Goal: Transaction & Acquisition: Purchase product/service

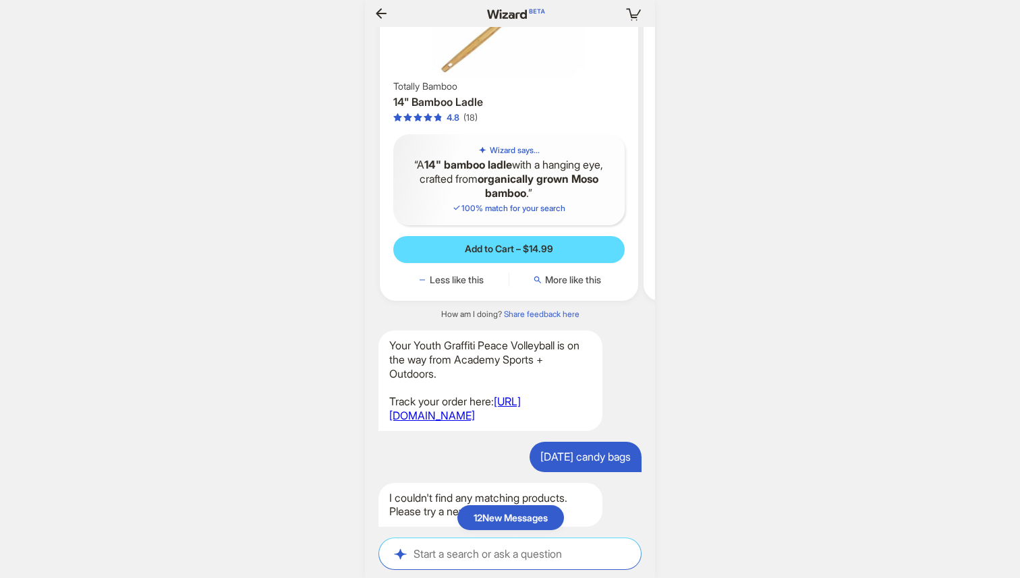
scroll to position [0, 1429]
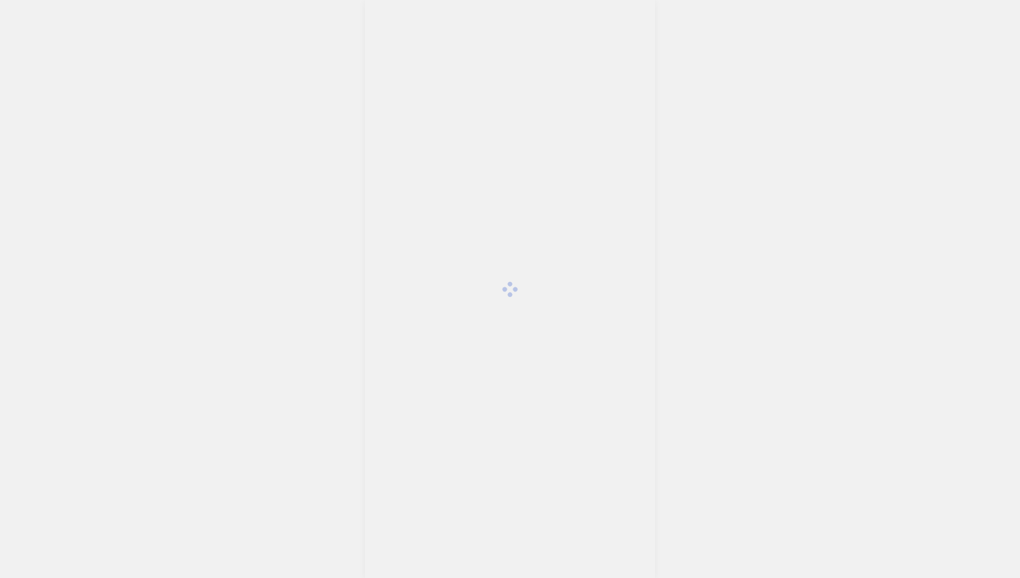
scroll to position [3208, 0]
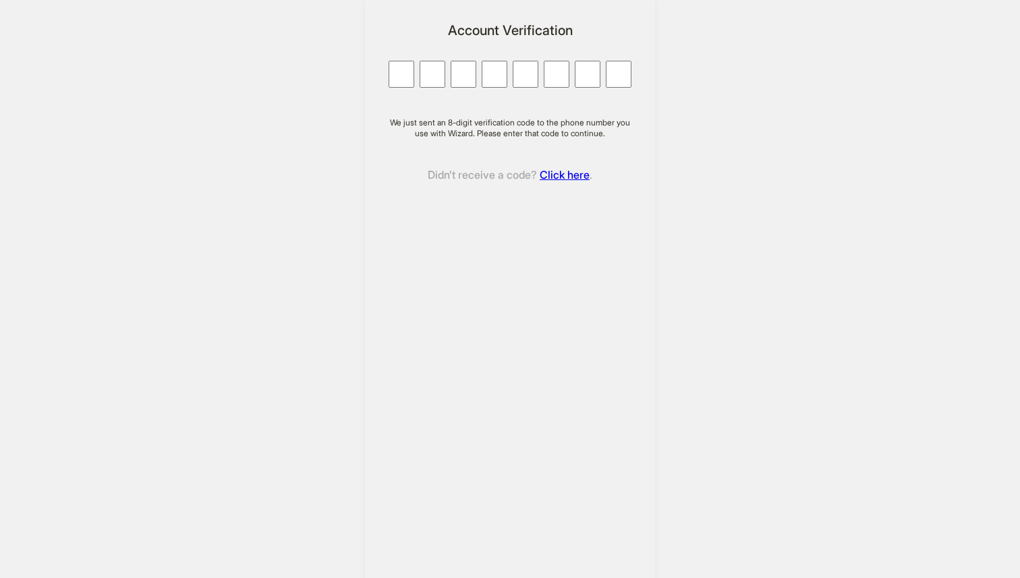
type input "*"
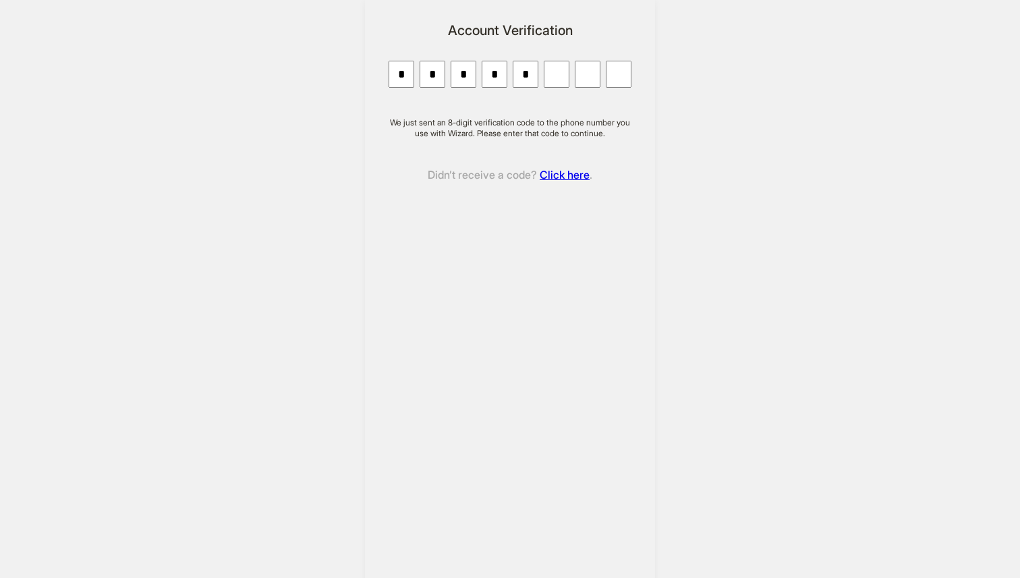
type input "*"
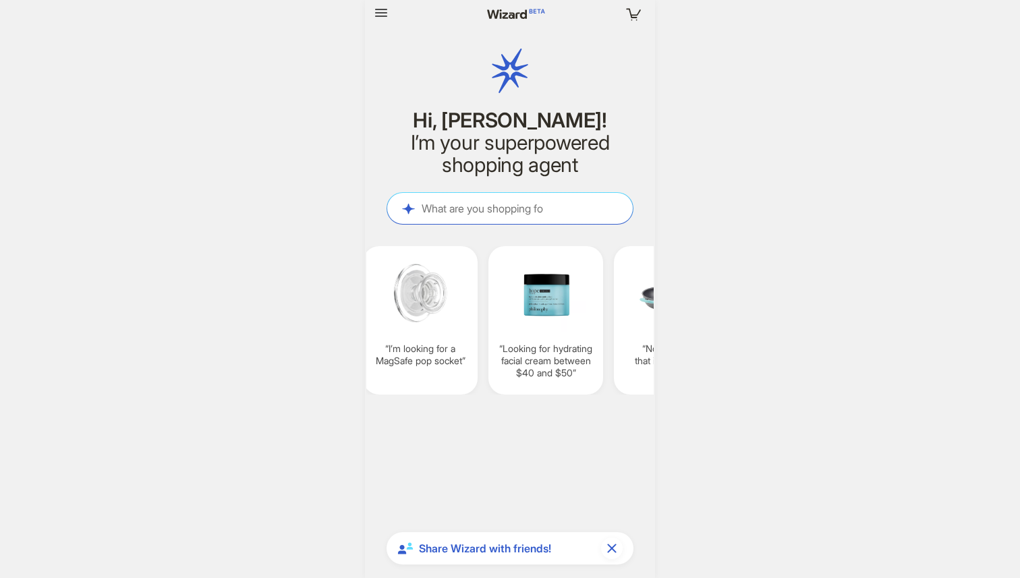
scroll to position [0, 526]
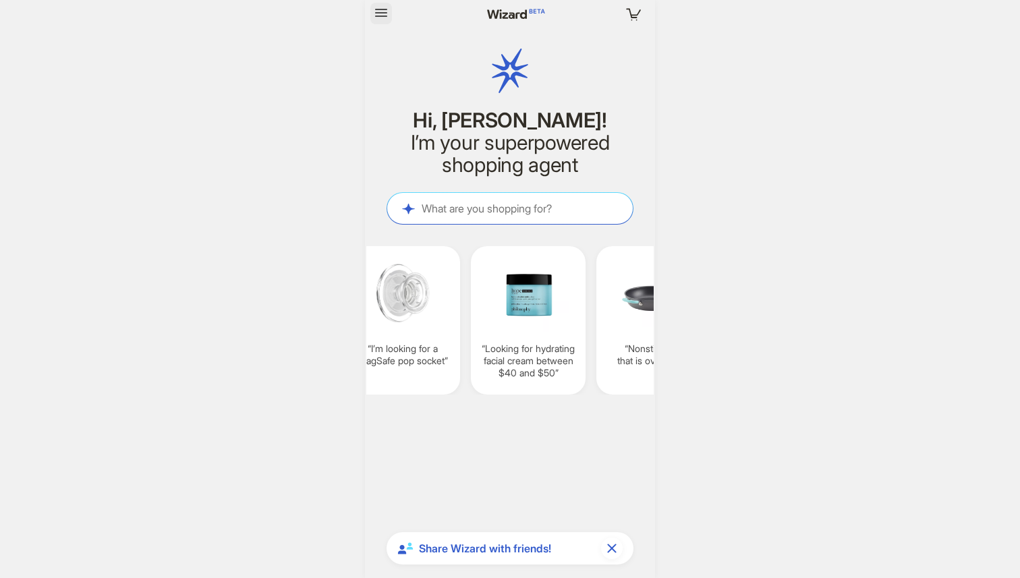
click at [383, 12] on icon "button" at bounding box center [381, 13] width 16 height 16
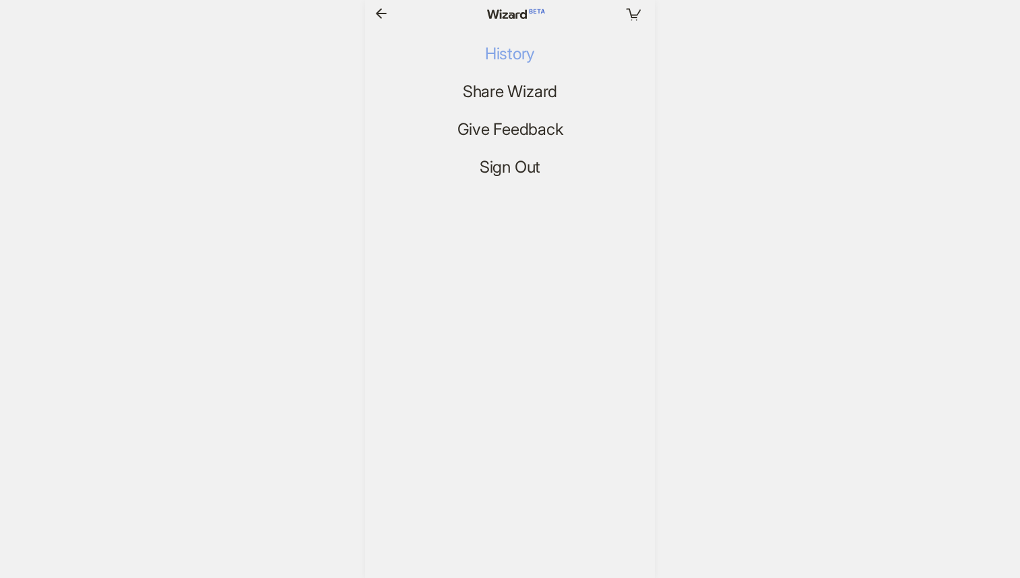
click at [522, 51] on span "History" at bounding box center [510, 55] width 50 height 20
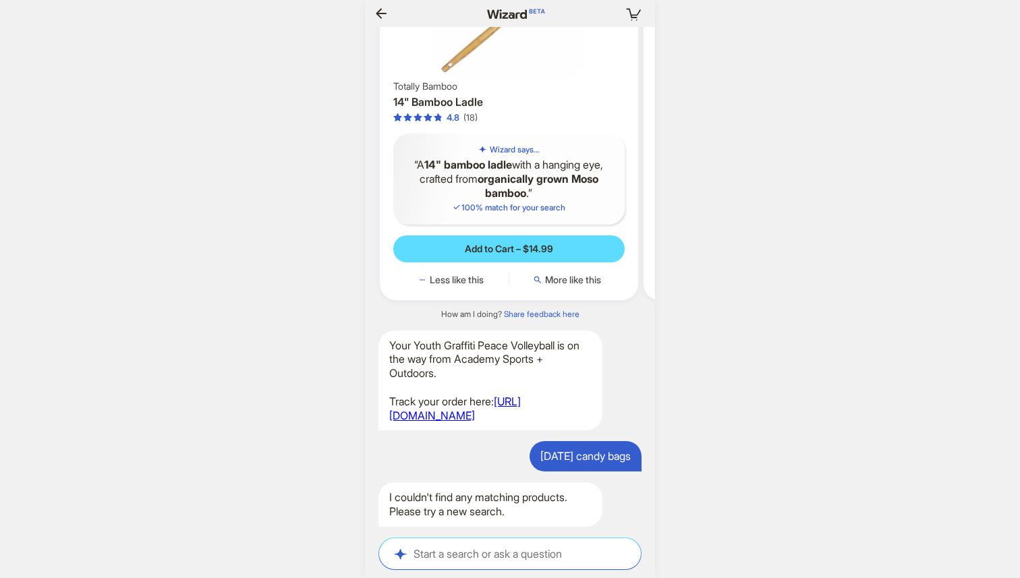
scroll to position [2967, 0]
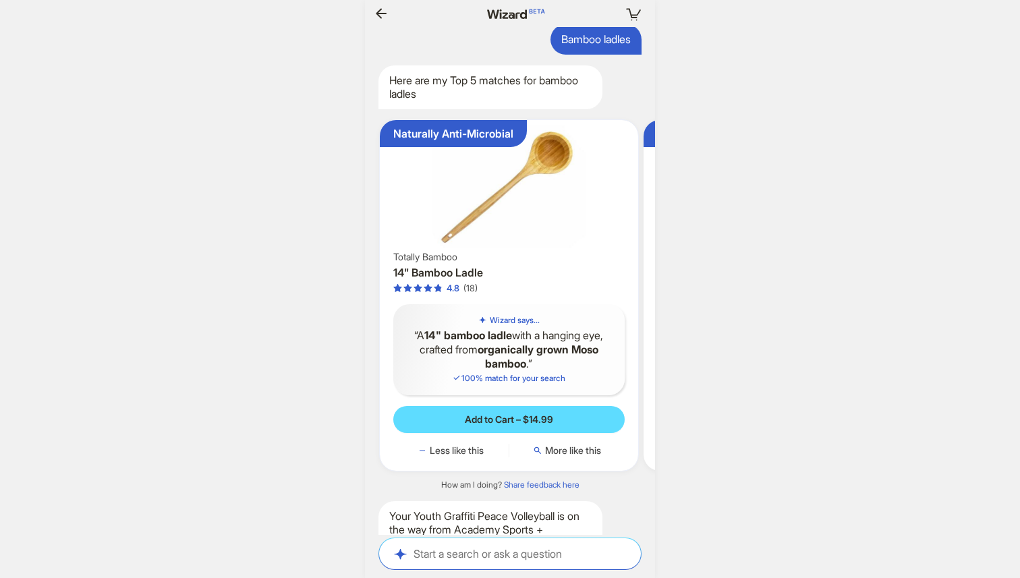
click at [516, 224] on img at bounding box center [509, 187] width 248 height 122
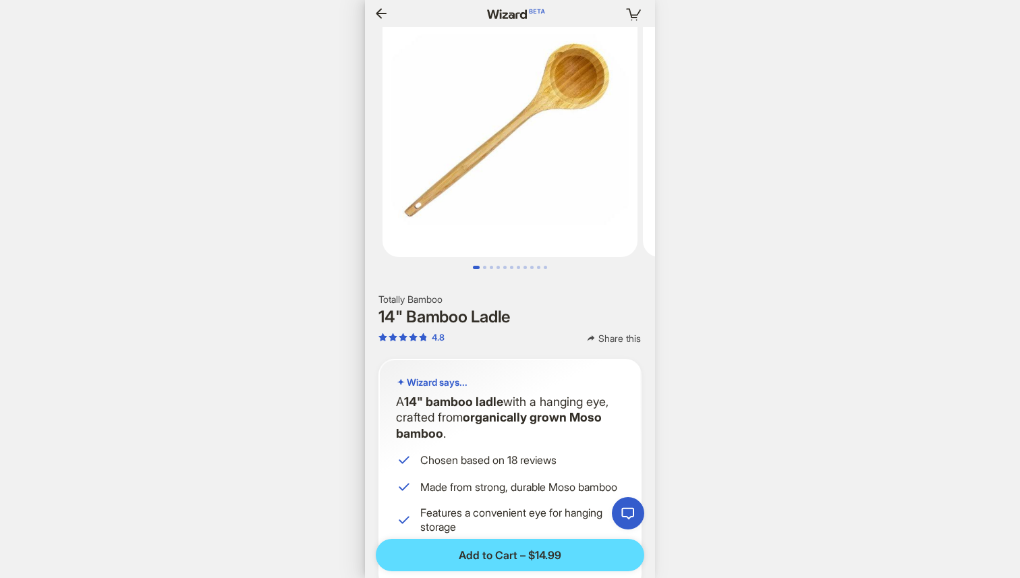
click at [381, 16] on icon "button" at bounding box center [381, 13] width 16 height 16
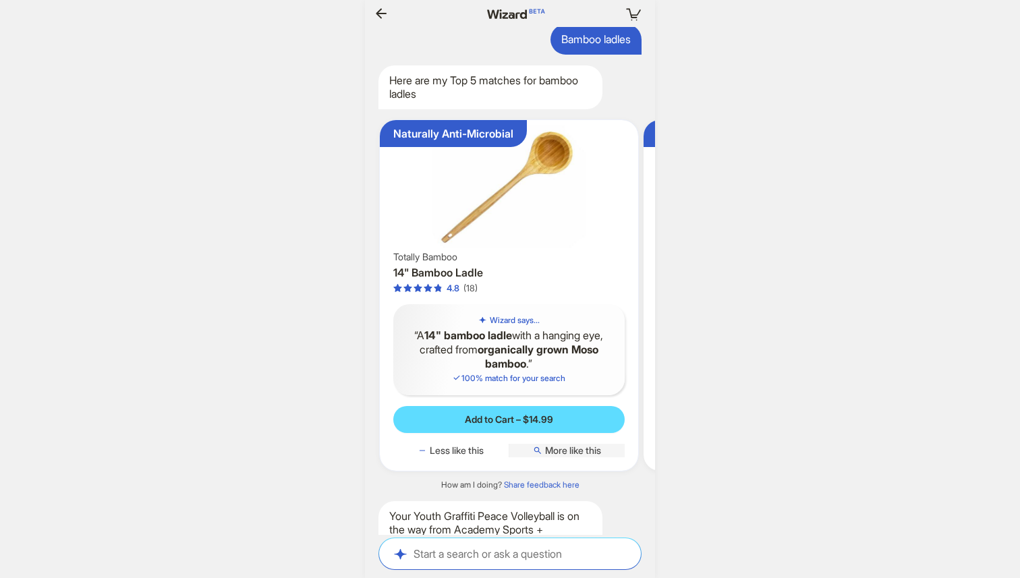
click at [572, 457] on span "More like this" at bounding box center [573, 451] width 56 height 12
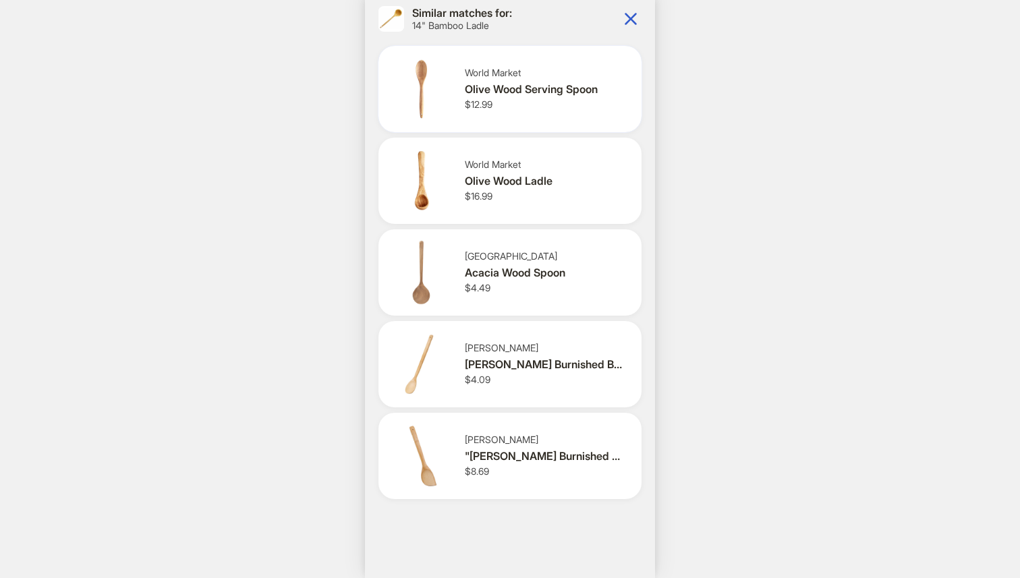
click at [564, 102] on div "World Market Olive Wood Serving Spoon $12.99" at bounding box center [548, 89] width 166 height 44
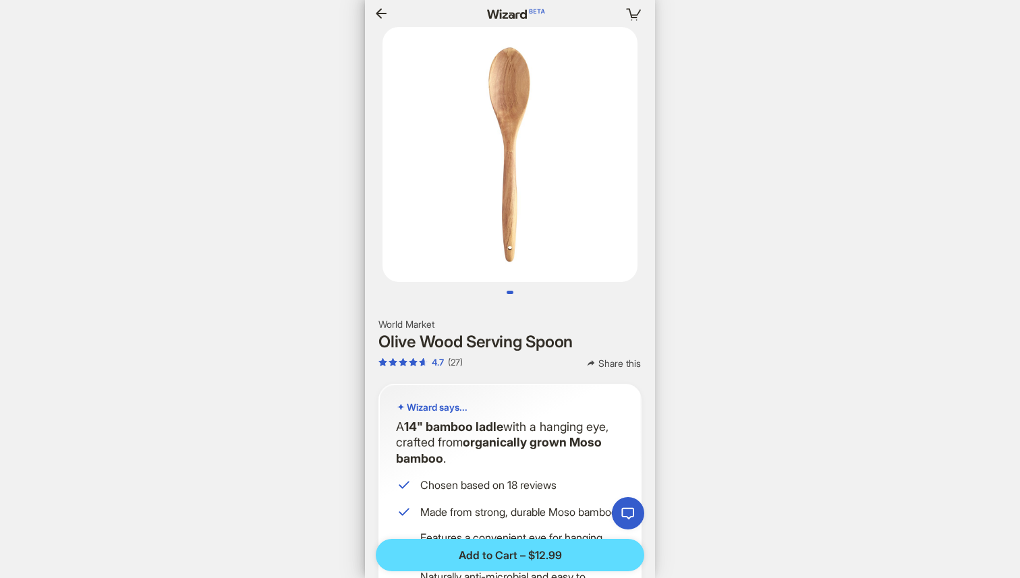
click at [382, 20] on icon "button" at bounding box center [381, 13] width 16 height 16
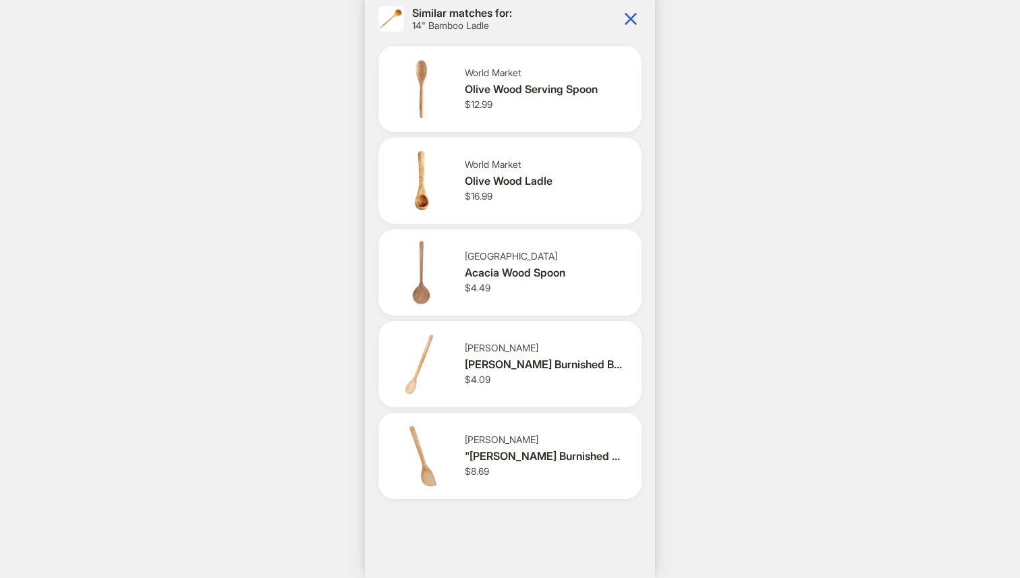
click at [528, 204] on div "World Market Olive Wood Ladle $16.99" at bounding box center [510, 181] width 263 height 86
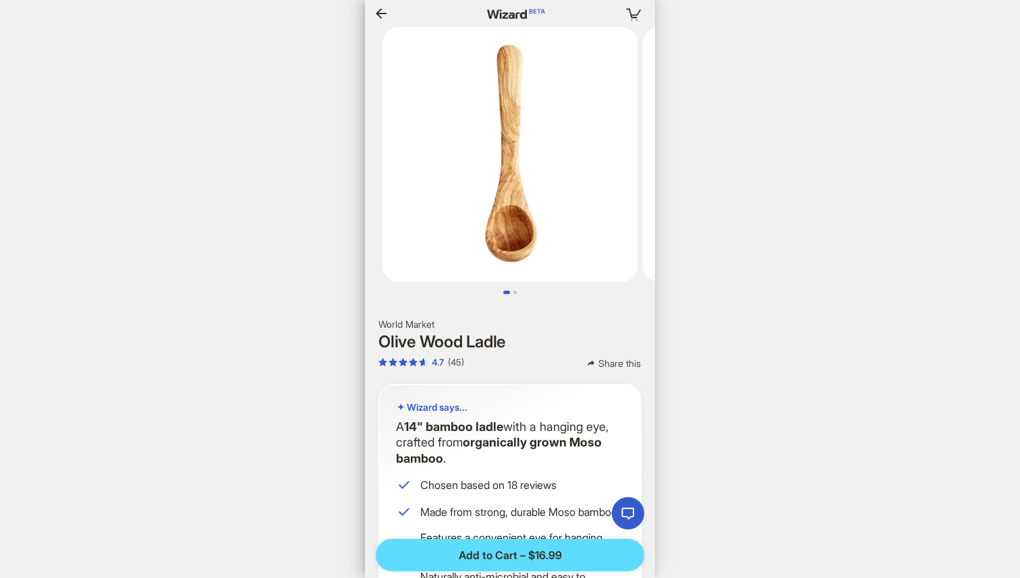
click at [382, 16] on icon "button" at bounding box center [381, 13] width 16 height 16
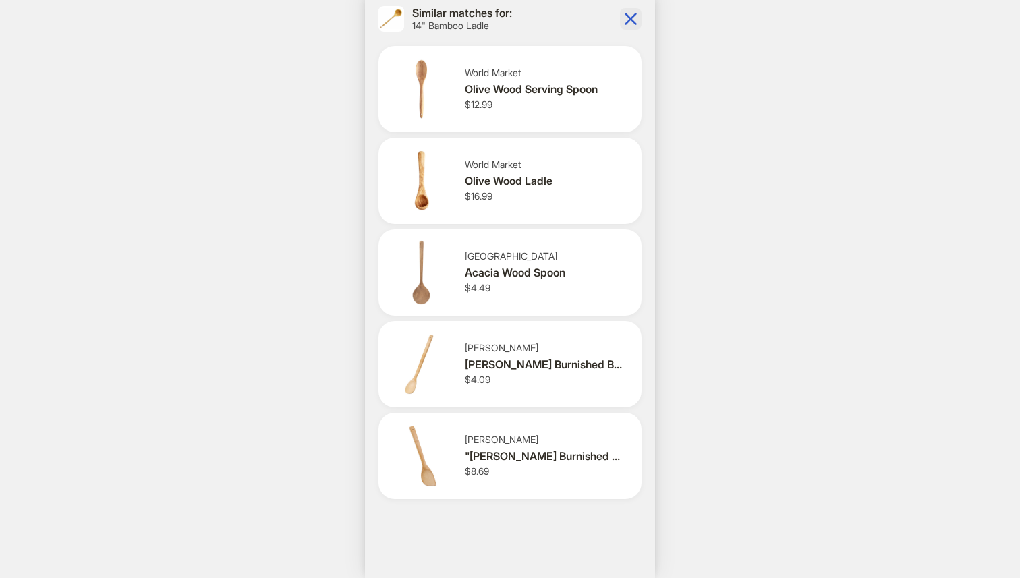
click at [634, 20] on icon "button" at bounding box center [631, 19] width 22 height 22
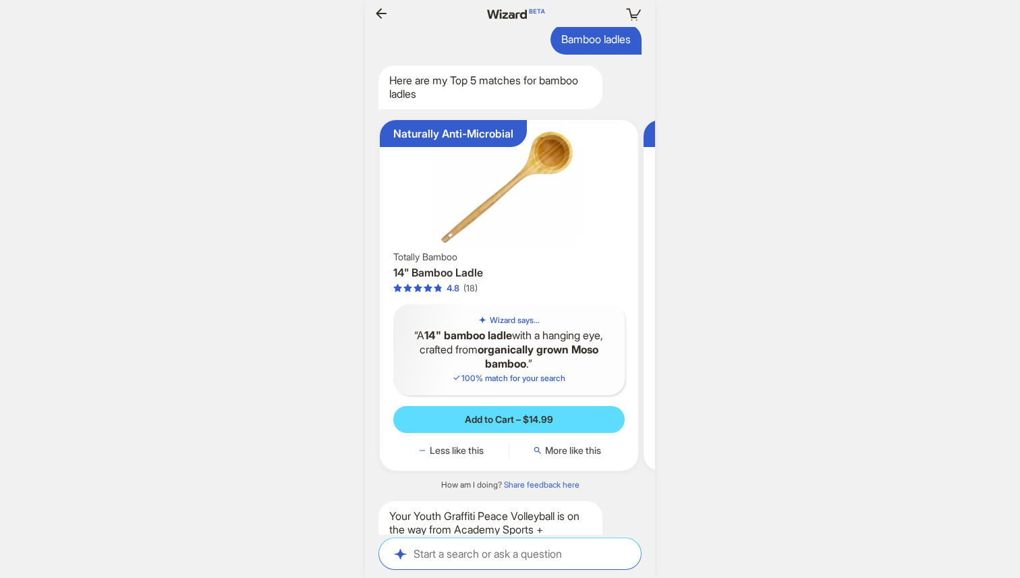
click at [522, 248] on img at bounding box center [509, 187] width 248 height 122
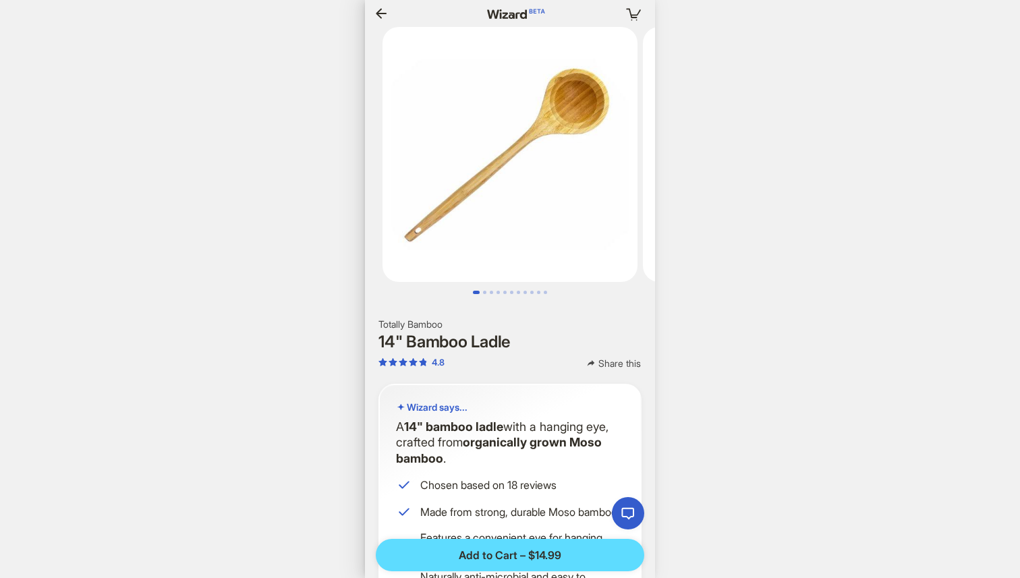
click at [378, 11] on icon "button" at bounding box center [381, 13] width 16 height 16
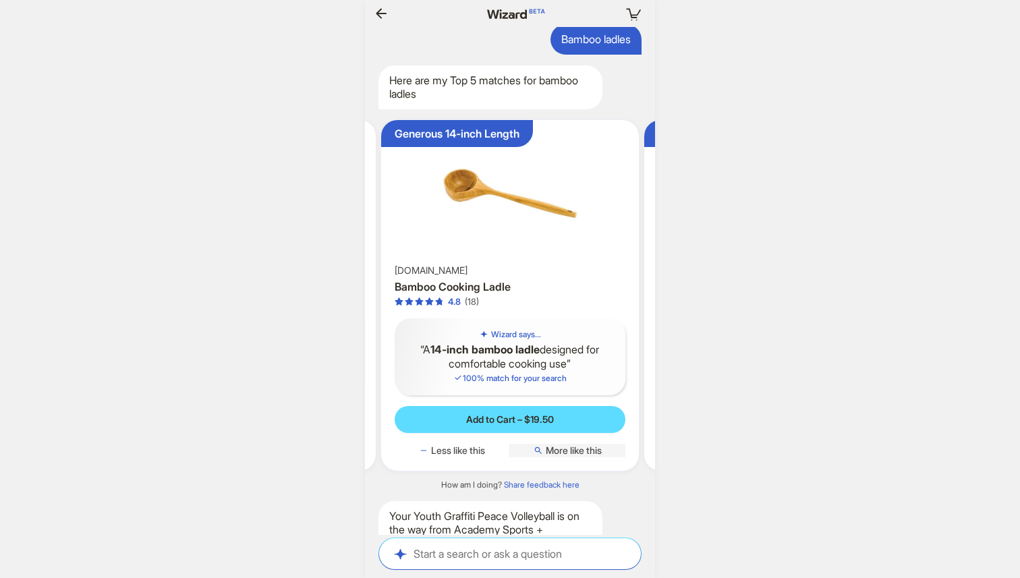
click at [580, 457] on span "More like this" at bounding box center [574, 451] width 56 height 12
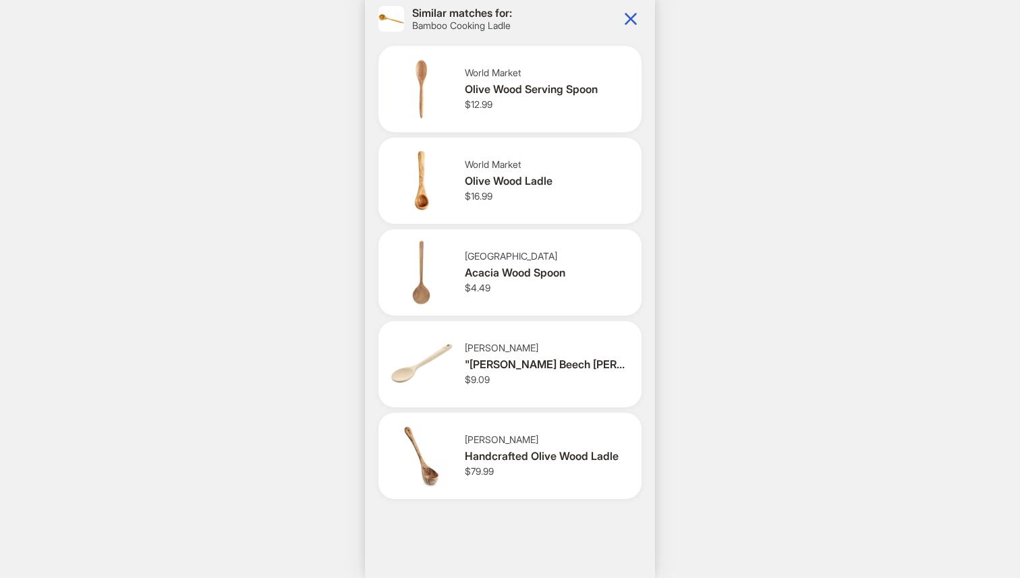
click at [568, 83] on div "Olive Wood Serving Spoon" at bounding box center [545, 89] width 161 height 14
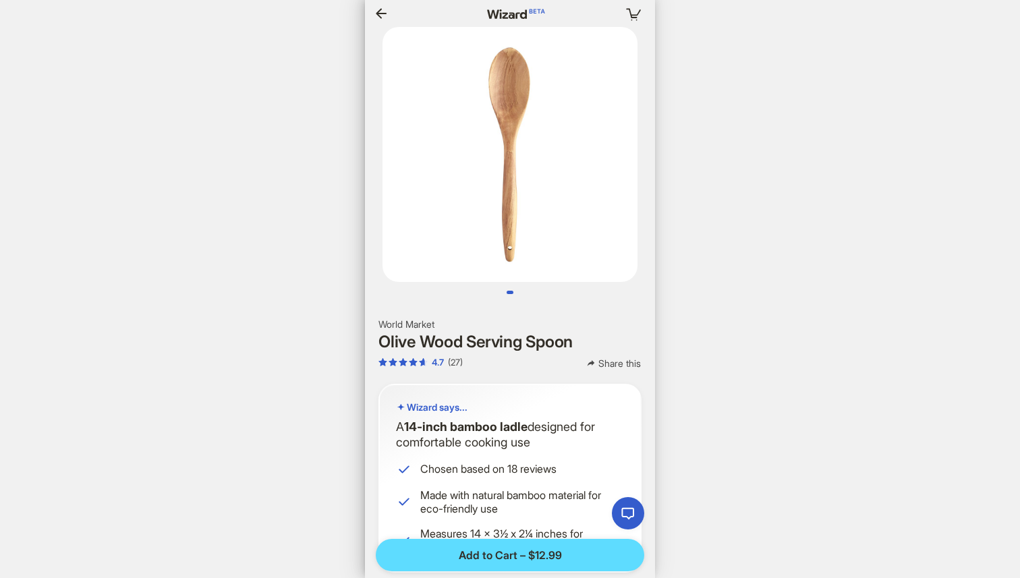
click at [378, 9] on icon "button" at bounding box center [381, 13] width 16 height 16
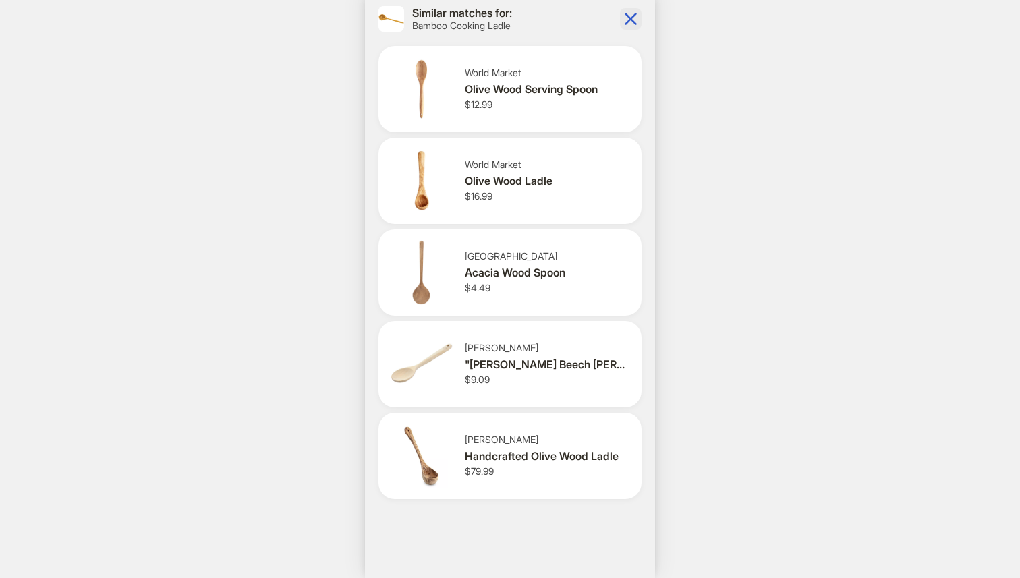
click at [630, 20] on icon "button" at bounding box center [631, 19] width 12 height 12
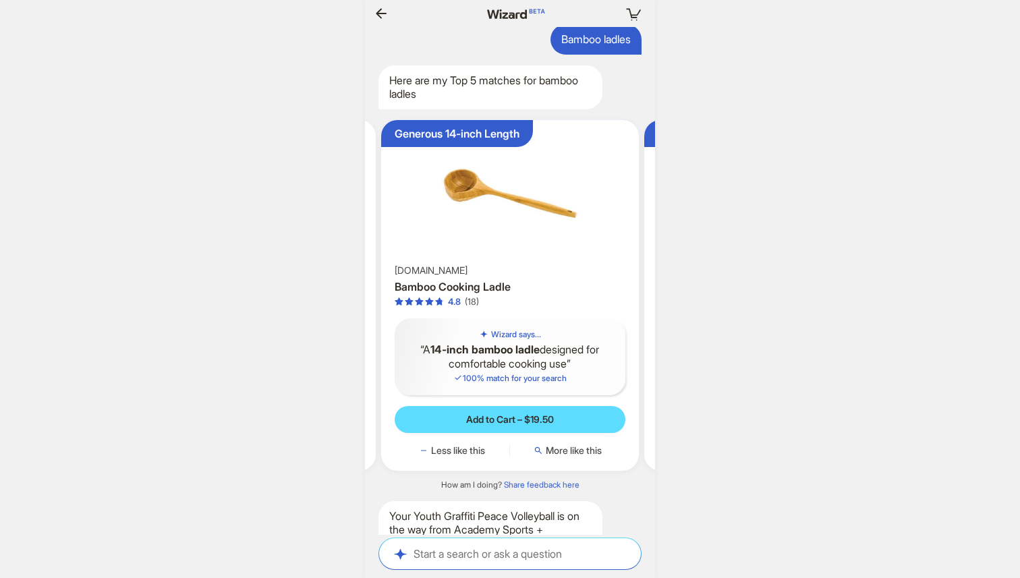
click at [567, 262] on img at bounding box center [511, 194] width 248 height 136
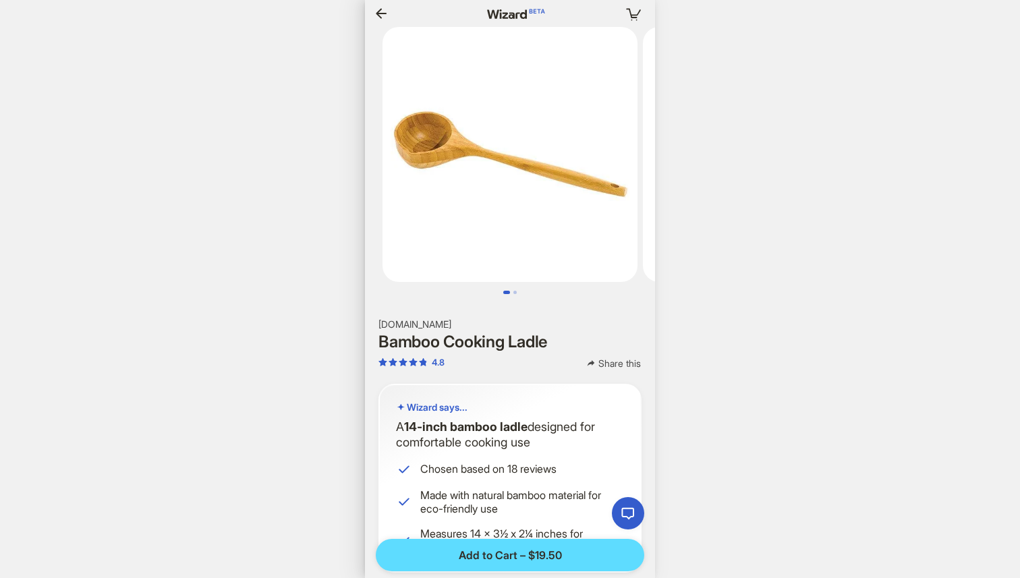
click at [382, 16] on icon "button" at bounding box center [381, 13] width 16 height 16
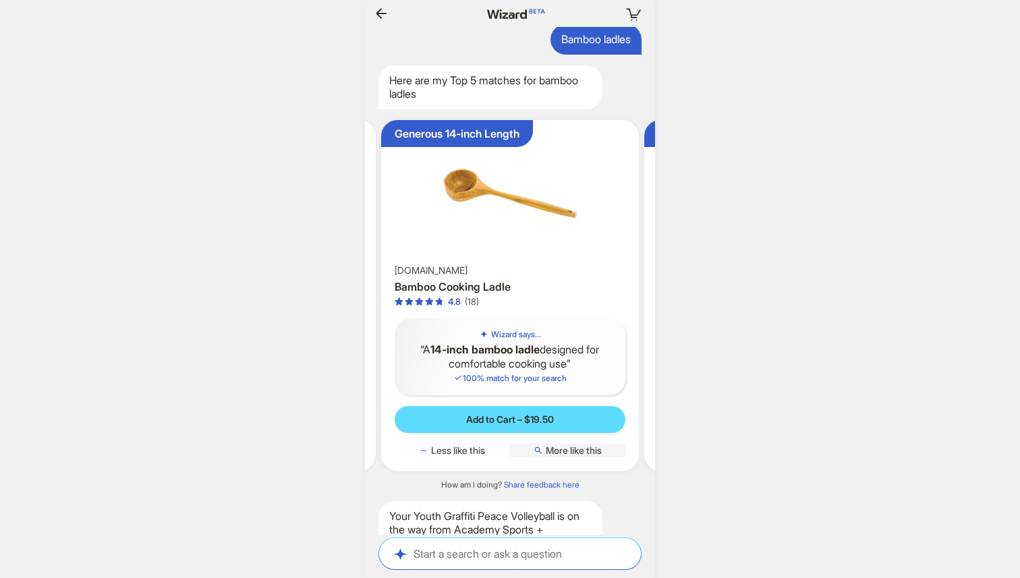
click at [589, 457] on span "More like this" at bounding box center [574, 451] width 56 height 12
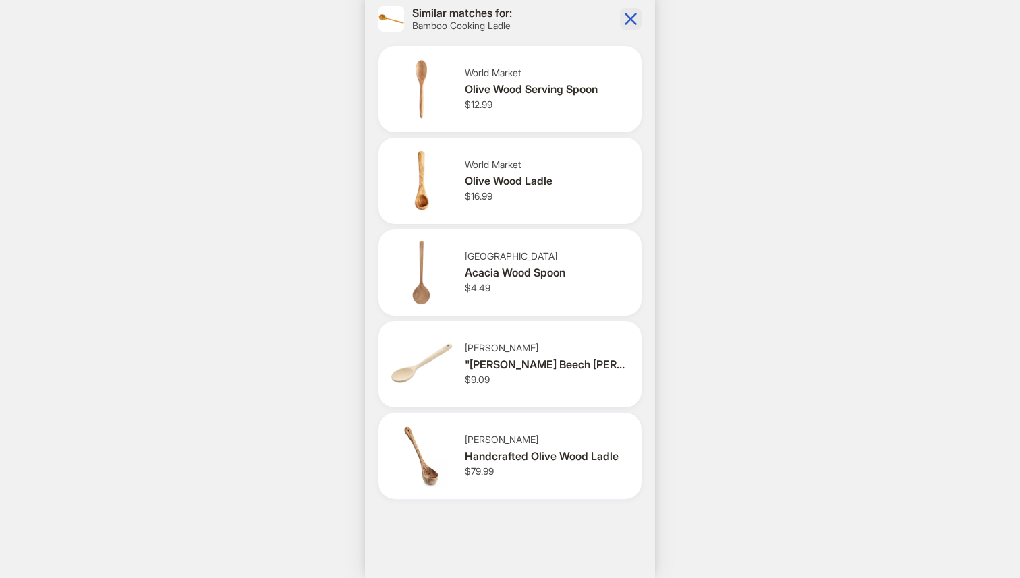
click at [546, 458] on div "Handcrafted Olive Wood Ladle" at bounding box center [545, 456] width 161 height 14
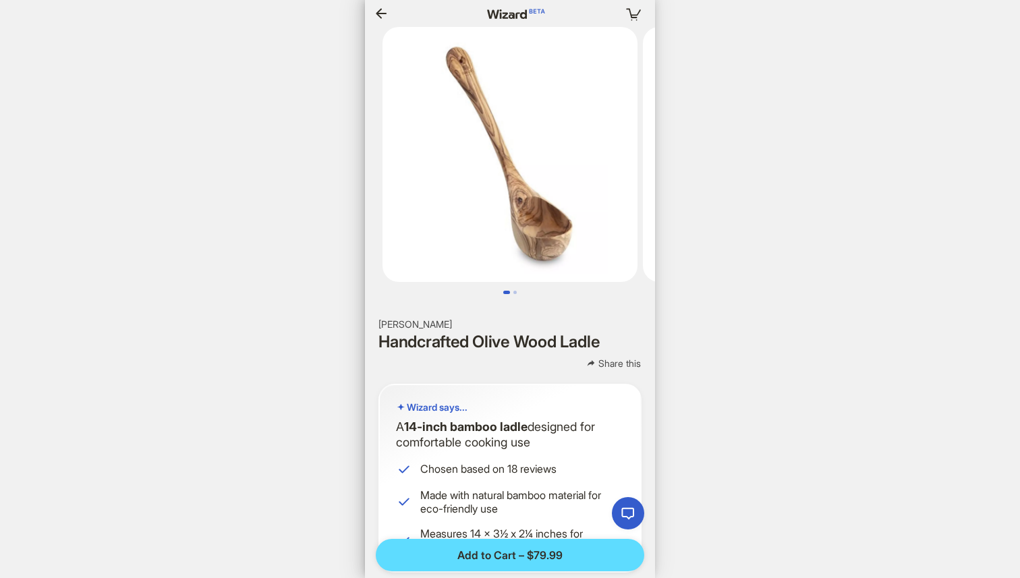
click at [383, 13] on icon "button" at bounding box center [381, 13] width 11 height 10
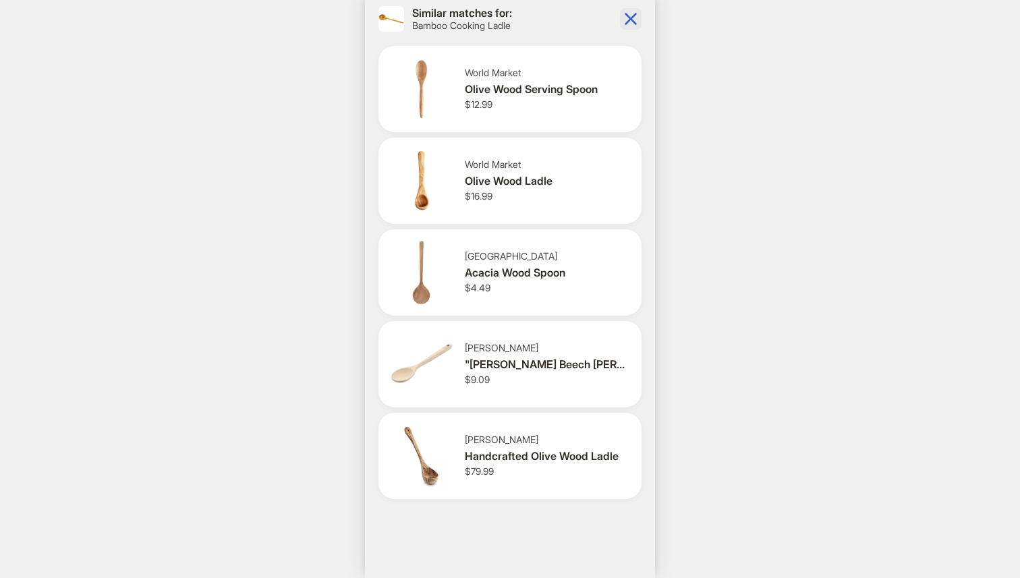
click at [627, 16] on icon "button" at bounding box center [631, 19] width 12 height 12
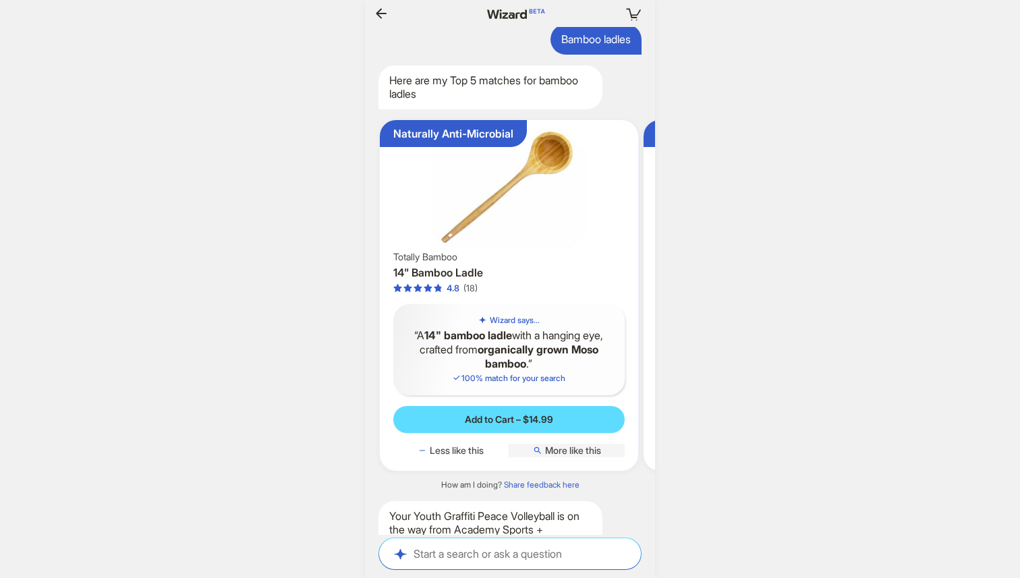
click at [589, 457] on span "More like this" at bounding box center [573, 451] width 56 height 12
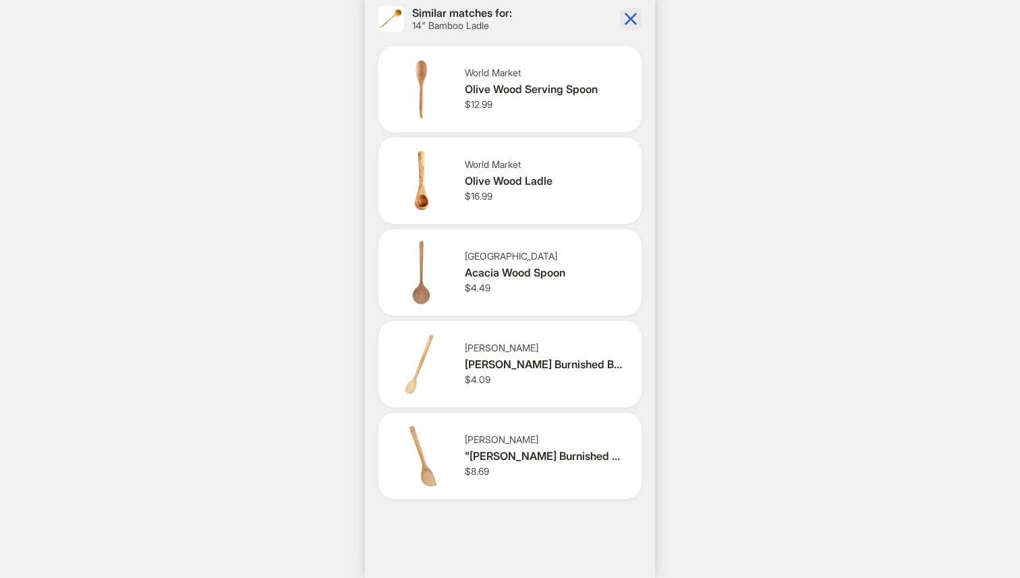
click at [513, 91] on div "Olive Wood Serving Spoon" at bounding box center [545, 89] width 161 height 14
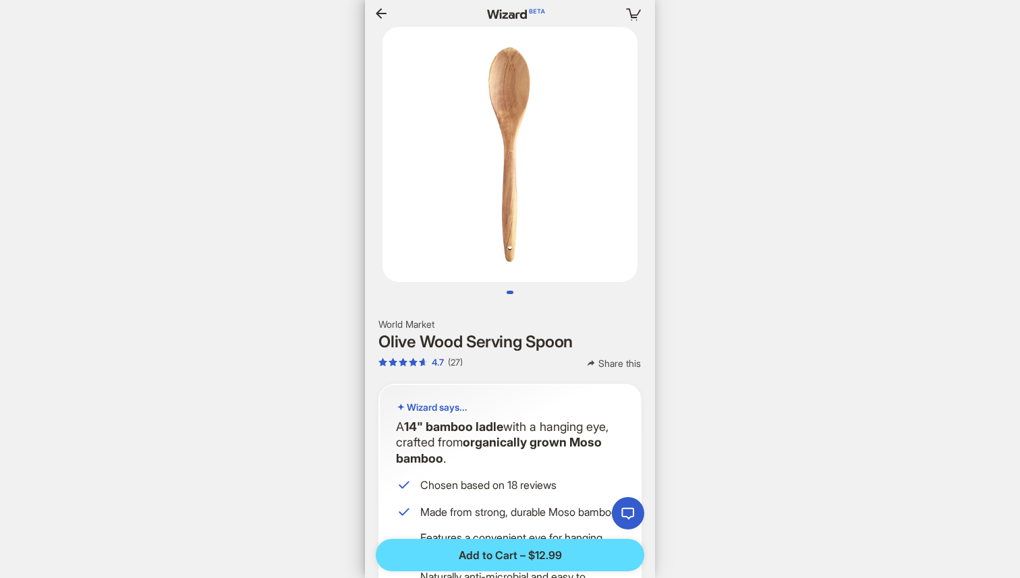
click at [387, 8] on icon "button" at bounding box center [381, 13] width 16 height 16
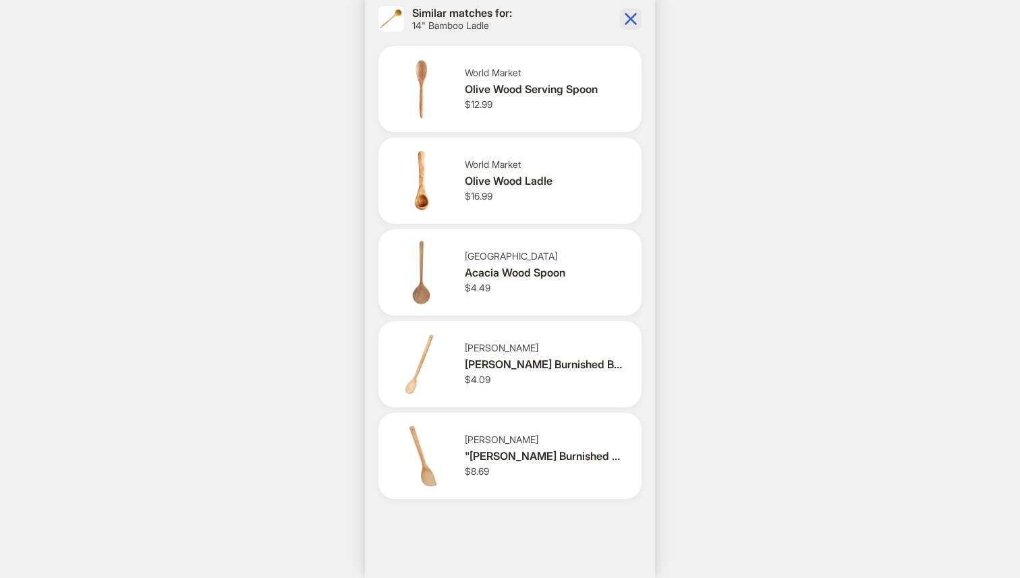
click at [526, 426] on div "[PERSON_NAME] "[PERSON_NAME] Burnished Bamboo Wok Spatula, 13"", Honey" $8.69" at bounding box center [510, 456] width 263 height 86
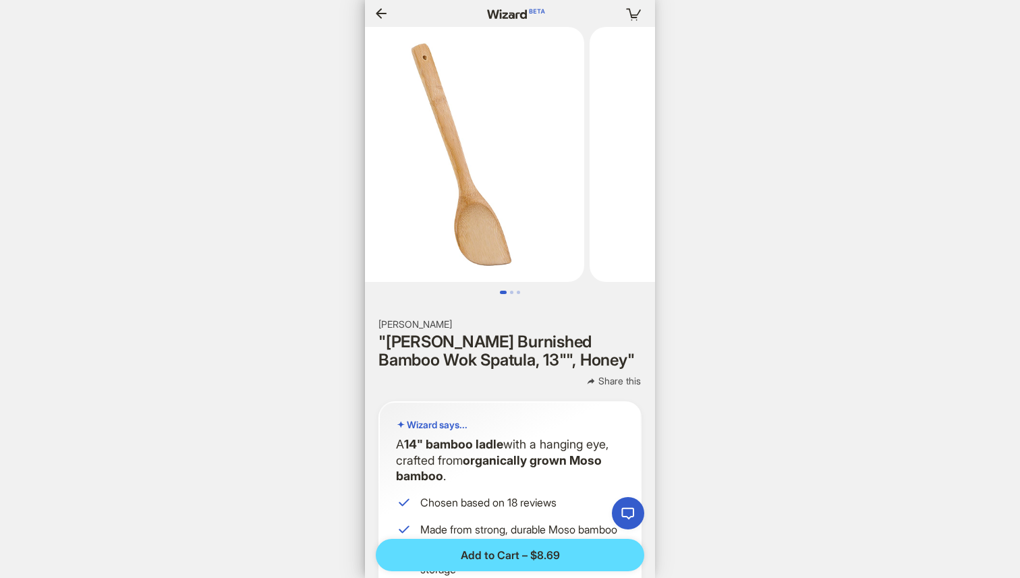
scroll to position [0, 104]
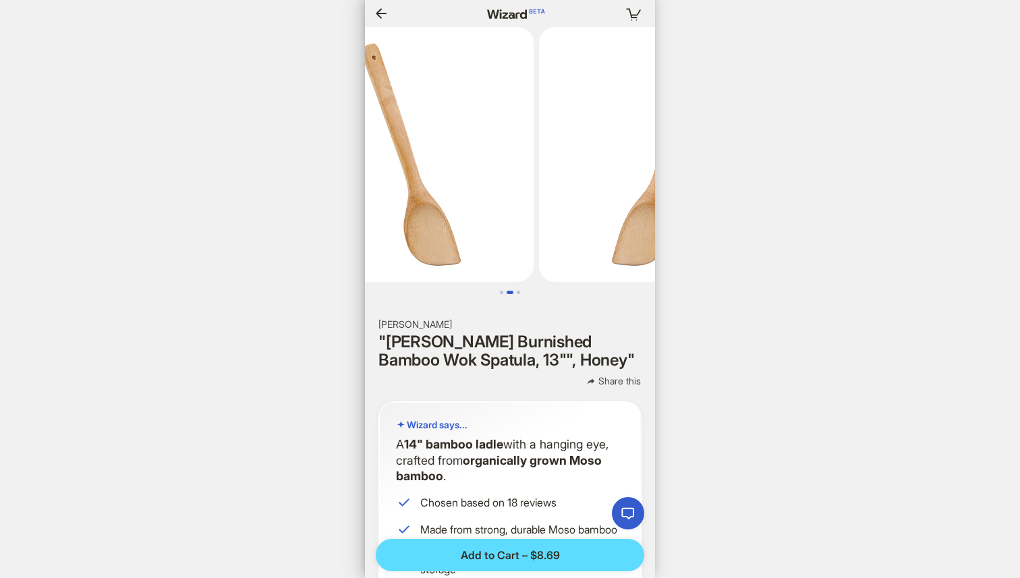
scroll to position [0, 215]
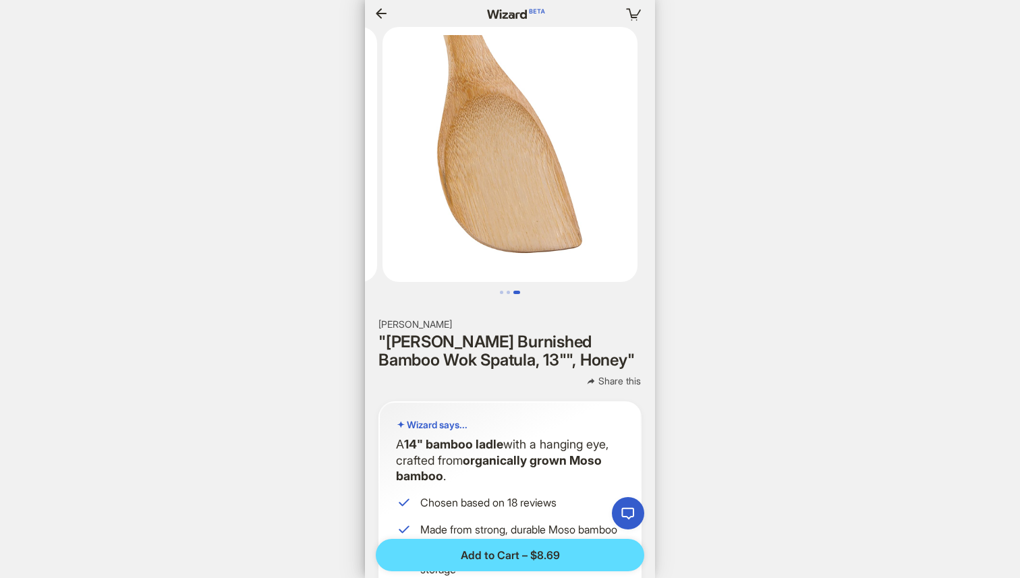
scroll to position [0, 1395]
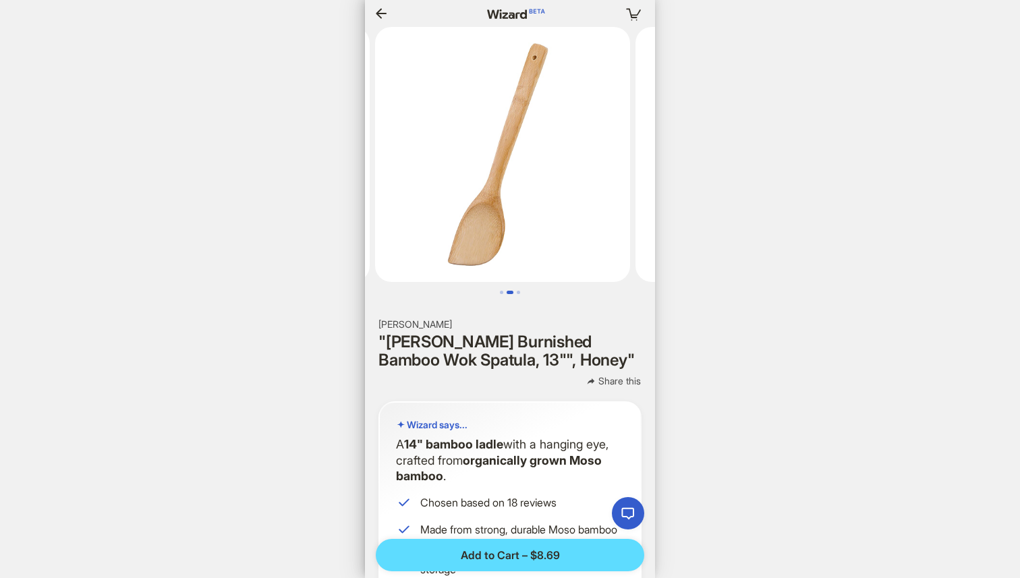
scroll to position [0, 264]
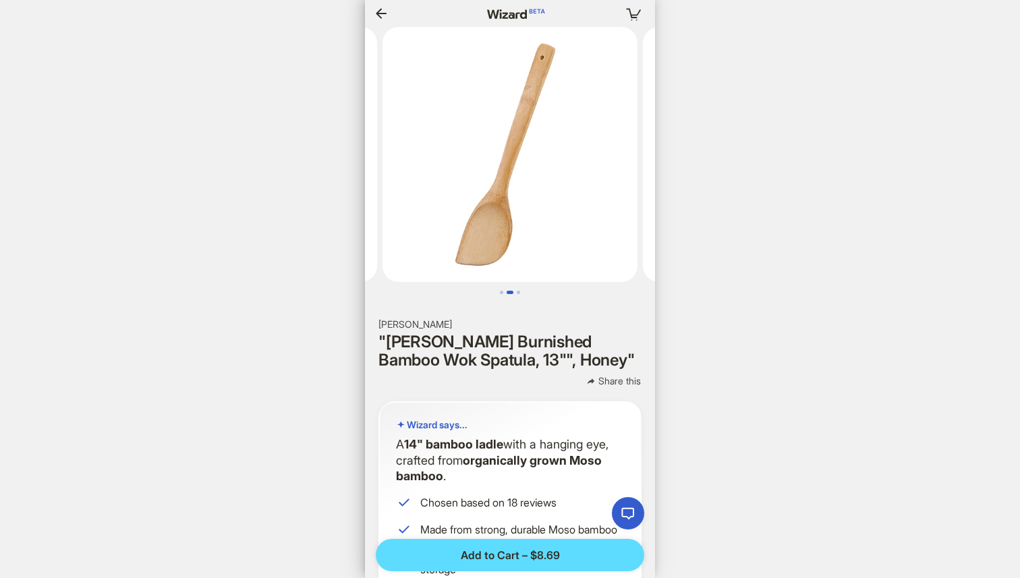
click at [381, 15] on icon "button" at bounding box center [381, 13] width 16 height 16
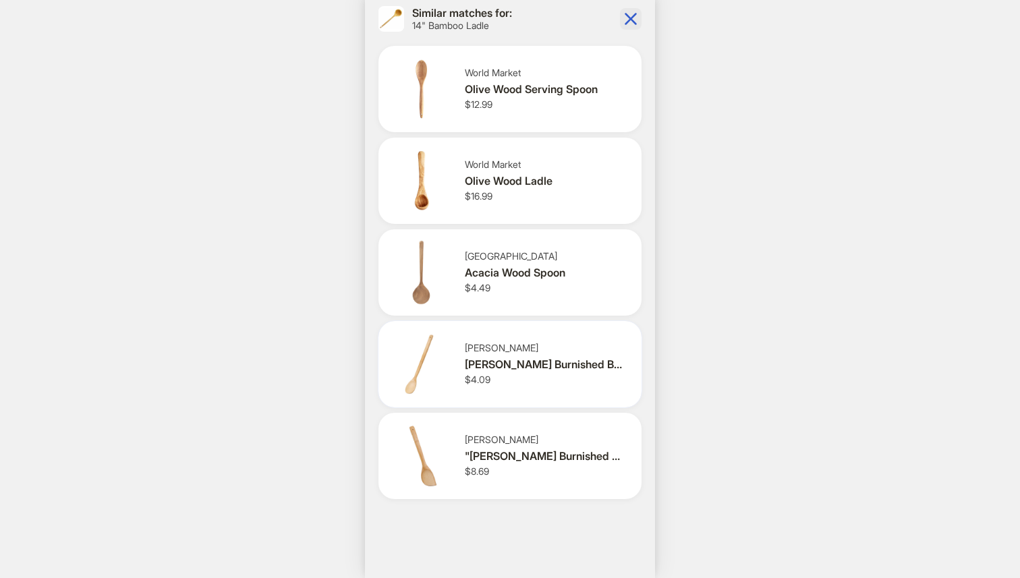
click at [549, 368] on div "[PERSON_NAME] Burnished Bamboo Mixing Spoon, 18""" at bounding box center [545, 365] width 161 height 14
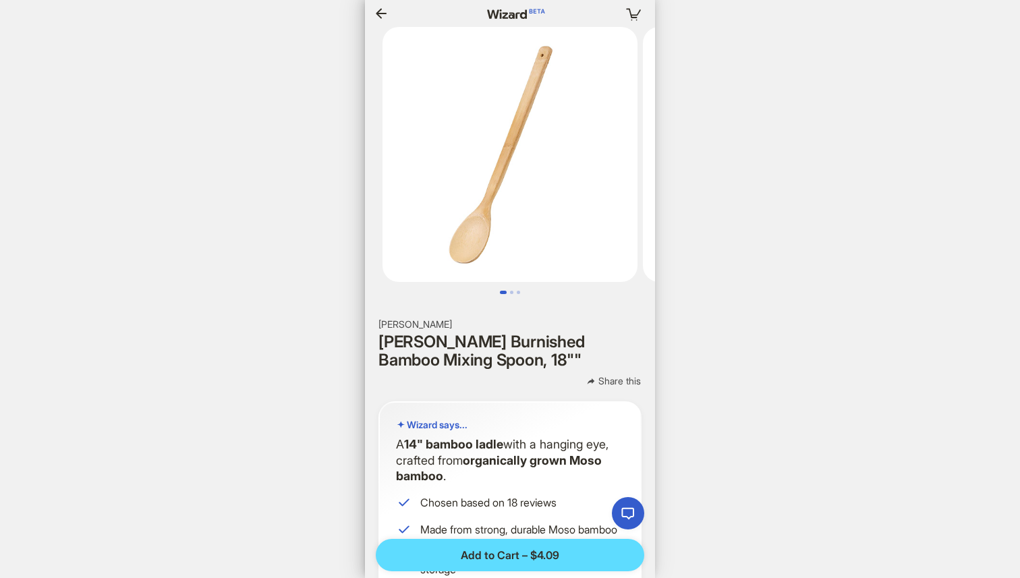
click at [379, 7] on icon "button" at bounding box center [381, 13] width 16 height 16
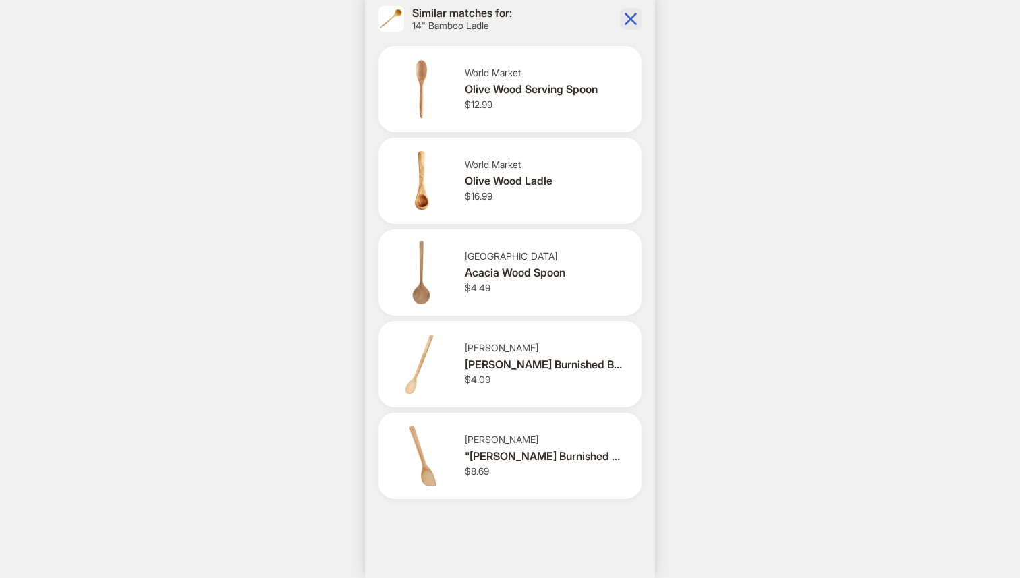
click at [549, 265] on div "Market Square Acacia Wood Spoon $4.49" at bounding box center [548, 272] width 166 height 44
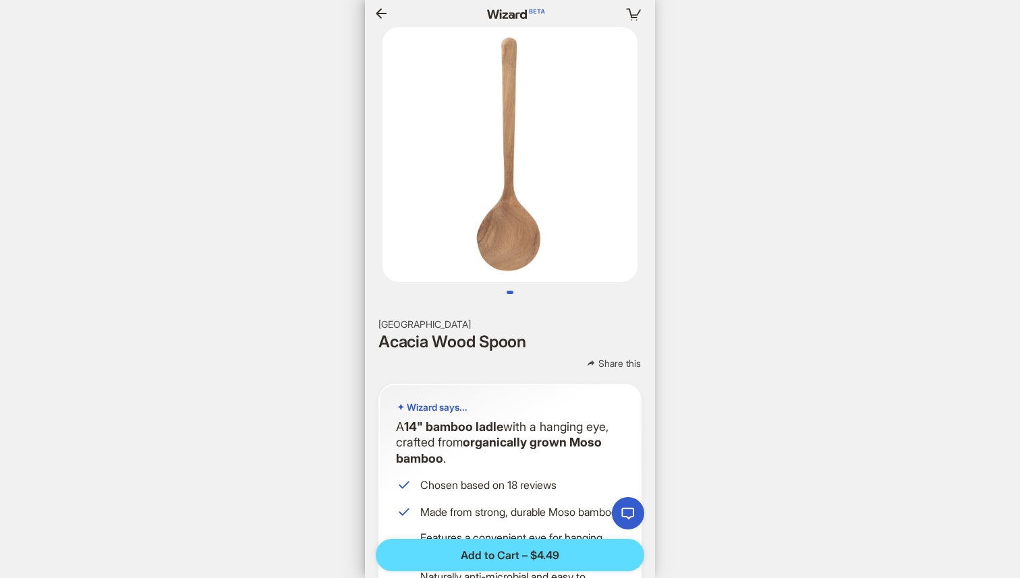
click at [382, 13] on icon "button" at bounding box center [381, 13] width 11 height 10
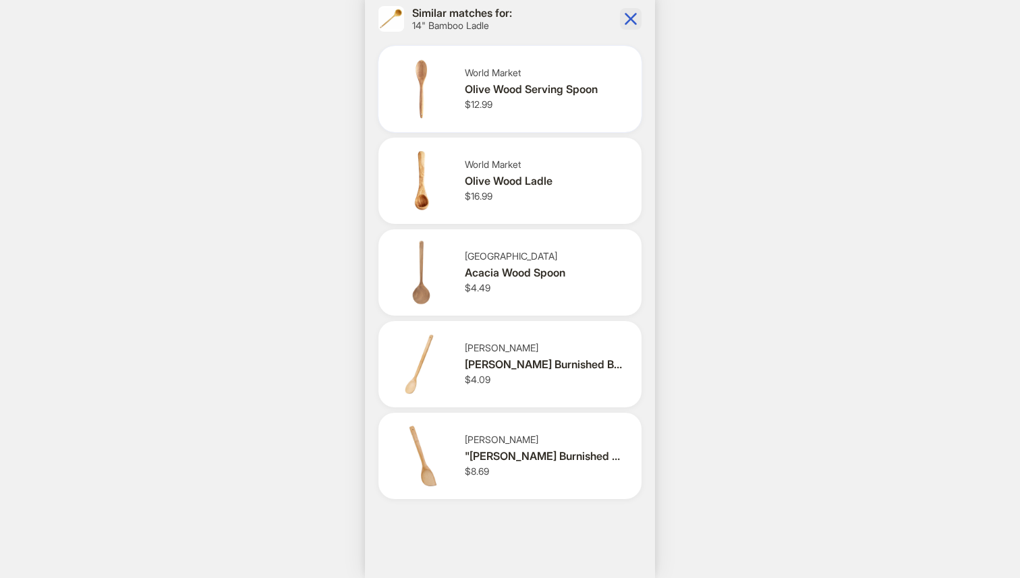
click at [518, 94] on div "Olive Wood Serving Spoon" at bounding box center [545, 89] width 161 height 14
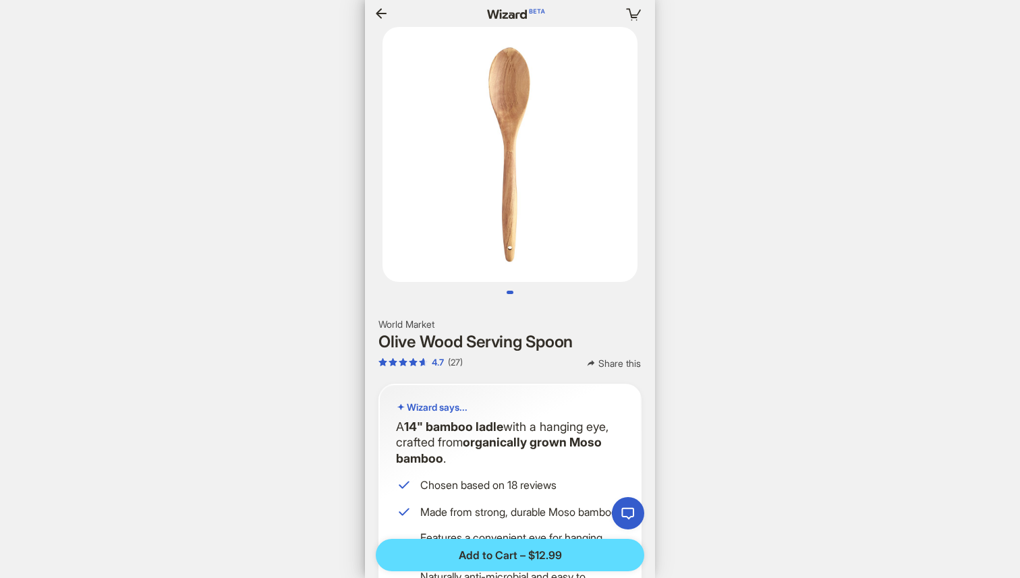
click at [375, 10] on icon "button" at bounding box center [381, 13] width 16 height 16
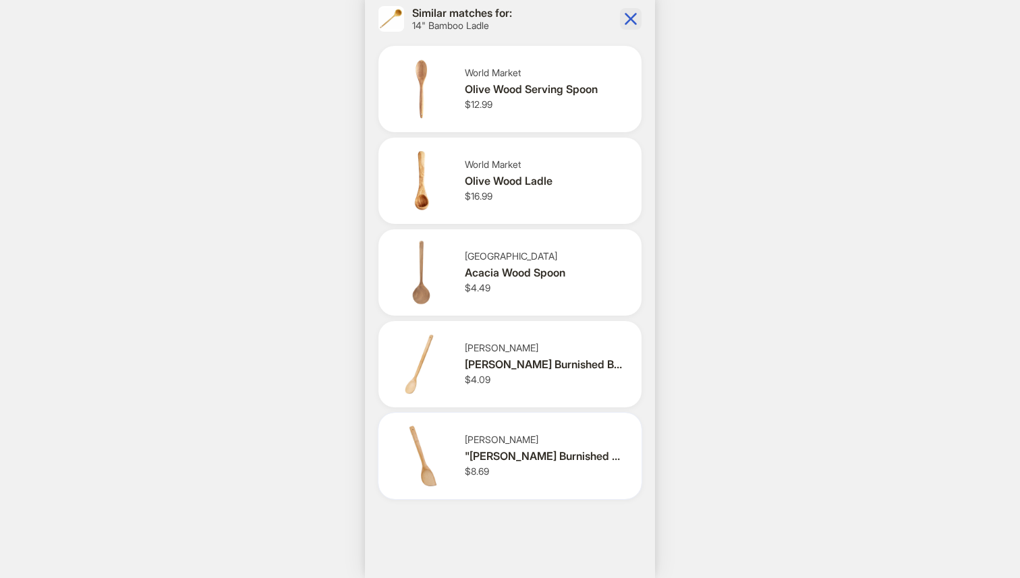
click at [530, 460] on div ""[PERSON_NAME] Burnished Bamboo Wok Spatula, 13"", Honey"" at bounding box center [545, 456] width 161 height 14
click at [531, 367] on div "[PERSON_NAME] Burnished Bamboo Mixing Spoon, 18""" at bounding box center [545, 365] width 161 height 14
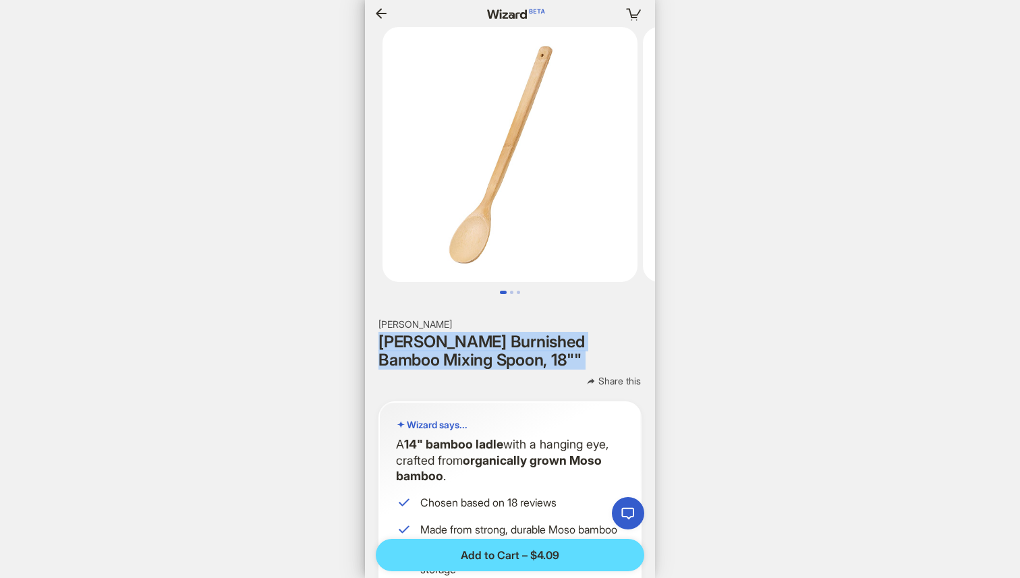
drag, startPoint x: 381, startPoint y: 339, endPoint x: 579, endPoint y: 373, distance: 201.3
click at [579, 373] on div "JOYCE CHEN Joyce Chen Burnished Bamboo Mixing Spoon, 18"" Share this" at bounding box center [510, 354] width 263 height 70
copy div "Joyce Chen Burnished Bamboo Mixing Spoon, 18"" Share this"
click at [380, 12] on icon "button" at bounding box center [381, 13] width 16 height 16
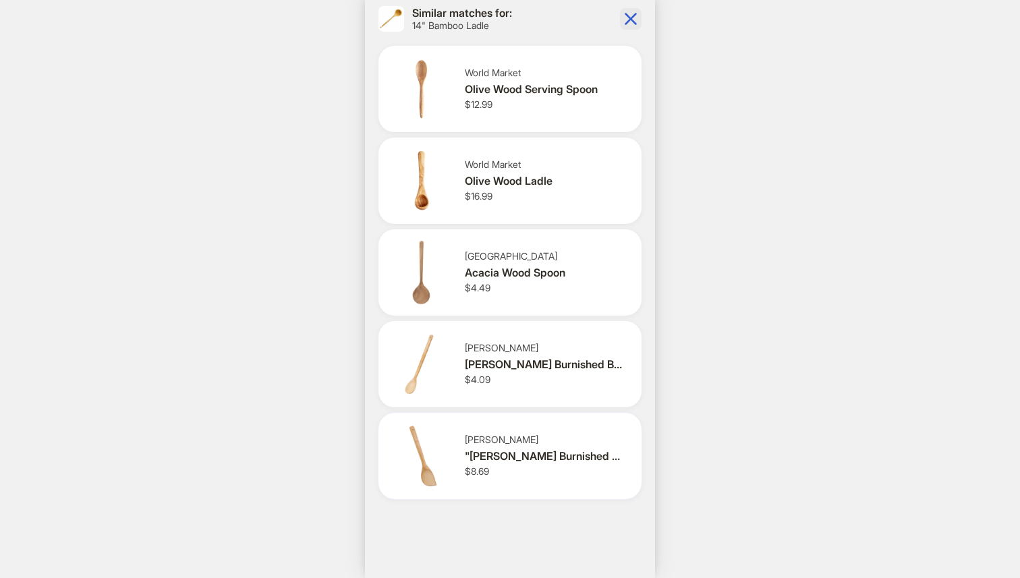
click at [529, 445] on div "[PERSON_NAME]" at bounding box center [545, 440] width 161 height 12
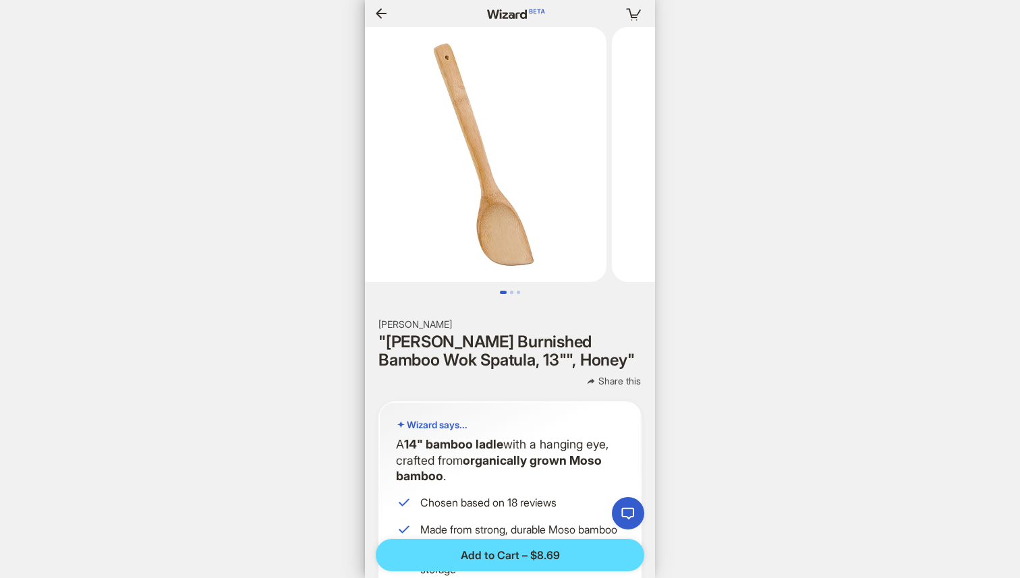
scroll to position [0, 1562]
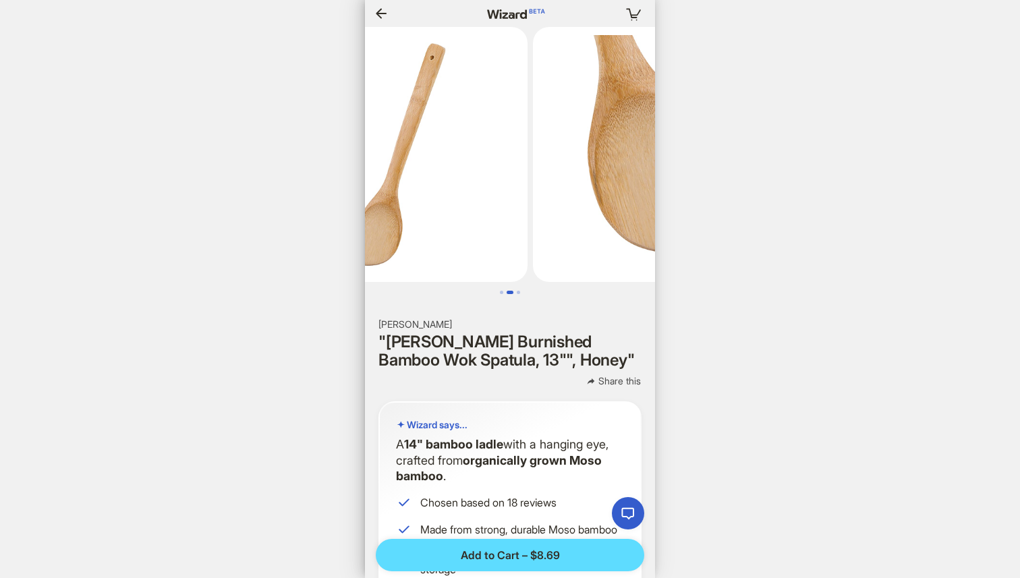
scroll to position [0, 464]
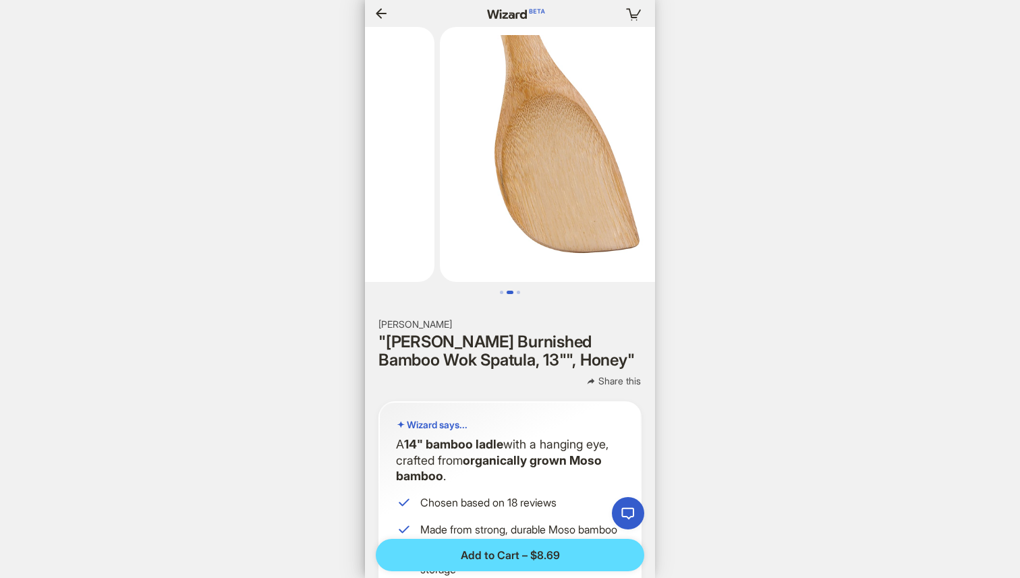
scroll to position [0, 1605]
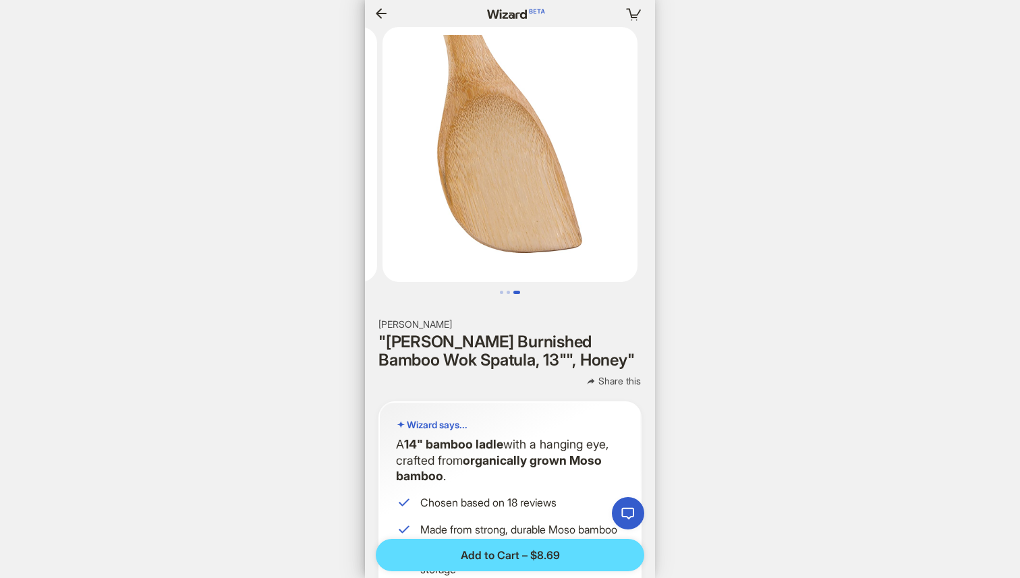
click at [386, 19] on icon "button" at bounding box center [381, 13] width 16 height 16
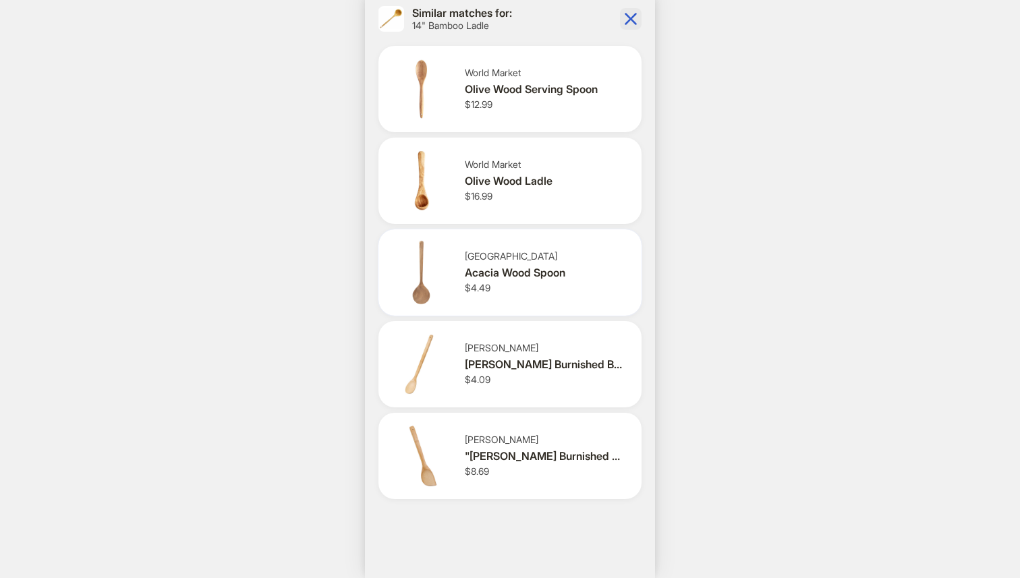
click at [491, 277] on div "Acacia Wood Spoon" at bounding box center [545, 273] width 161 height 14
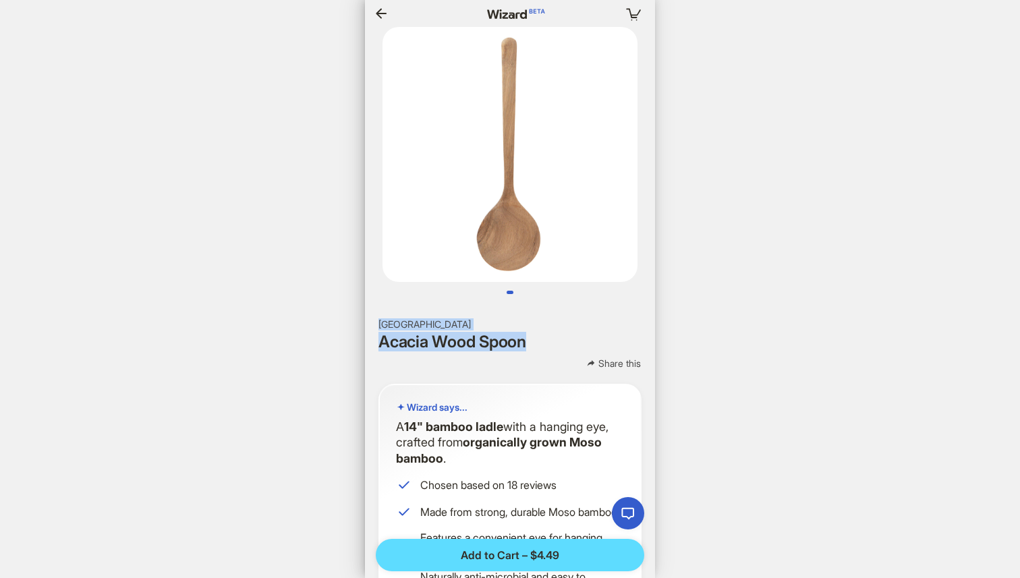
drag, startPoint x: 535, startPoint y: 345, endPoint x: 371, endPoint y: 328, distance: 165.5
click at [371, 328] on section "Market Square Acacia Wood Spoon Share this" at bounding box center [510, 345] width 290 height 52
copy div "Market Square Acacia Wood Spoon"
click at [379, 11] on icon "button" at bounding box center [381, 13] width 11 height 10
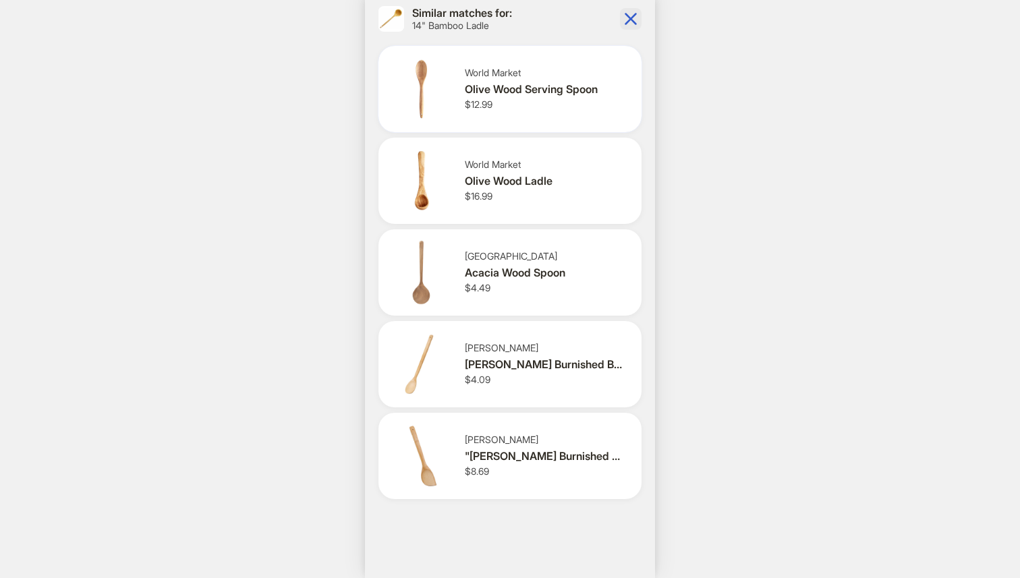
click at [526, 98] on div "World Market Olive Wood Serving Spoon $12.99" at bounding box center [548, 89] width 166 height 44
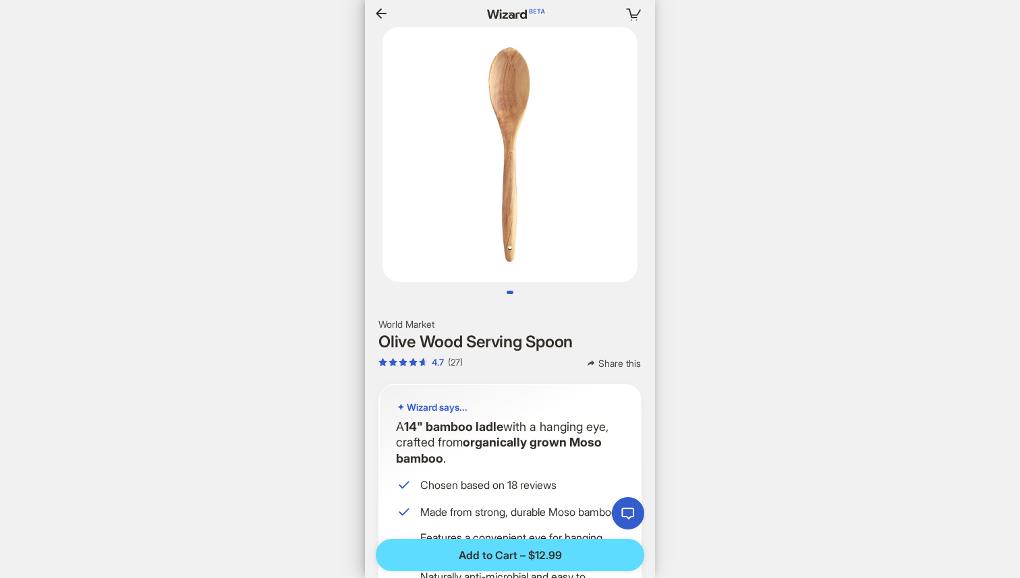
click at [380, 14] on icon "button" at bounding box center [381, 13] width 16 height 16
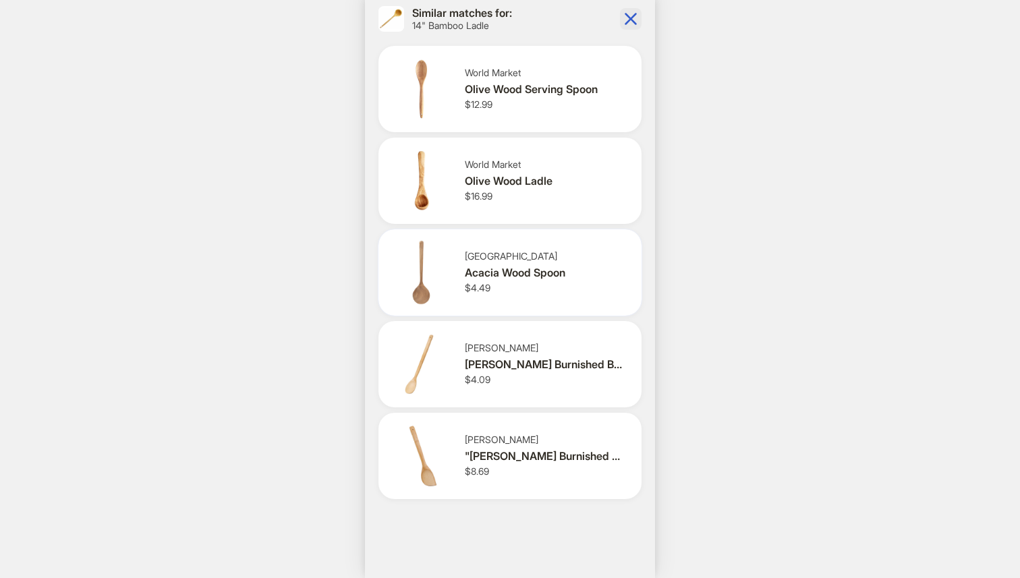
click at [550, 278] on div "Acacia Wood Spoon" at bounding box center [545, 273] width 161 height 14
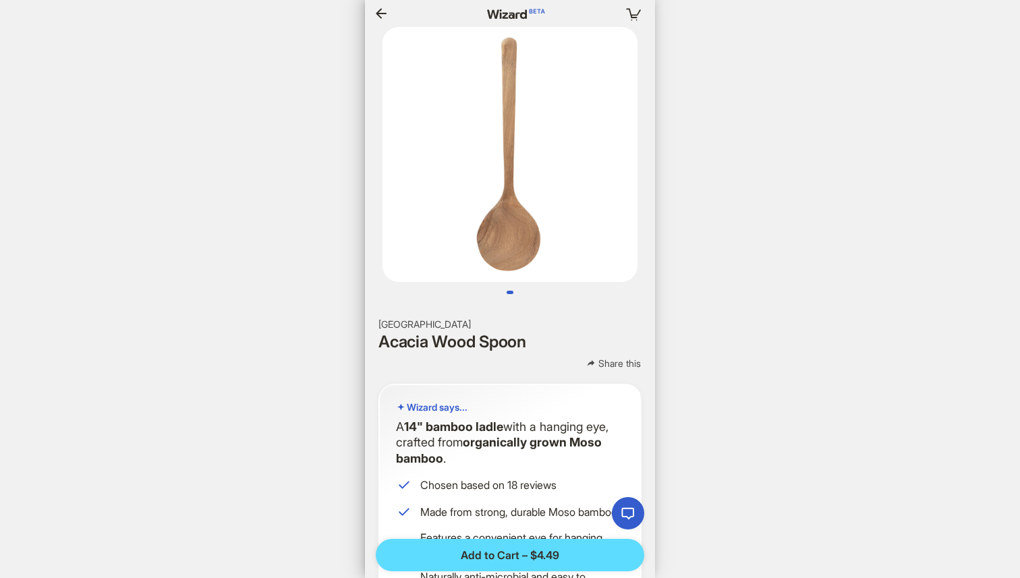
click at [383, 18] on icon "button" at bounding box center [381, 13] width 16 height 16
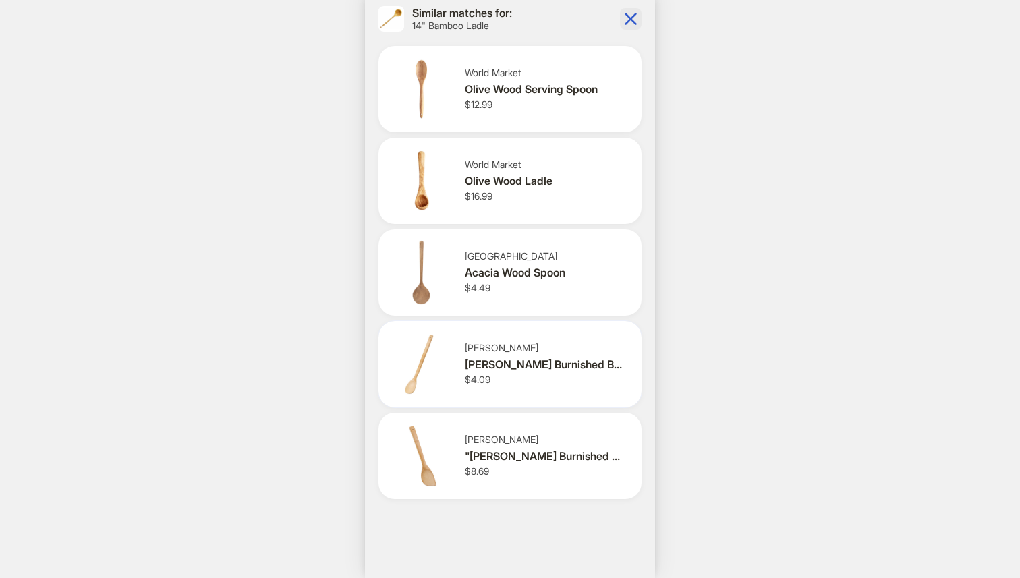
click at [494, 360] on div "[PERSON_NAME] Burnished Bamboo Mixing Spoon, 18""" at bounding box center [545, 365] width 161 height 14
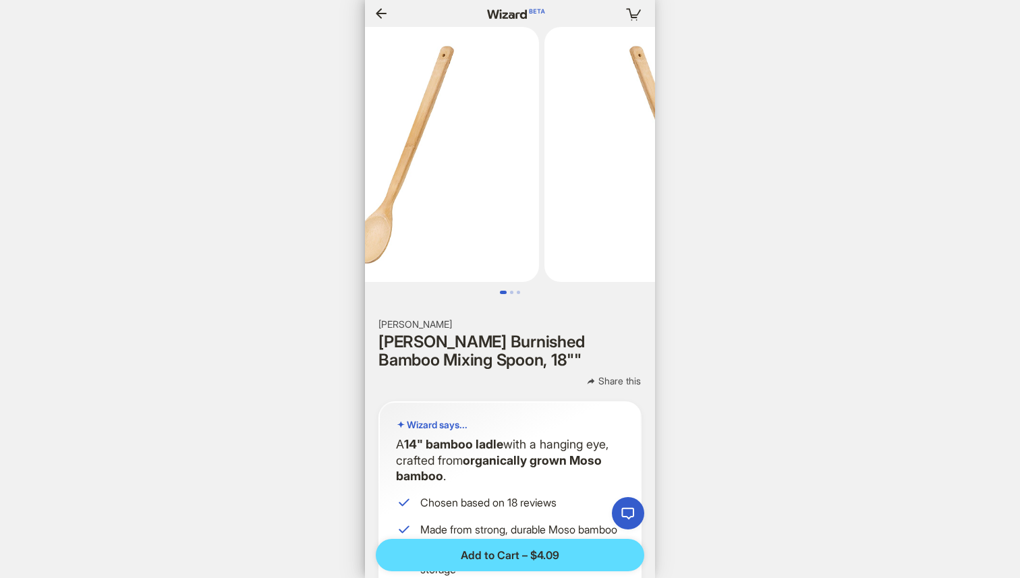
scroll to position [0, 1517]
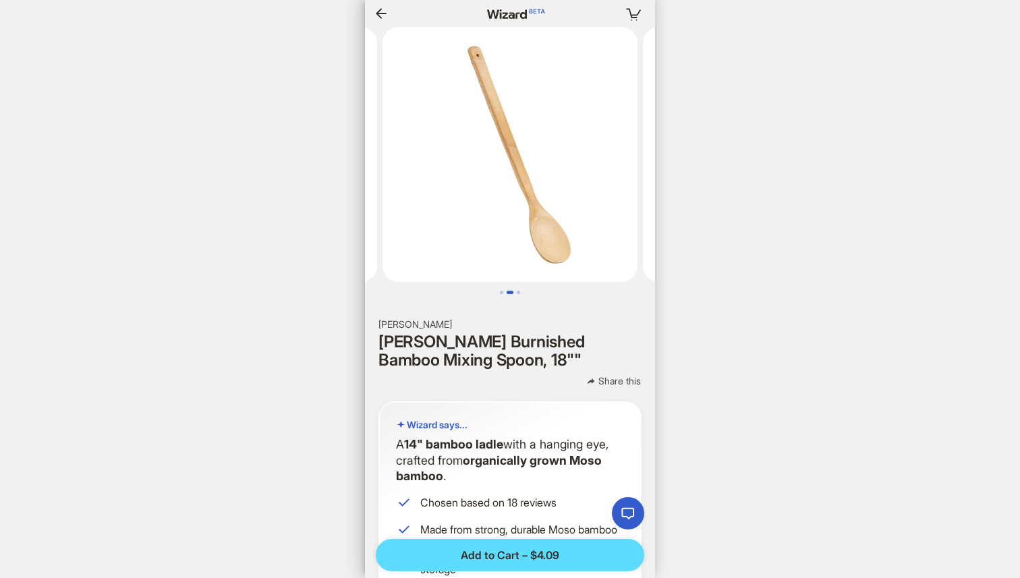
scroll to position [0, 1558]
click at [383, 5] on icon "button" at bounding box center [381, 13] width 16 height 16
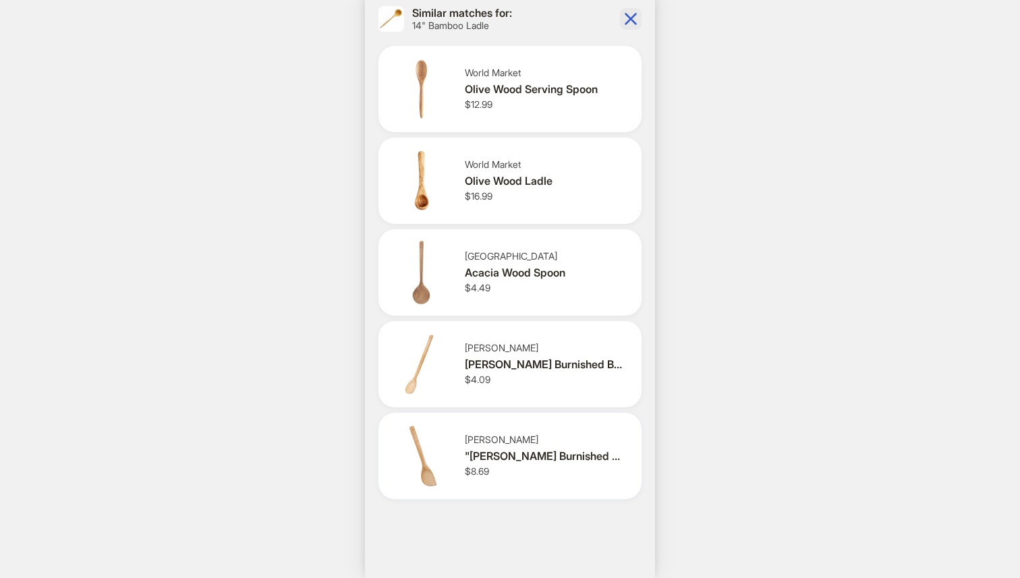
click at [495, 468] on div "[PERSON_NAME] "[PERSON_NAME] Burnished Bamboo Wok Spatula, 13"", Honey" $8.69" at bounding box center [548, 456] width 166 height 44
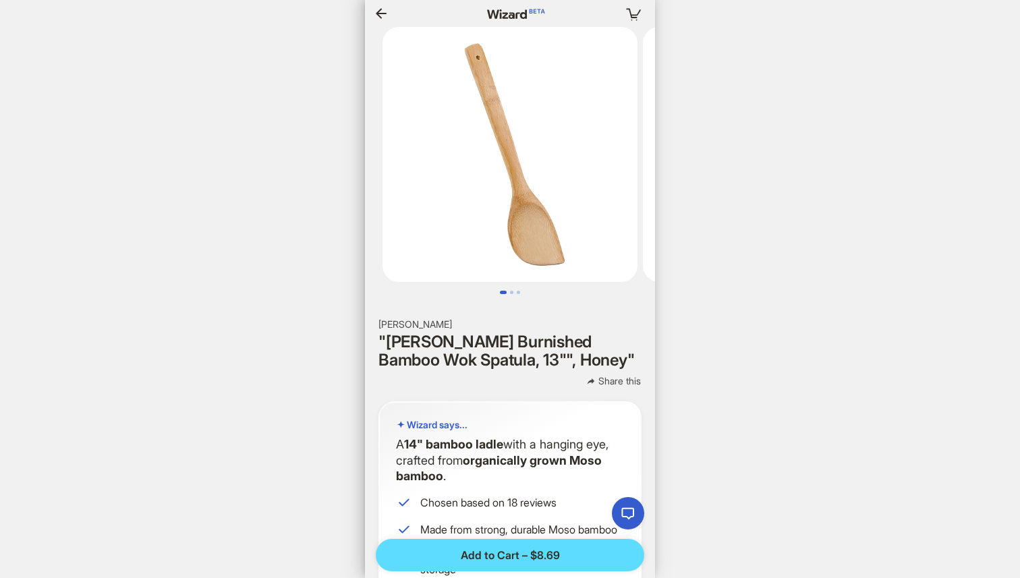
click at [389, 15] on button "button" at bounding box center [382, 14] width 22 height 22
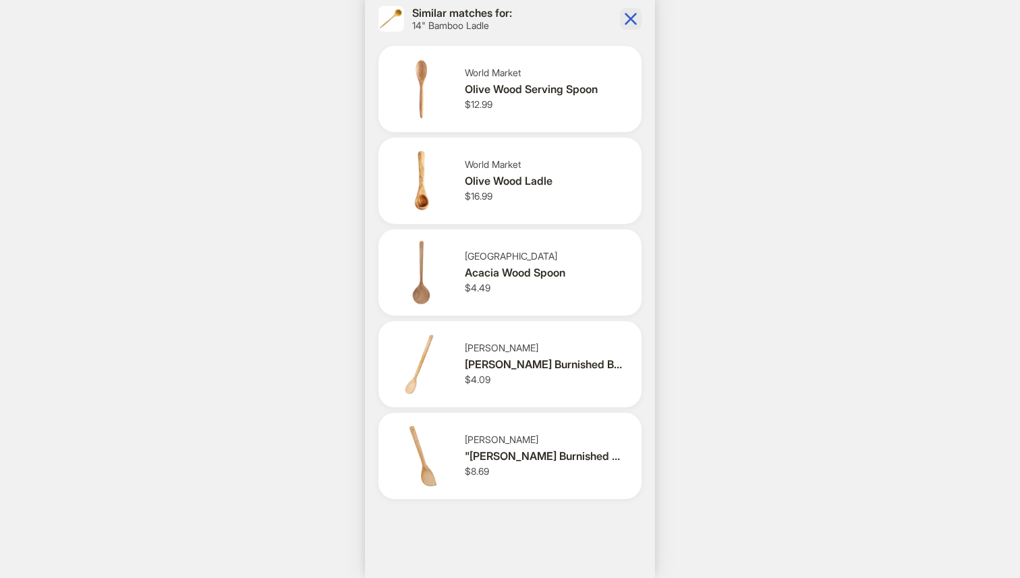
click at [543, 195] on div "World Market Olive Wood Ladle $16.99" at bounding box center [548, 181] width 166 height 44
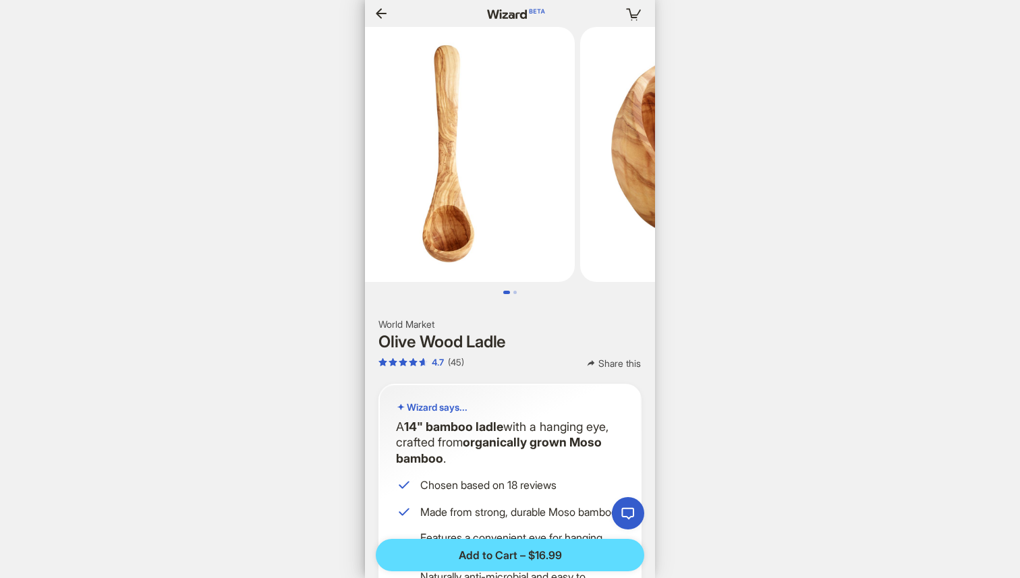
scroll to position [0, 101]
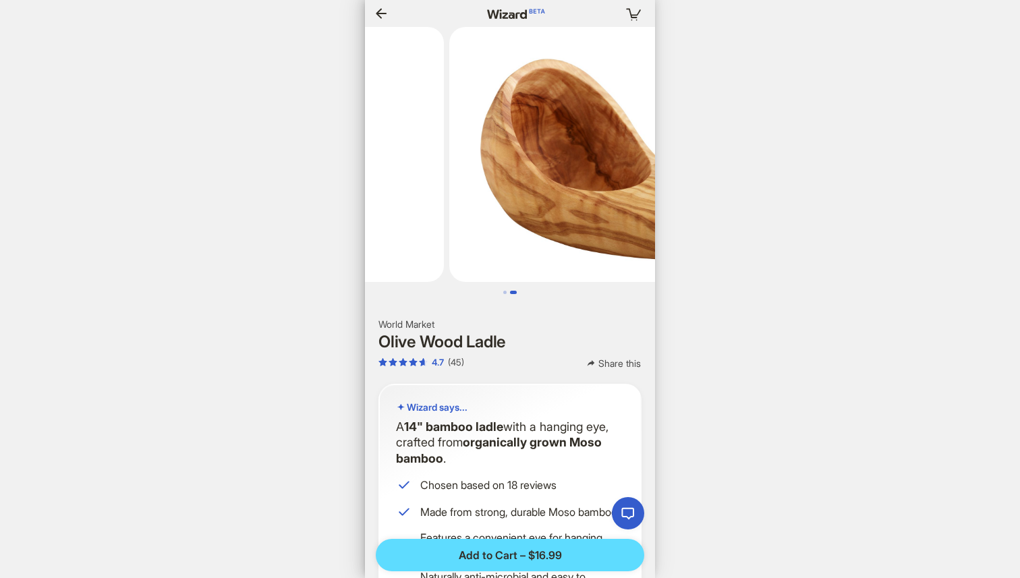
scroll to position [0, 242]
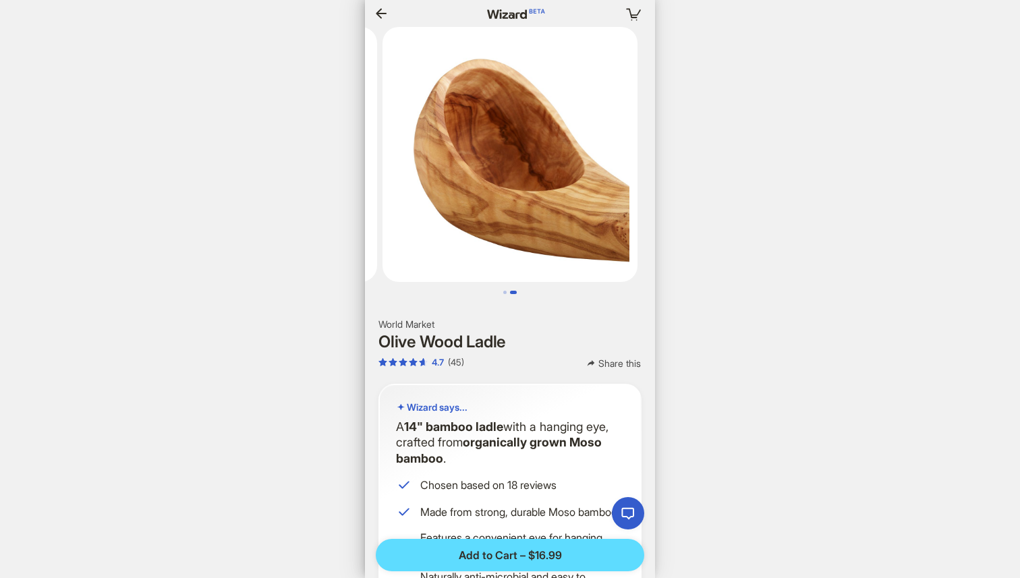
click at [384, 8] on icon "button" at bounding box center [381, 13] width 16 height 16
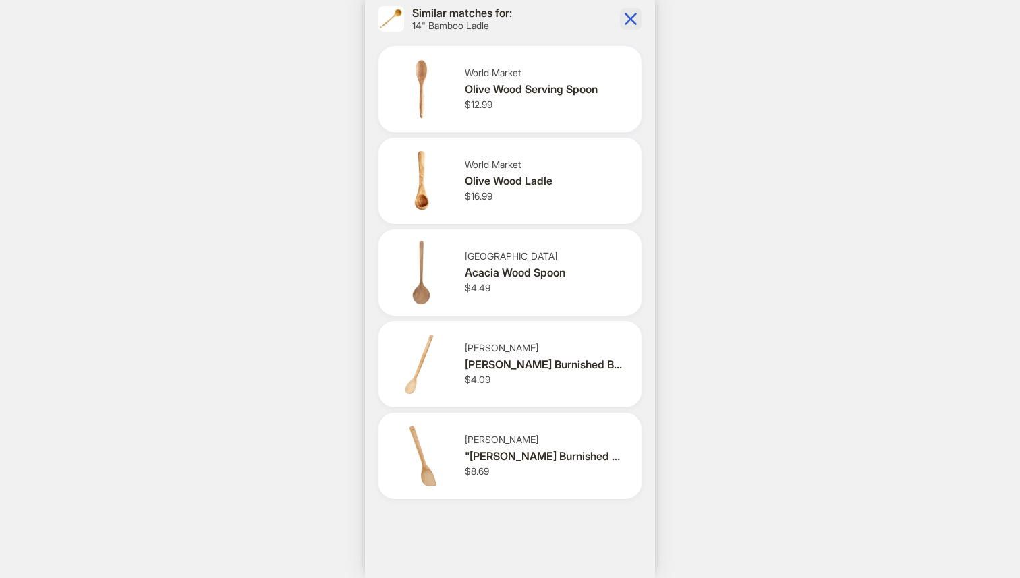
click at [505, 106] on div "World Market Olive Wood Serving Spoon $12.99" at bounding box center [548, 89] width 166 height 44
click at [632, 19] on icon "button" at bounding box center [631, 19] width 12 height 12
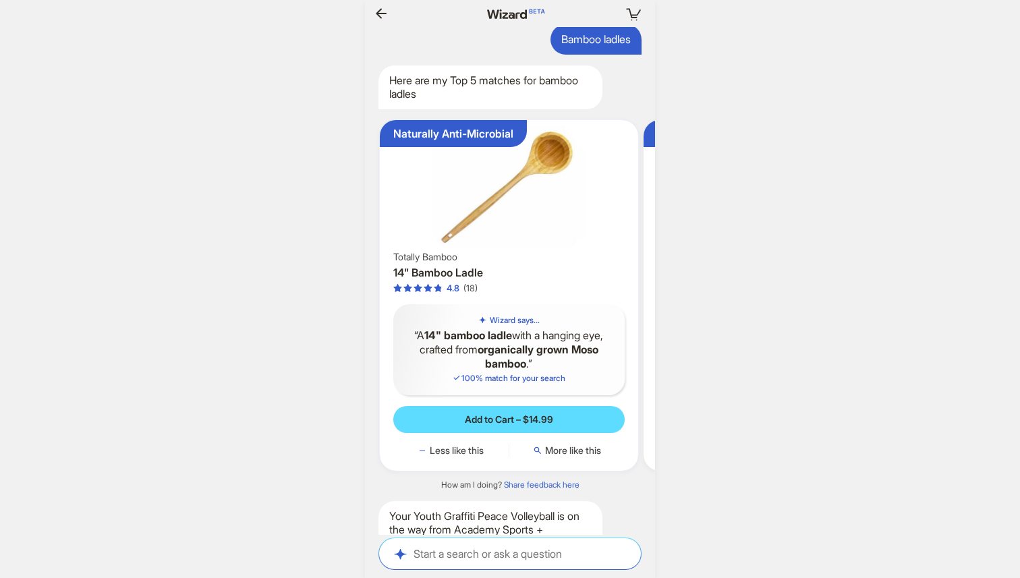
scroll to position [0, 58]
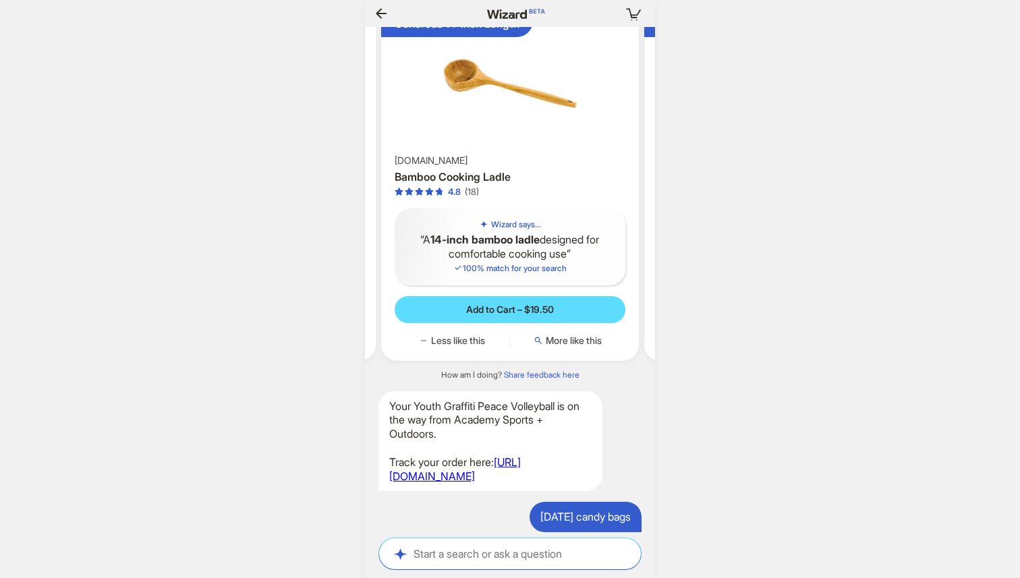
scroll to position [0, 302]
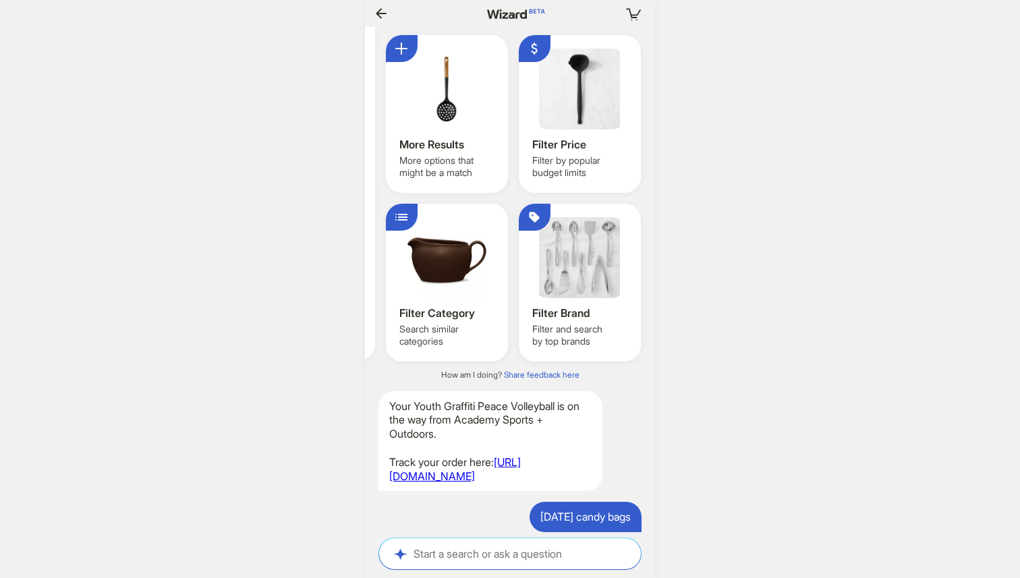
click at [460, 130] on div at bounding box center [447, 89] width 95 height 81
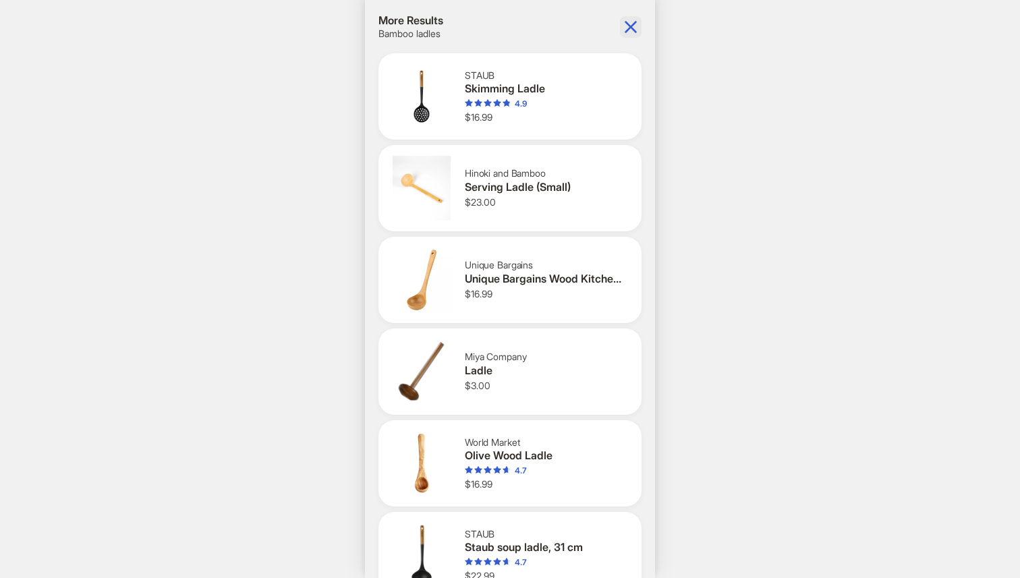
click at [633, 23] on icon "button" at bounding box center [631, 27] width 12 height 12
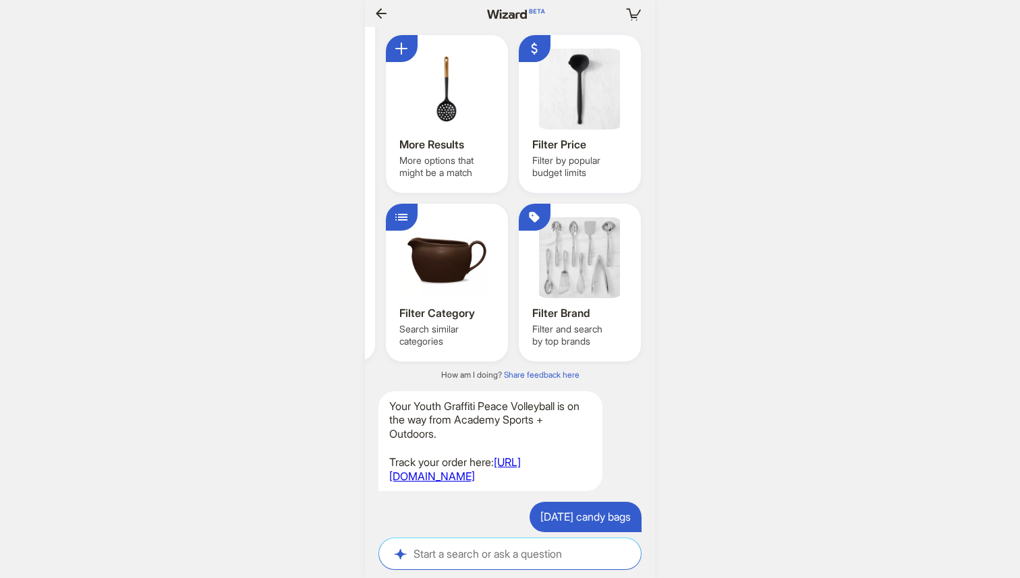
click at [582, 159] on div "Filter Price Filter by popular budget limits" at bounding box center [580, 114] width 122 height 158
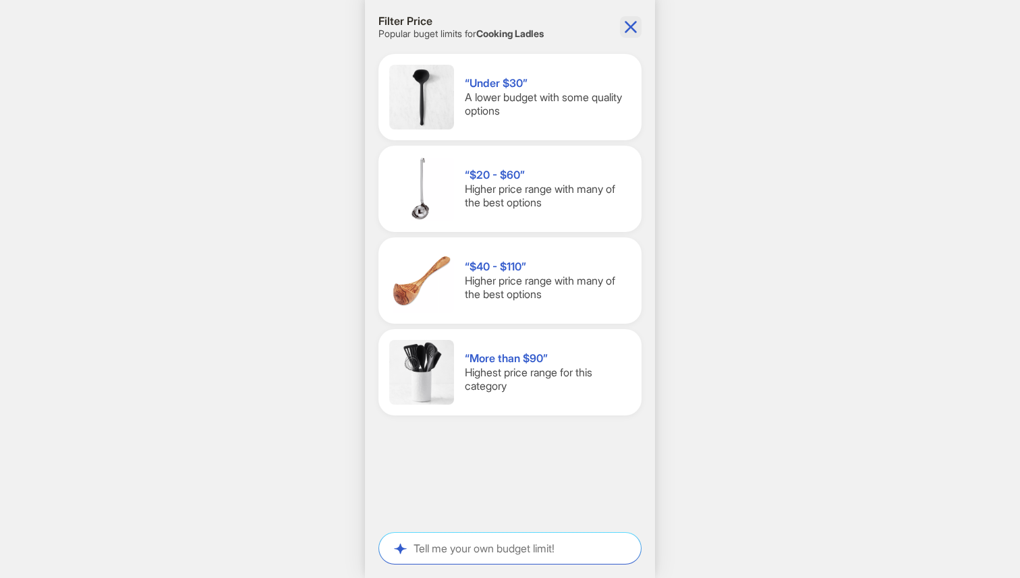
click at [640, 24] on icon "button" at bounding box center [631, 27] width 22 height 22
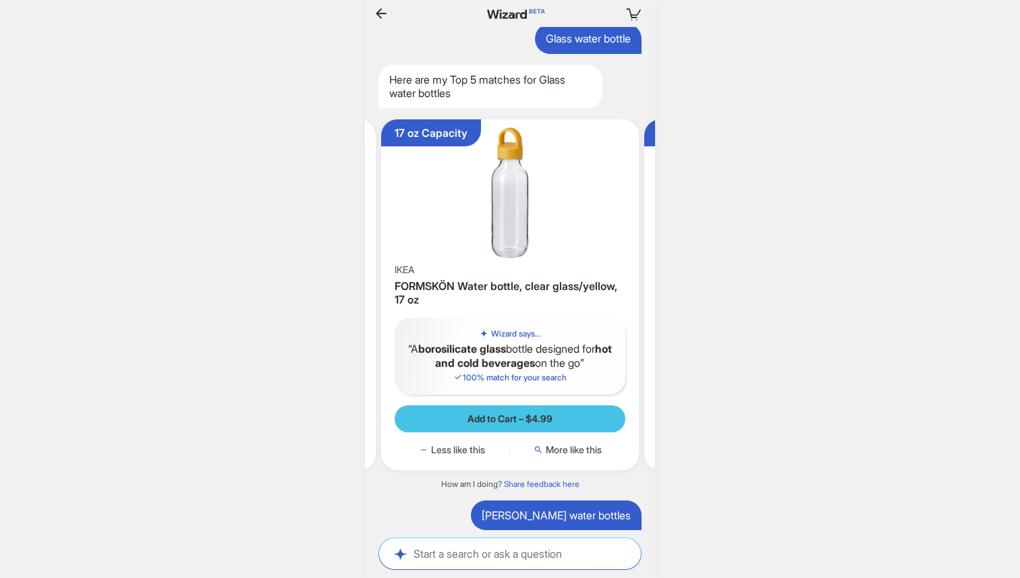
click at [506, 425] on span "Add to Cart – $4.99" at bounding box center [510, 419] width 85 height 12
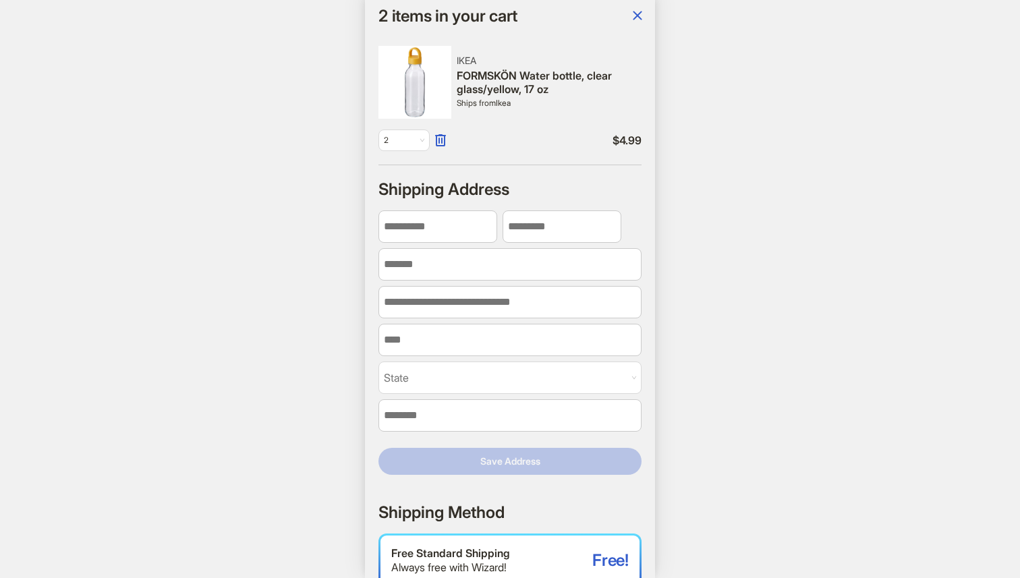
click at [405, 88] on img at bounding box center [415, 82] width 73 height 73
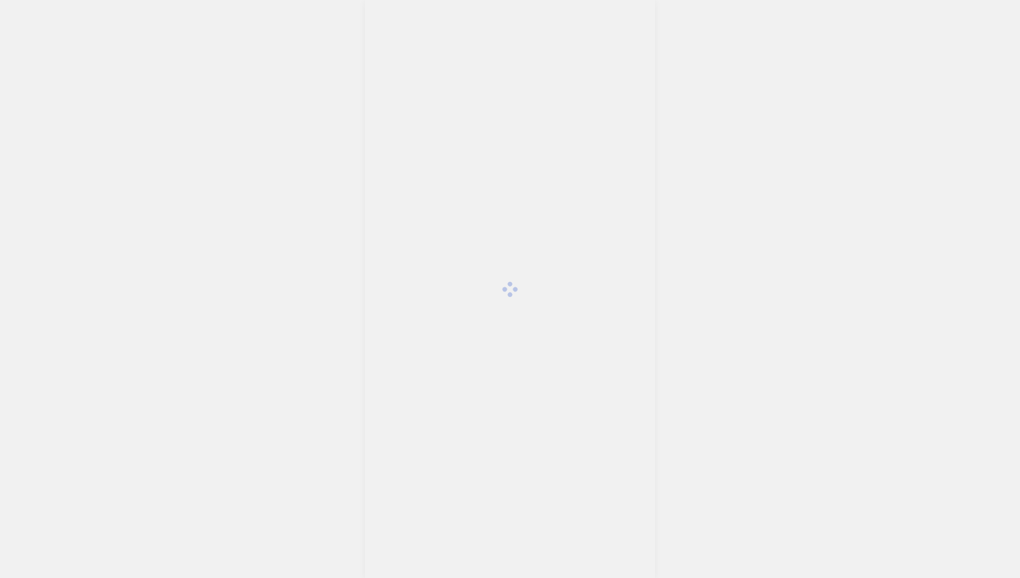
scroll to position [3208, 0]
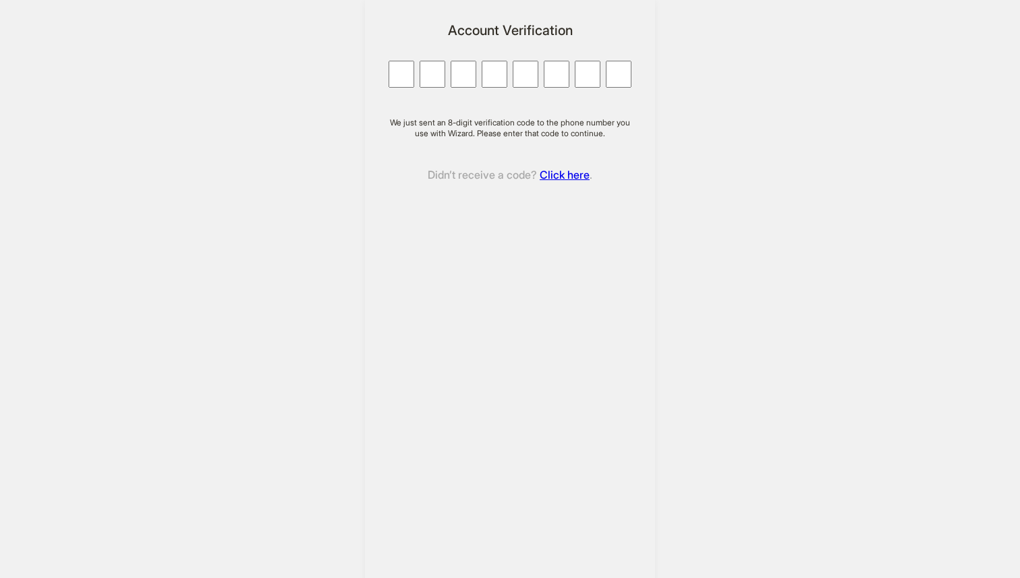
type input "*"
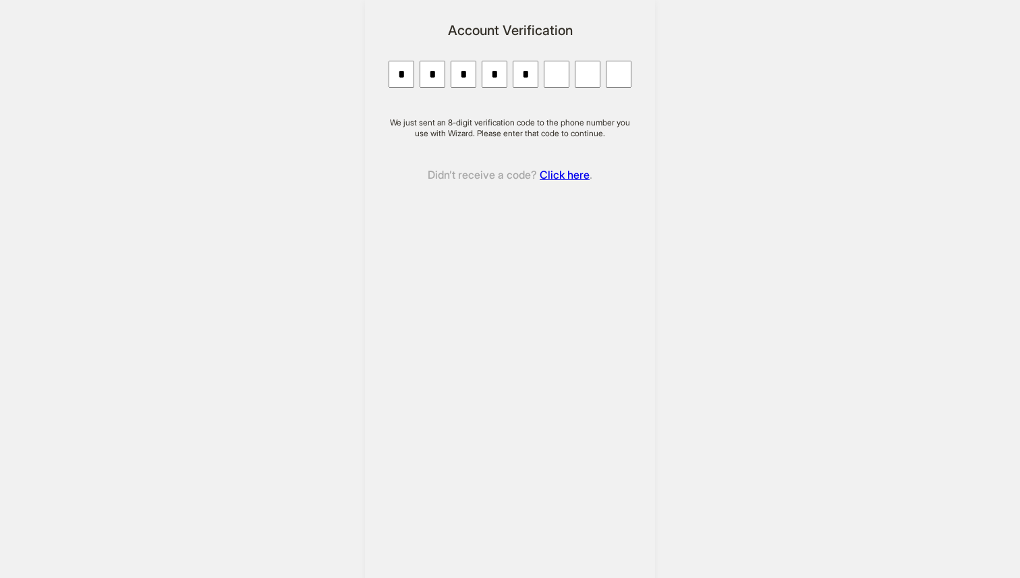
type input "*"
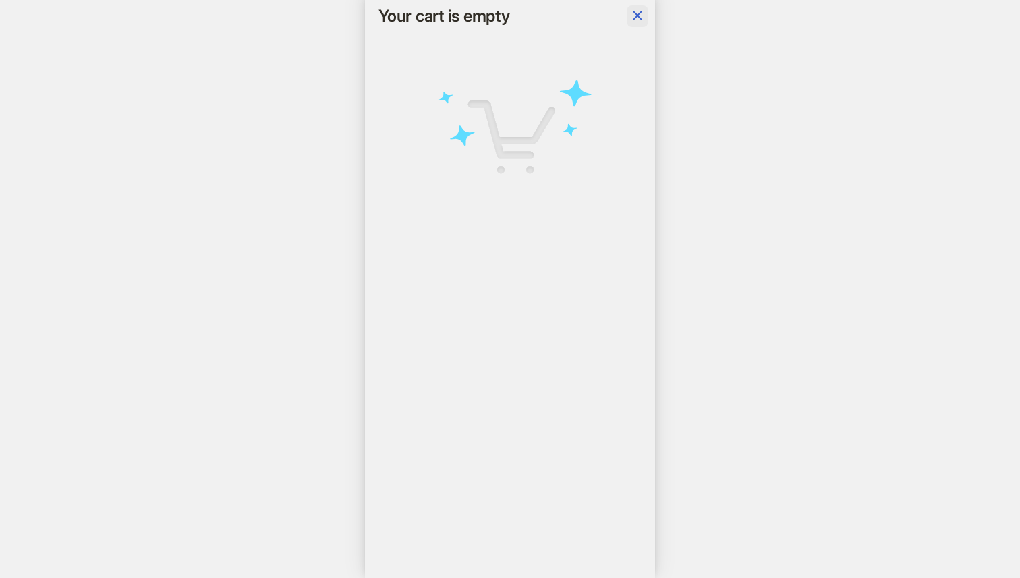
scroll to position [0, 1041]
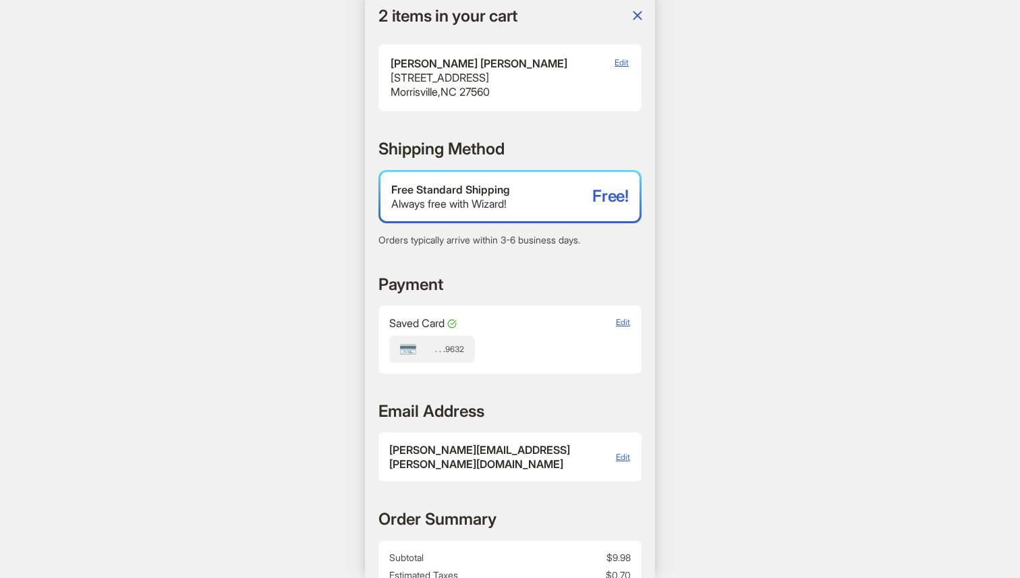
scroll to position [380, 0]
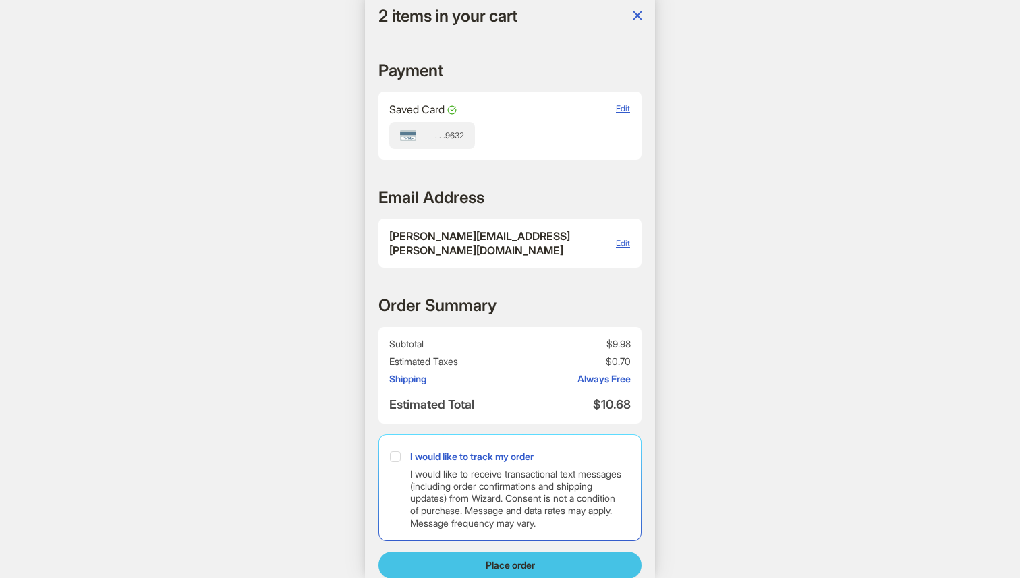
click at [491, 559] on span "Place order" at bounding box center [510, 565] width 49 height 12
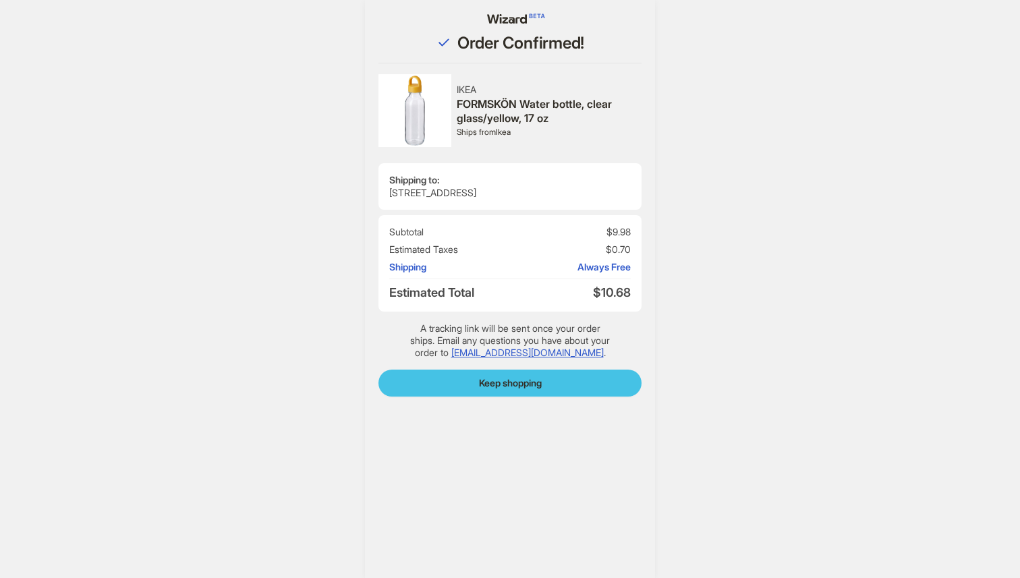
click at [539, 393] on button "Keep shopping" at bounding box center [510, 383] width 263 height 27
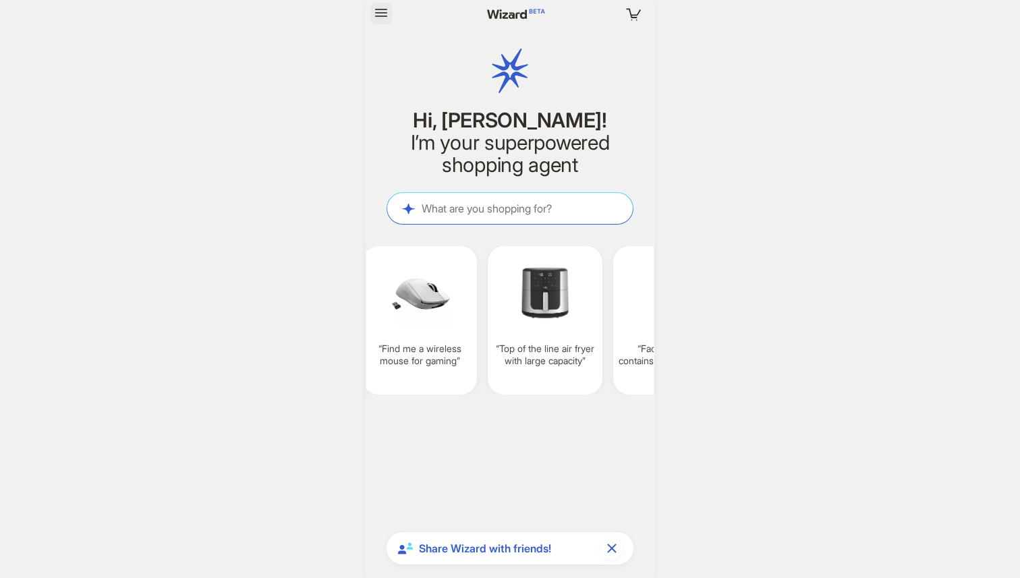
click at [380, 16] on icon "button" at bounding box center [381, 13] width 12 height 8
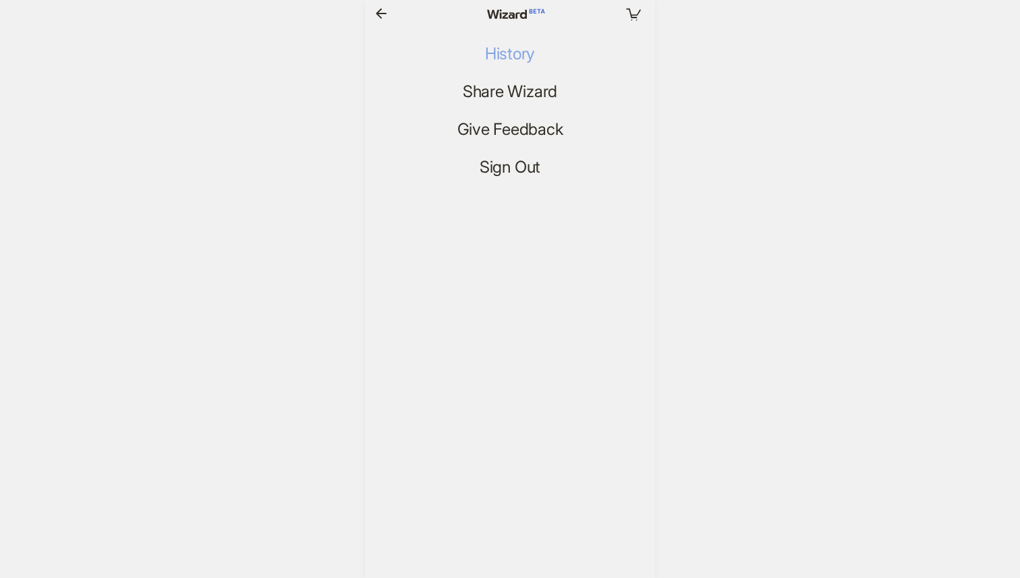
click at [515, 53] on span "History" at bounding box center [510, 55] width 50 height 20
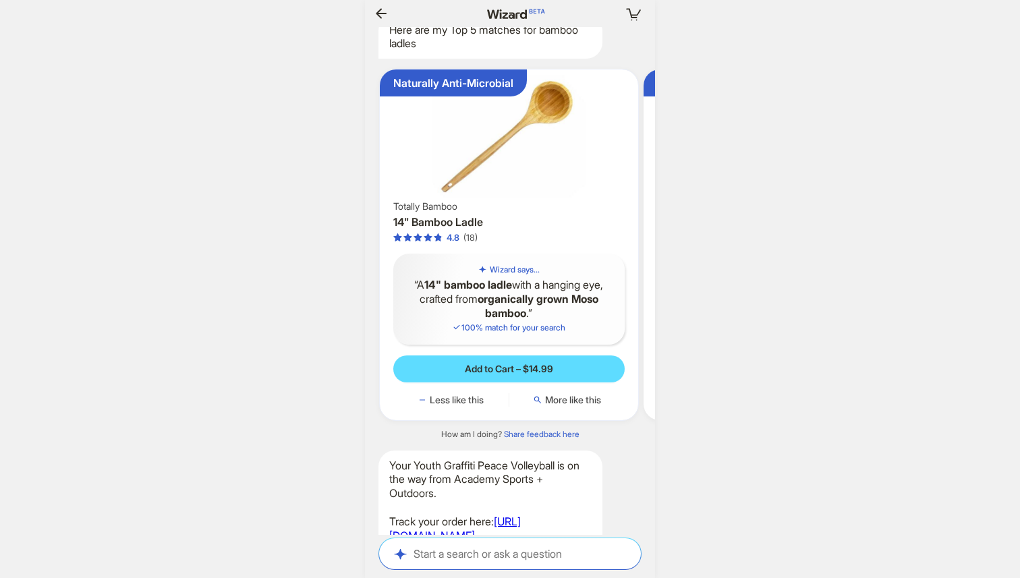
click at [516, 213] on div "Totally Bamboo" at bounding box center [508, 206] width 231 height 12
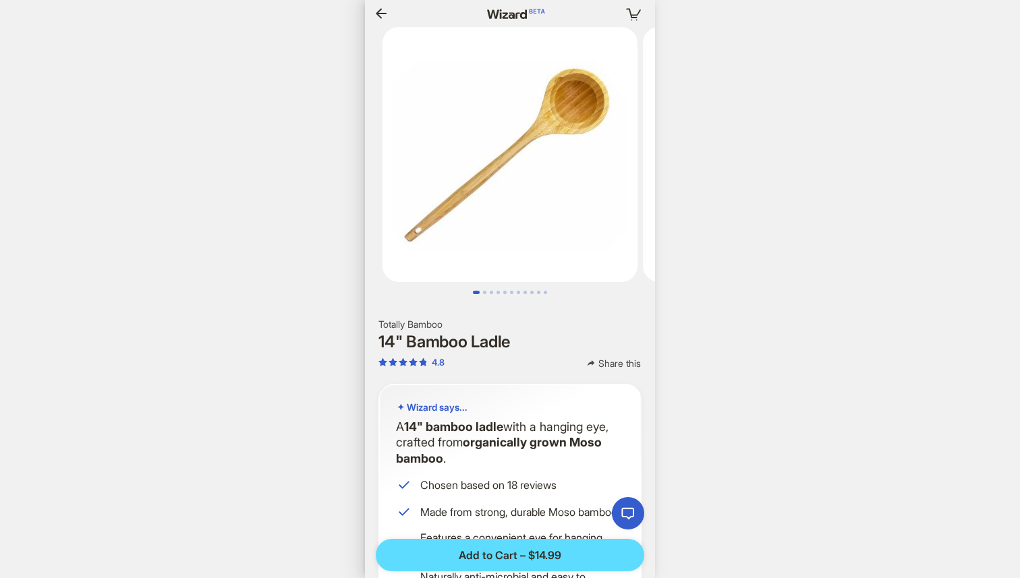
click at [383, 13] on icon "button" at bounding box center [381, 13] width 11 height 10
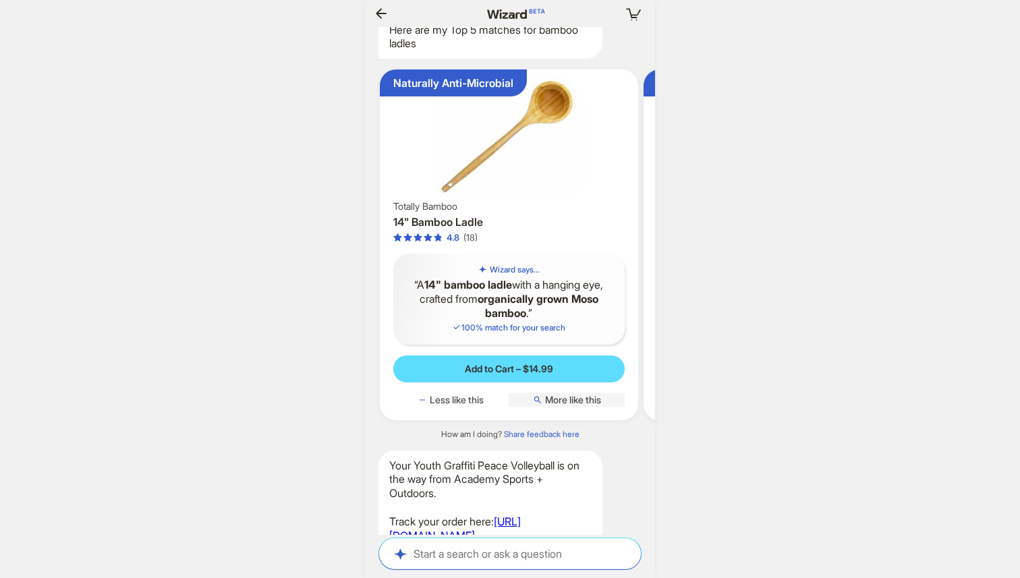
click at [578, 406] on span "More like this" at bounding box center [573, 400] width 56 height 12
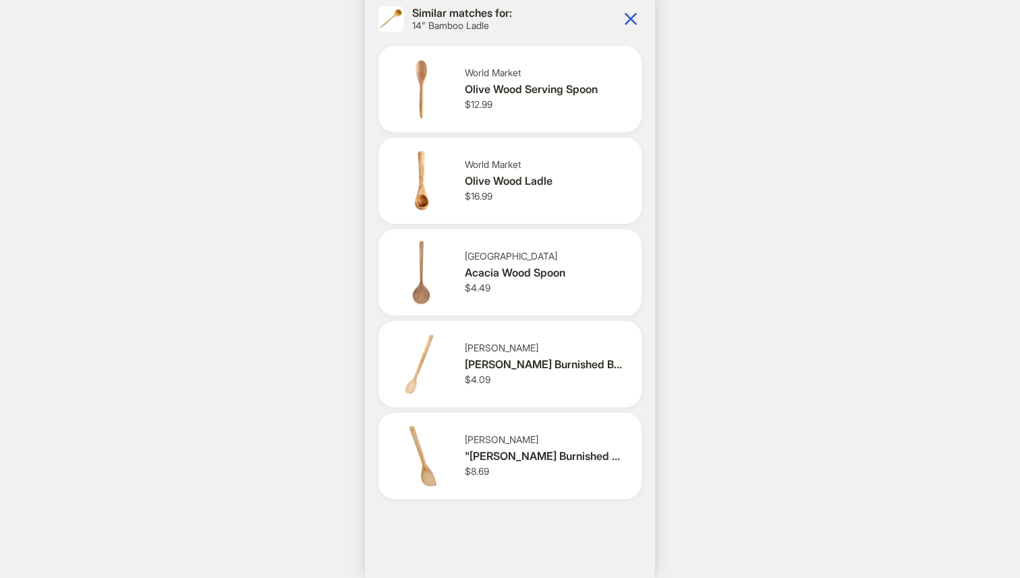
click at [536, 99] on div "World Market Olive Wood Serving Spoon $12.99" at bounding box center [548, 89] width 166 height 44
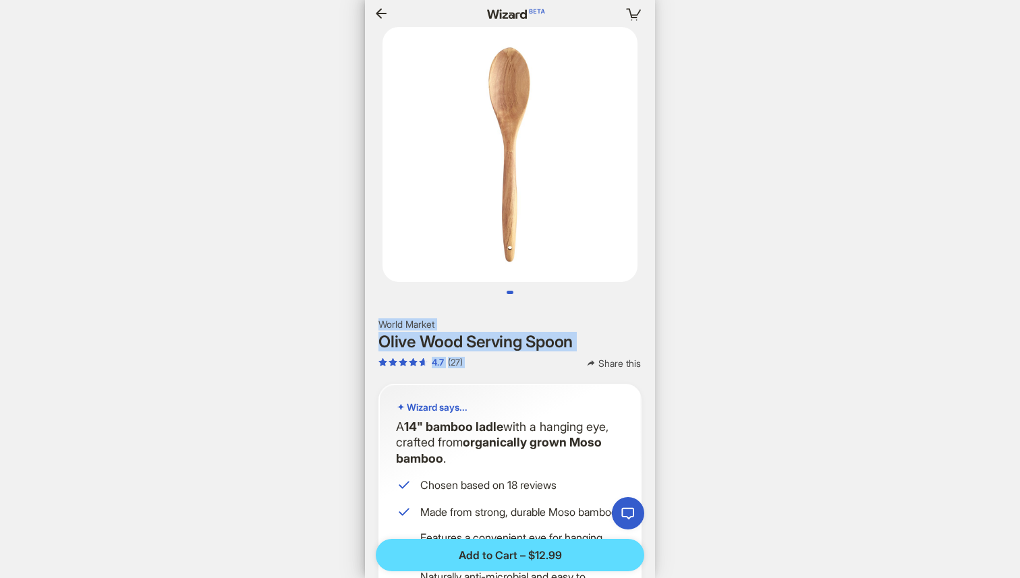
drag, startPoint x: 531, startPoint y: 352, endPoint x: 531, endPoint y: 242, distance: 110.0
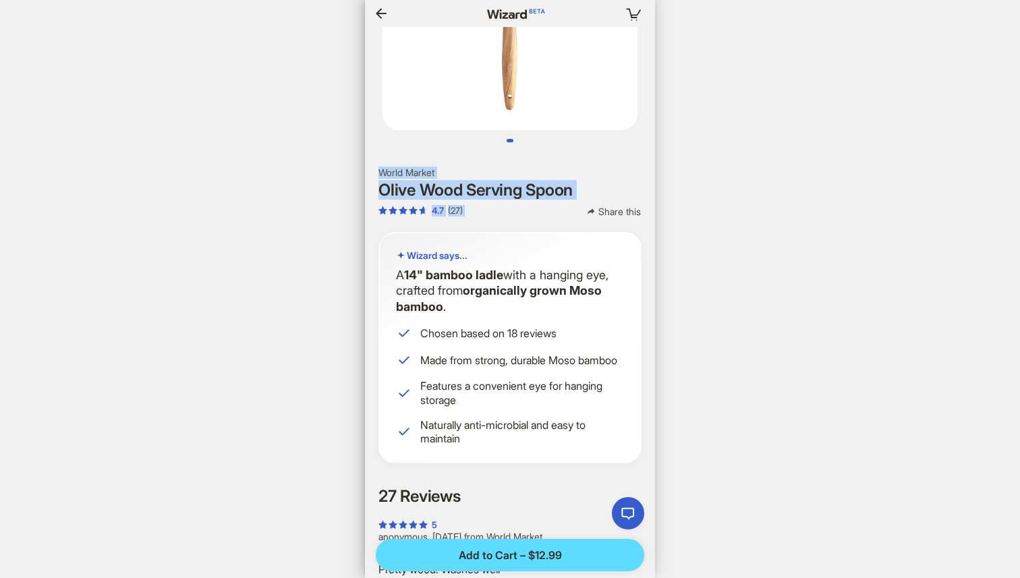
click at [384, 11] on icon "button" at bounding box center [381, 13] width 16 height 16
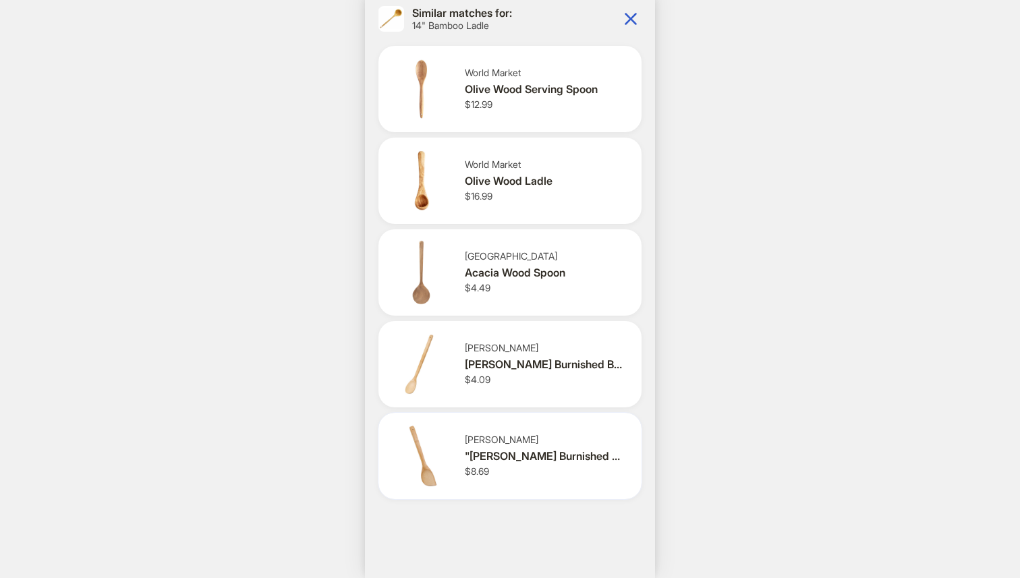
click at [521, 450] on div ""[PERSON_NAME] Burnished Bamboo Wok Spatula, 13"", Honey"" at bounding box center [545, 456] width 161 height 14
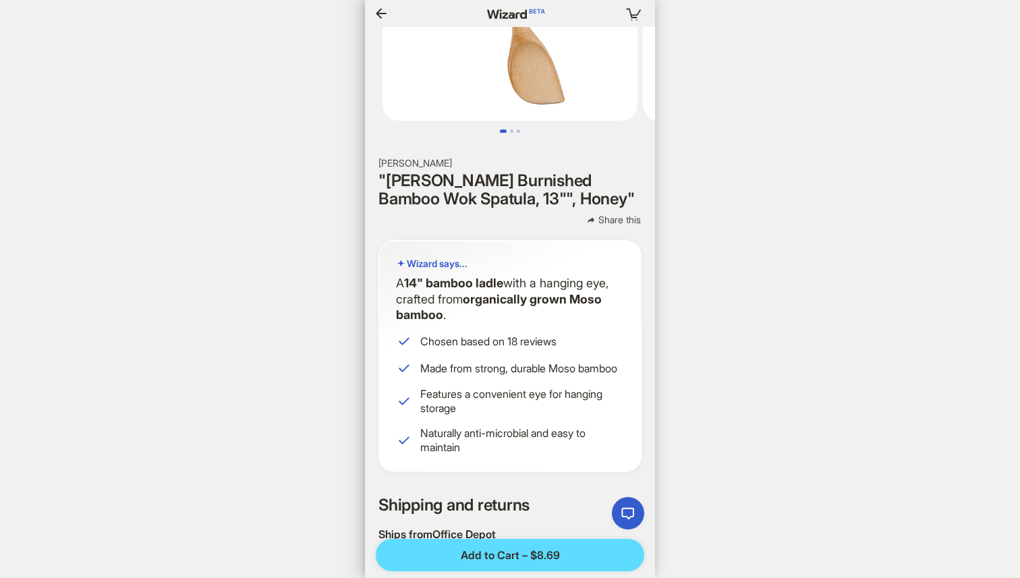
click at [378, 17] on icon "button" at bounding box center [381, 13] width 16 height 16
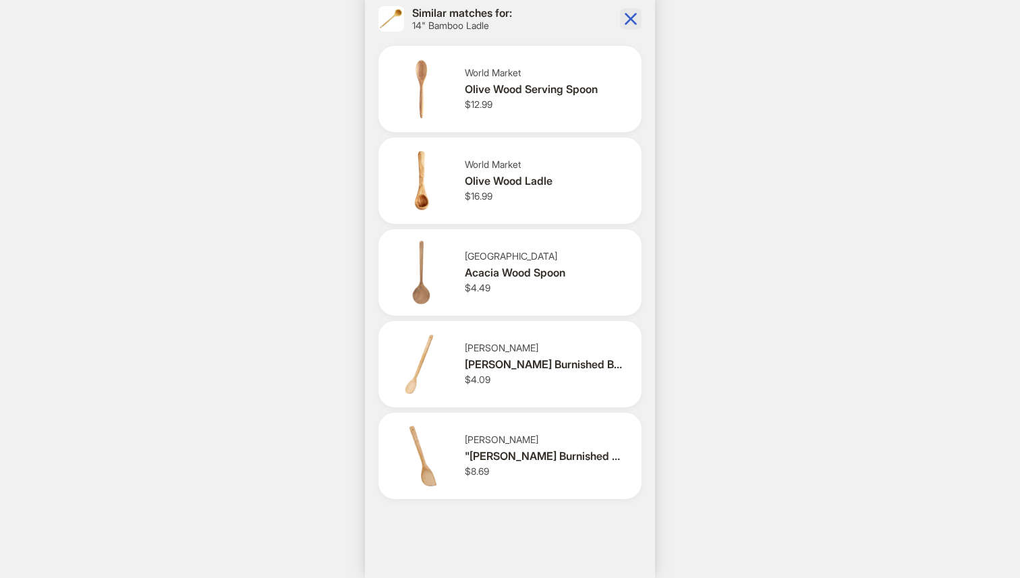
click at [633, 24] on icon "button" at bounding box center [631, 19] width 22 height 22
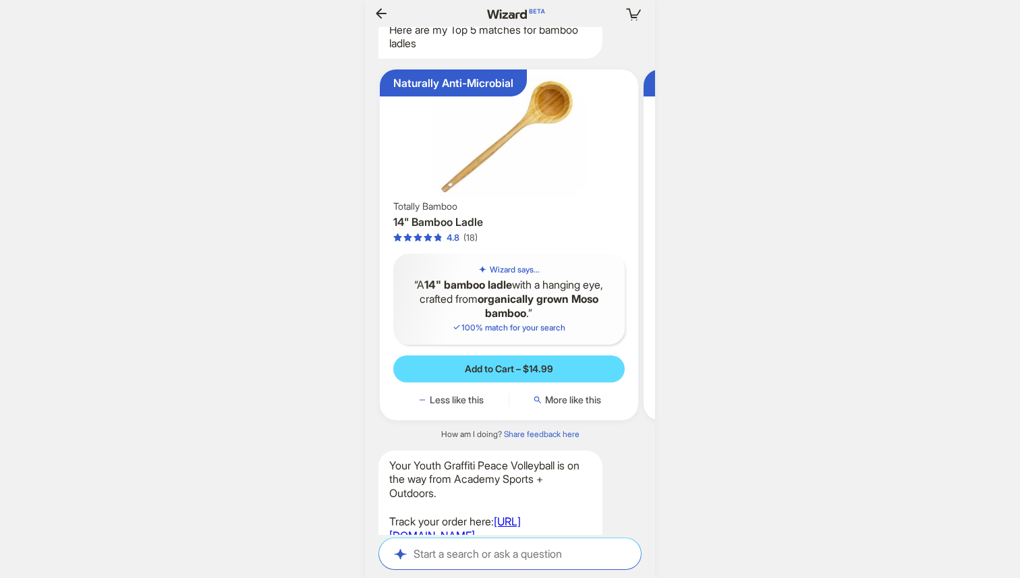
scroll to position [3310, 0]
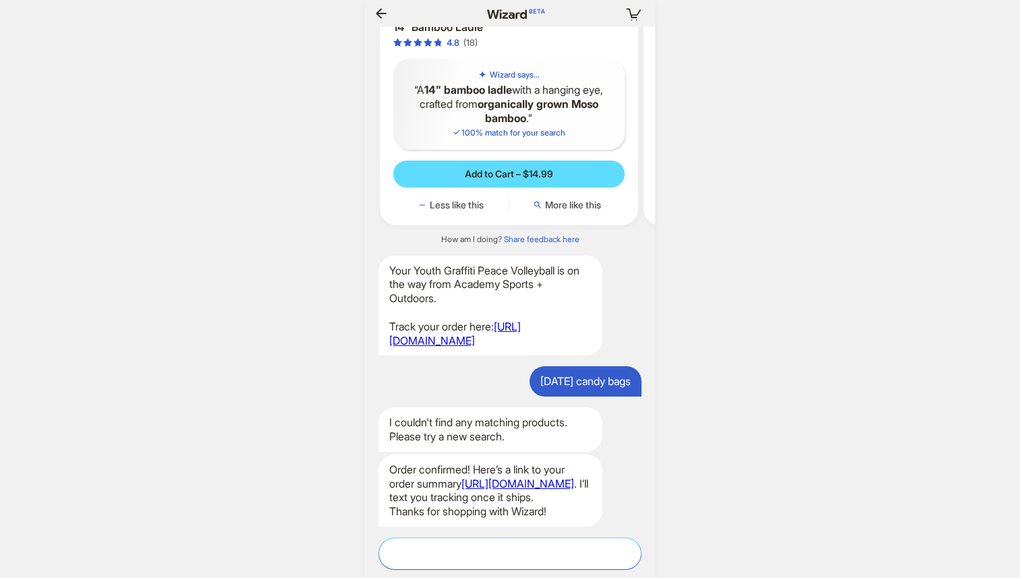
click at [494, 559] on textarea at bounding box center [510, 554] width 262 height 14
type textarea "*"
type textarea "**"
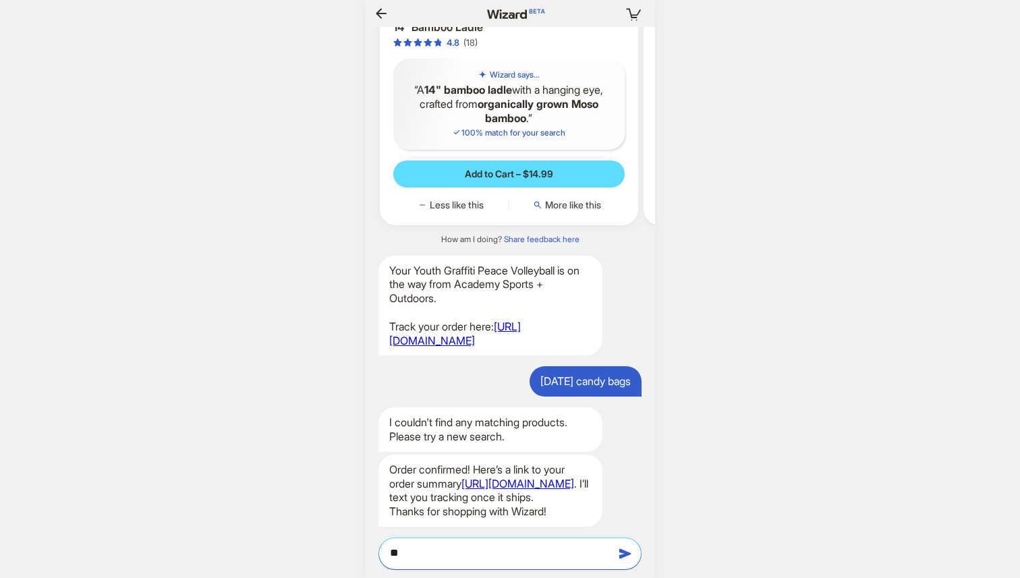
type textarea "***"
type textarea "****"
type textarea "*****"
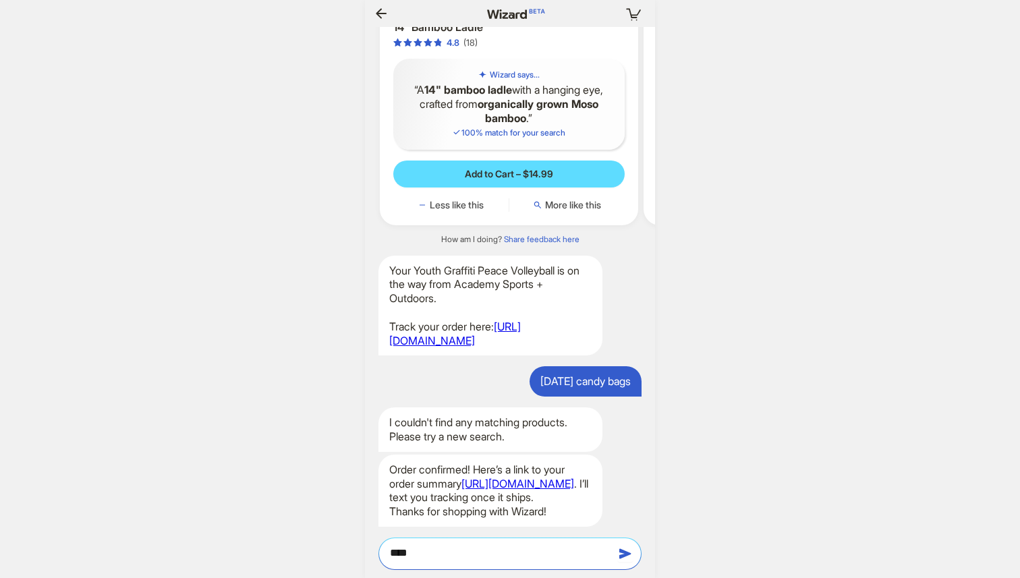
type textarea "*****"
type textarea "******"
type textarea "*******"
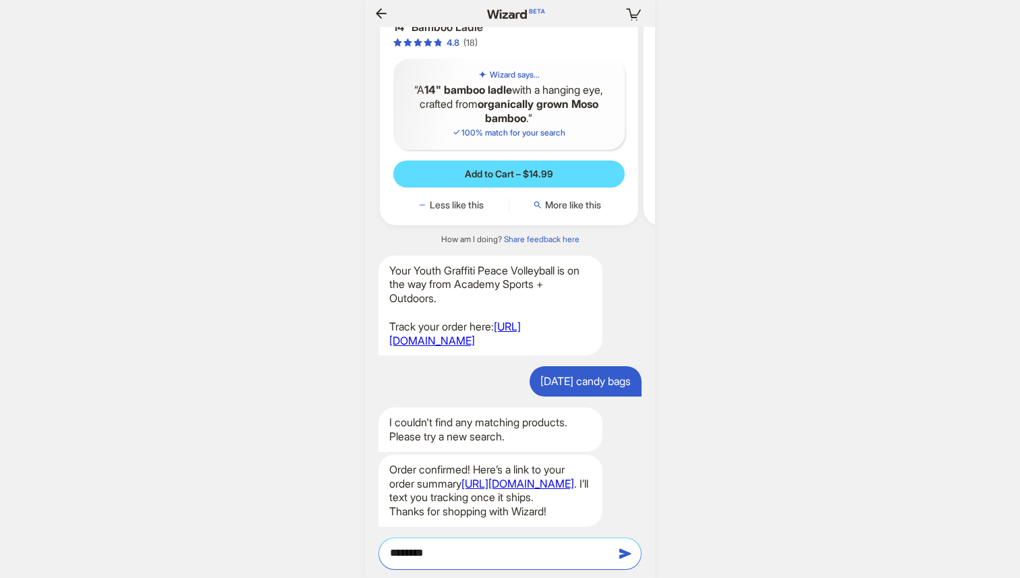
type textarea "*********"
type textarea "**********"
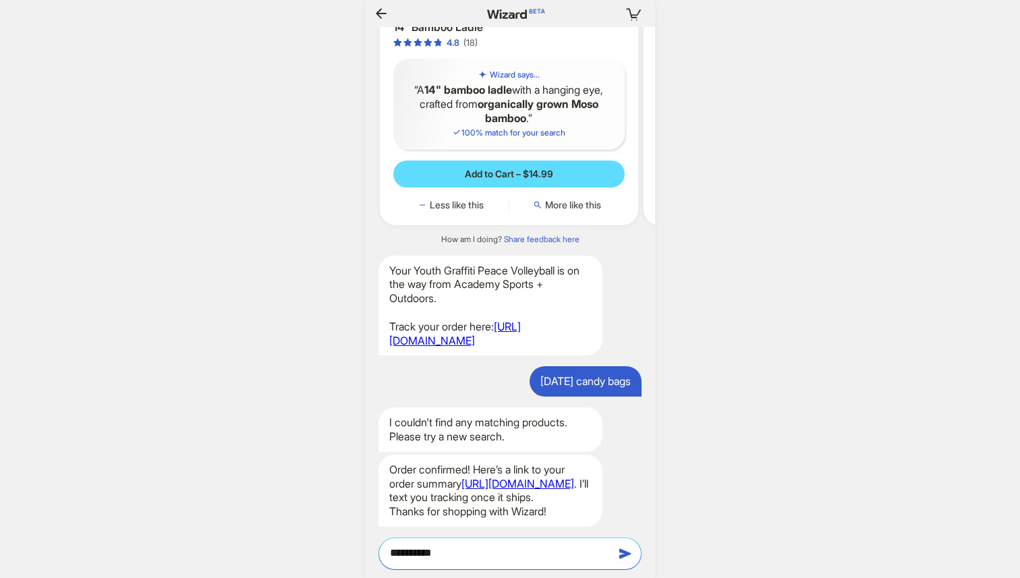
type textarea "**********"
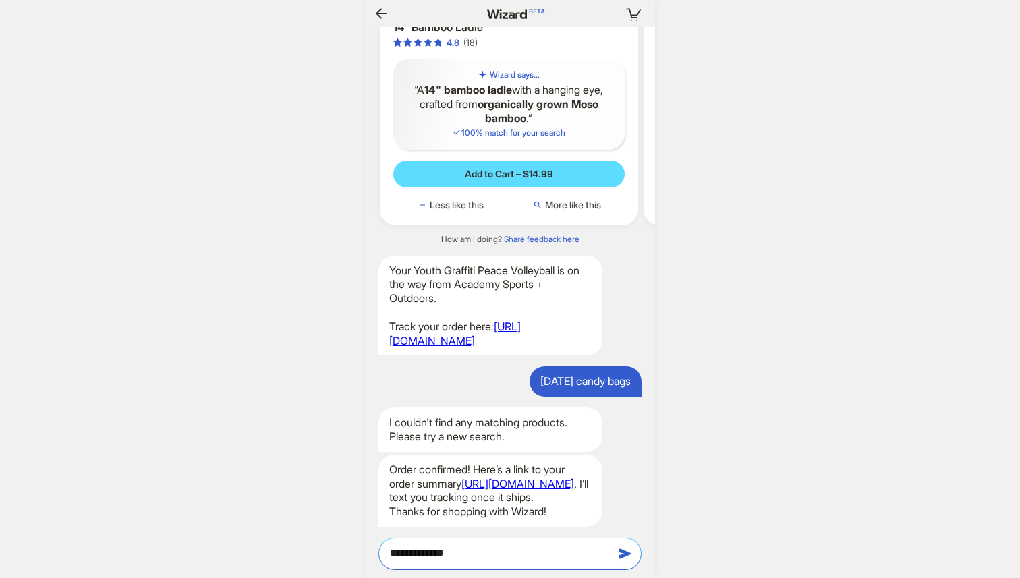
type textarea "**********"
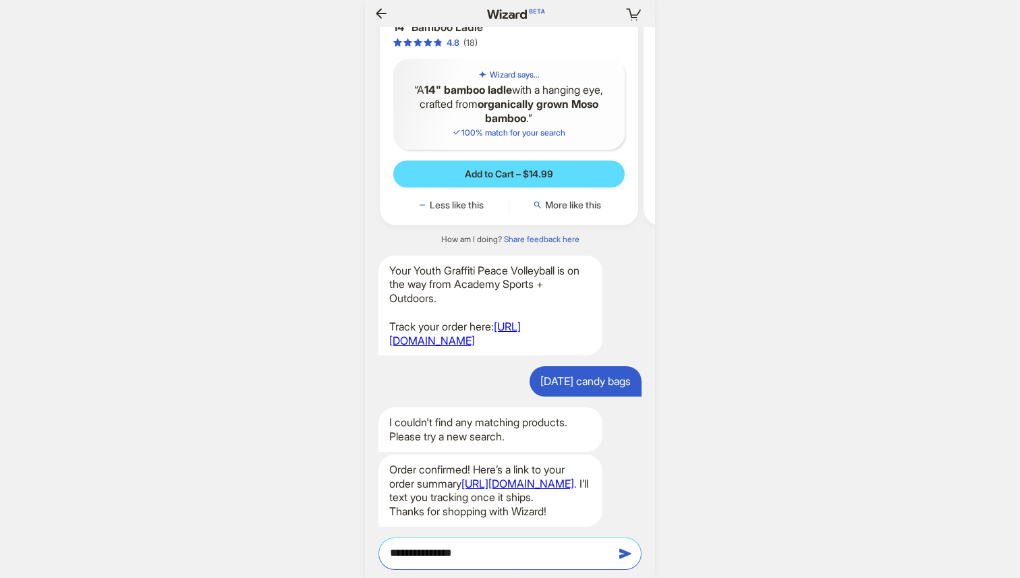
type textarea "**********"
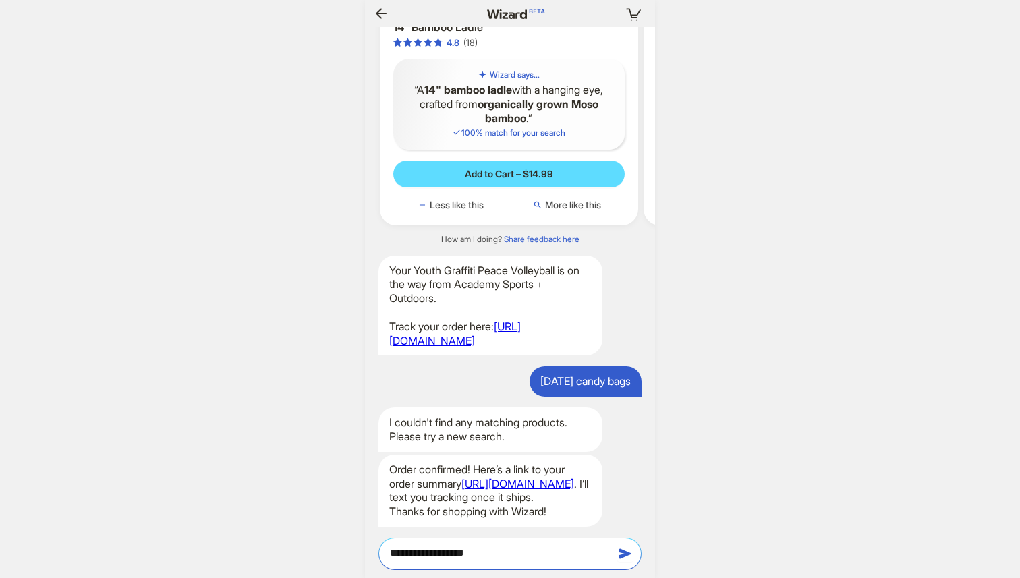
type textarea "**********"
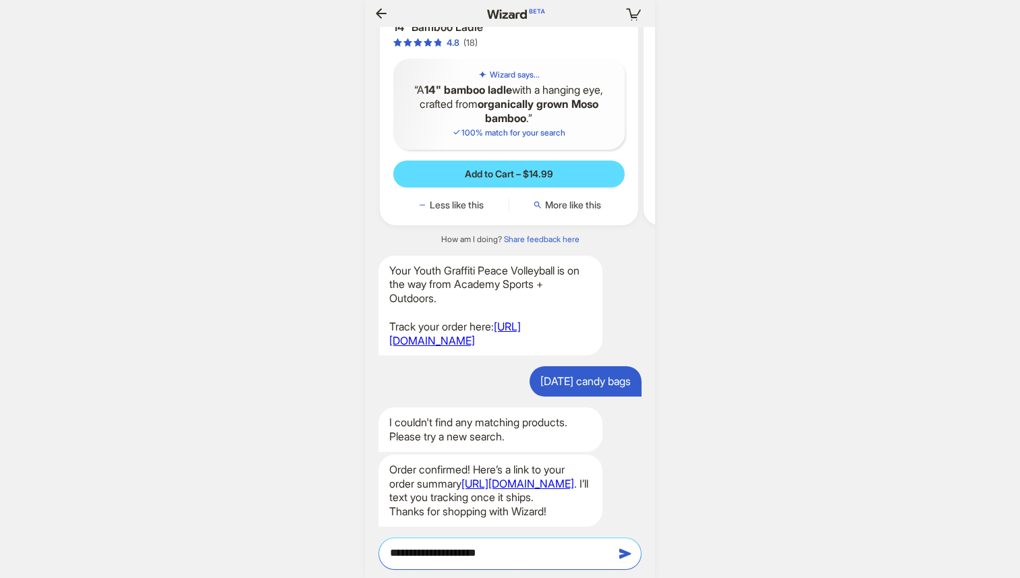
type textarea "**********"
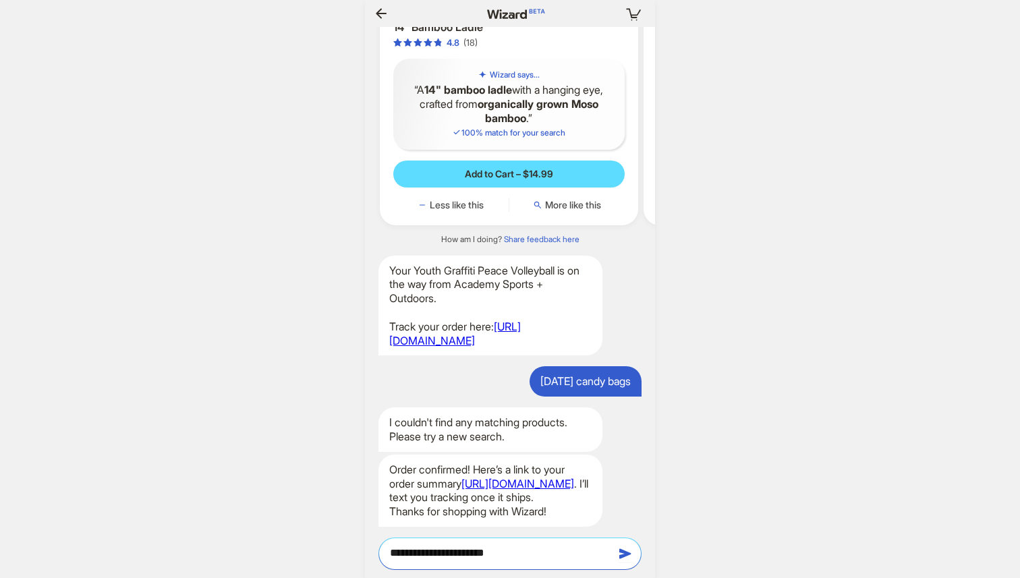
type textarea "**********"
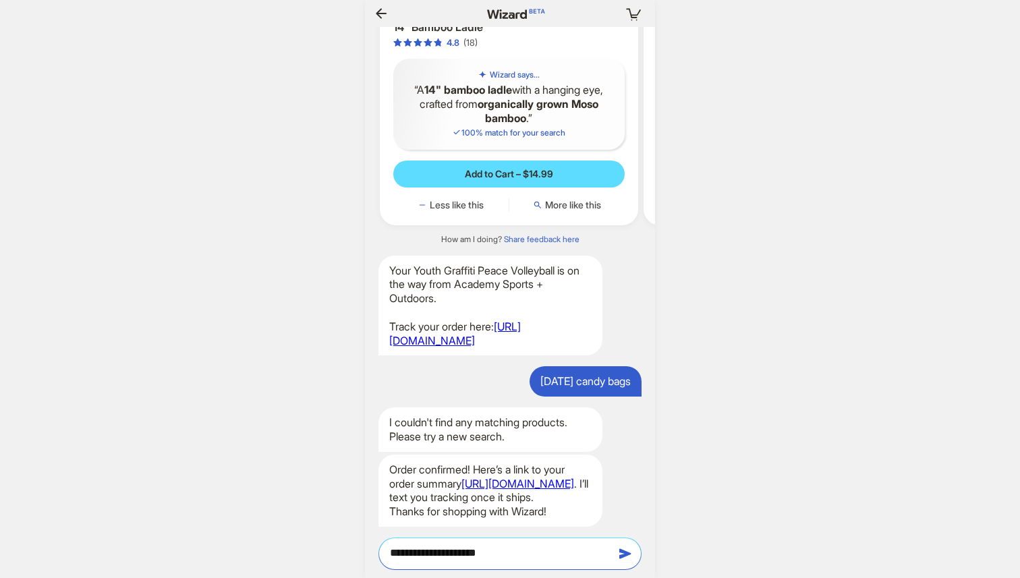
type textarea "**********"
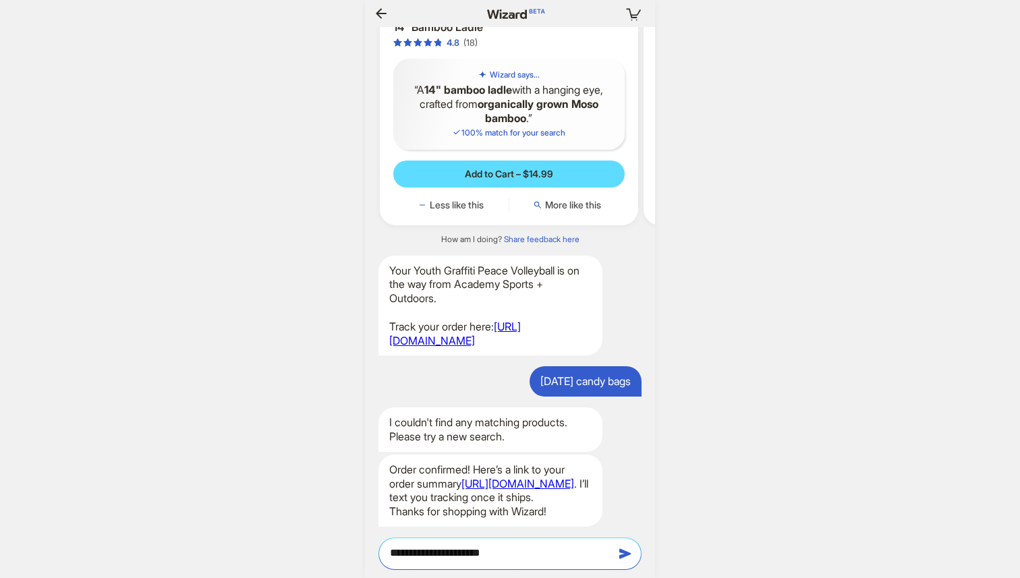
type textarea "**********"
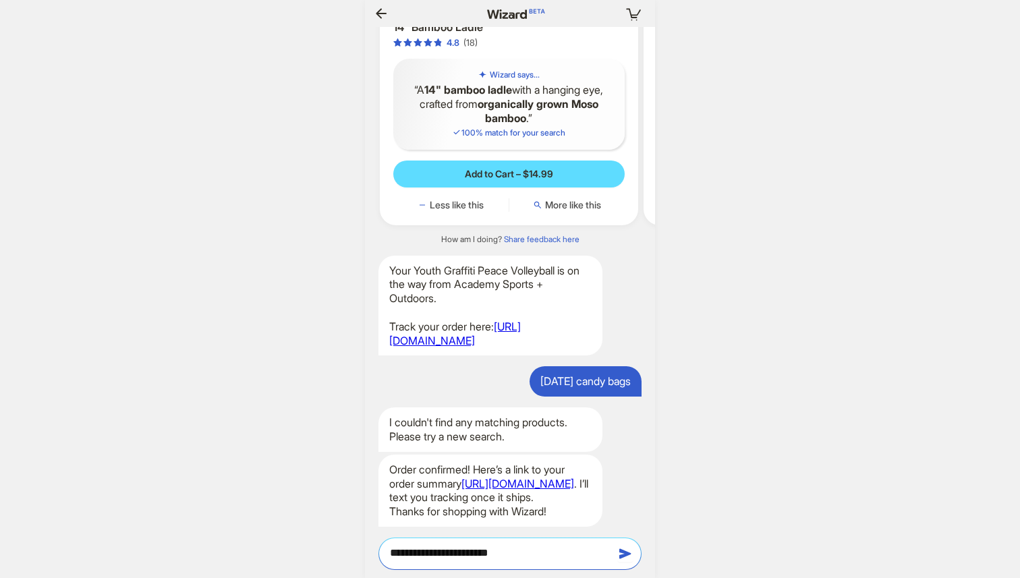
type textarea "**********"
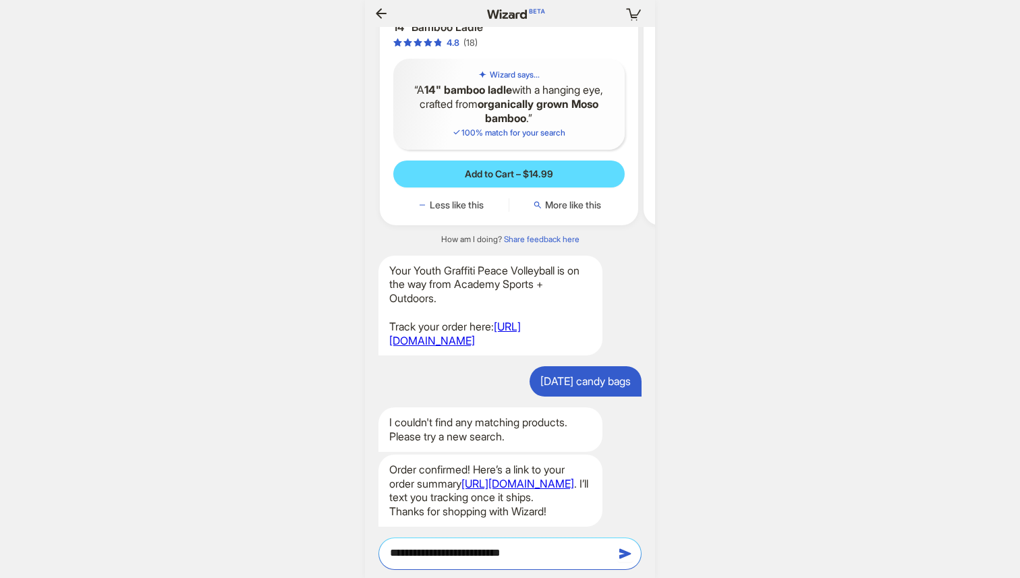
type textarea "**********"
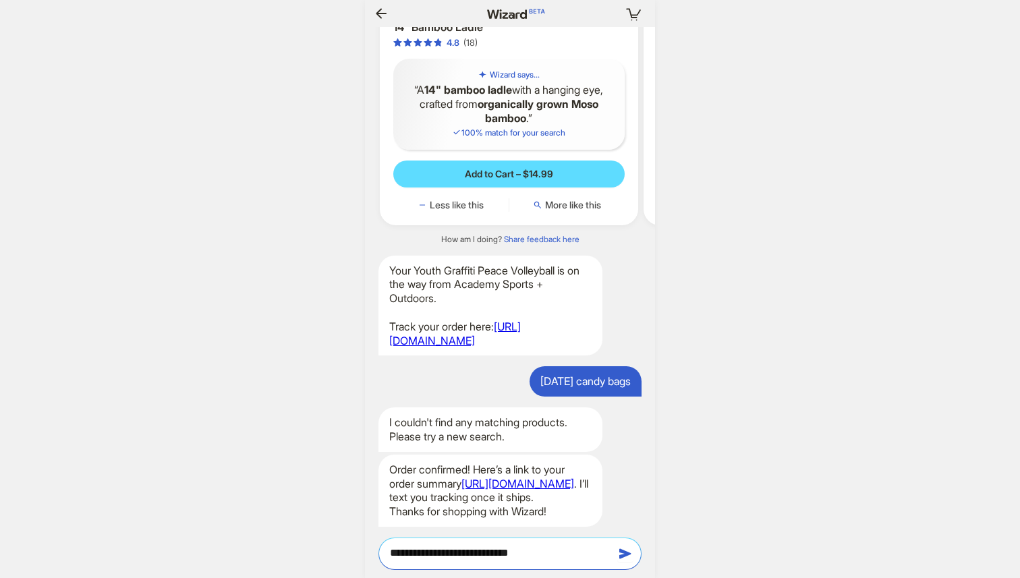
type textarea "**********"
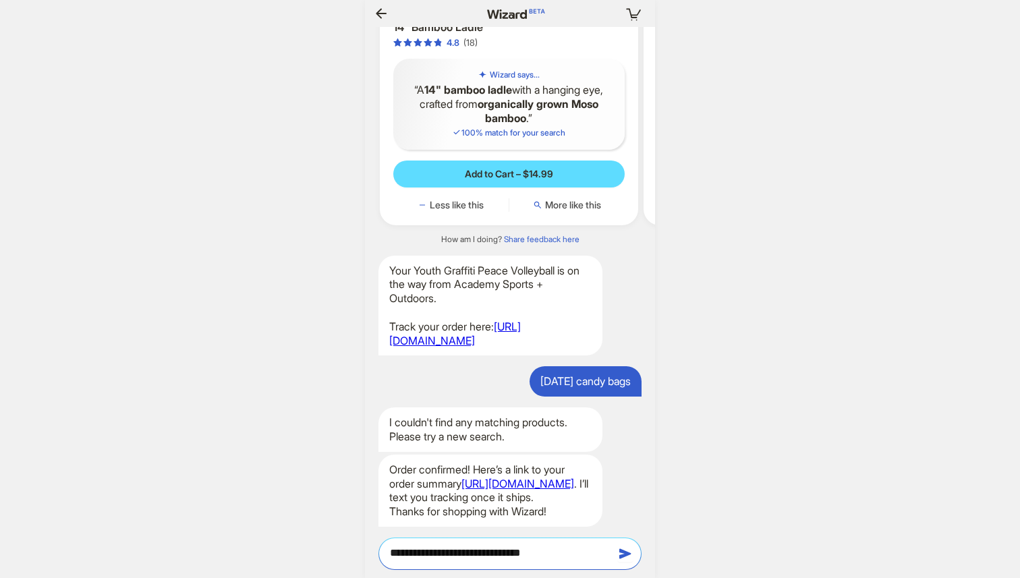
type textarea "**********"
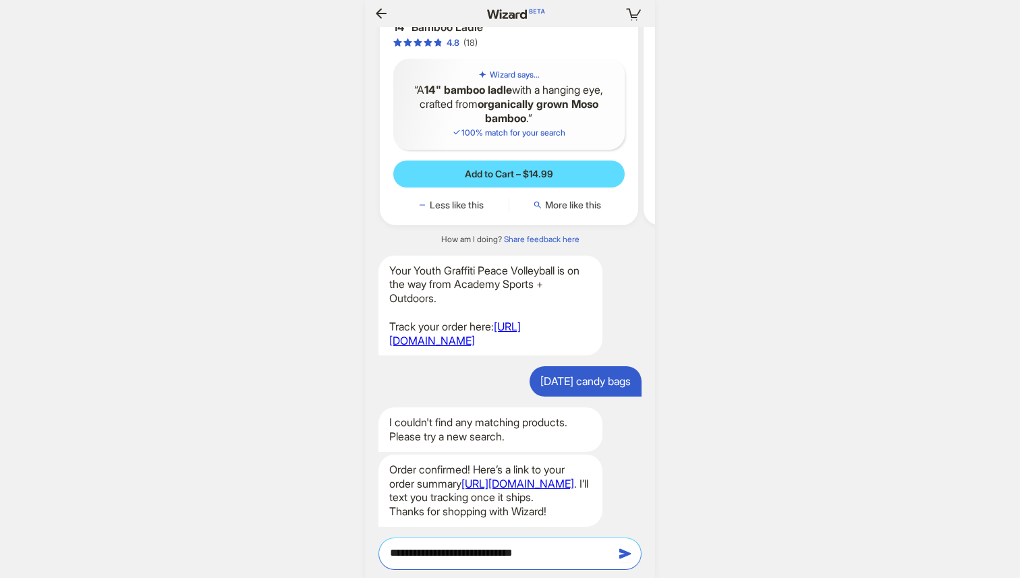
type textarea "**********"
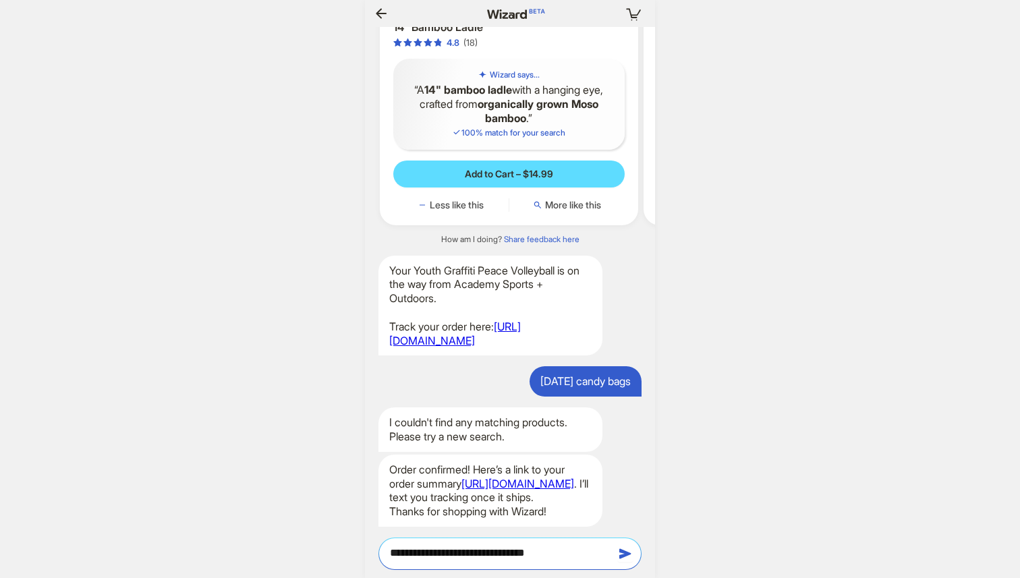
type textarea "**********"
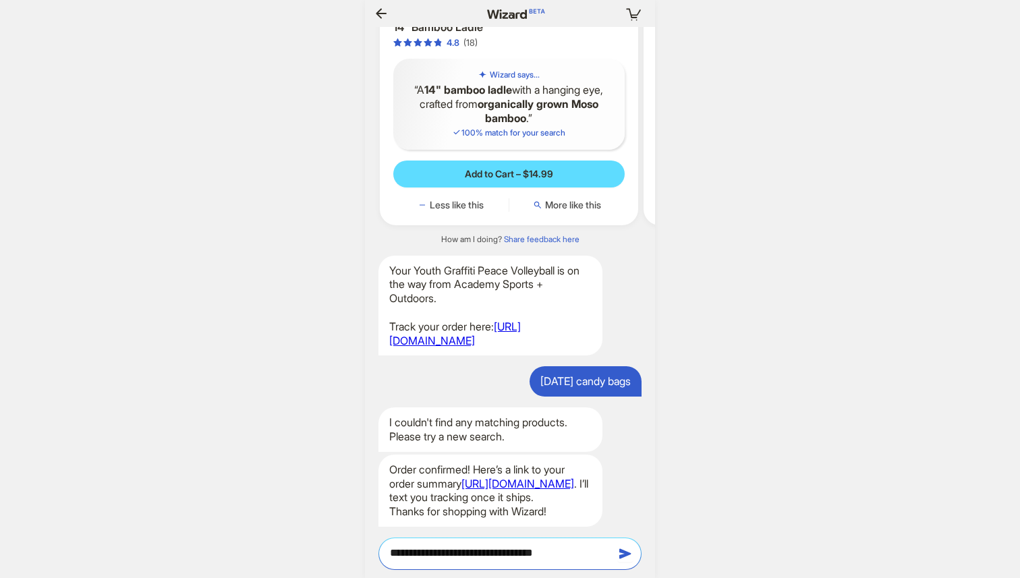
type textarea "**********"
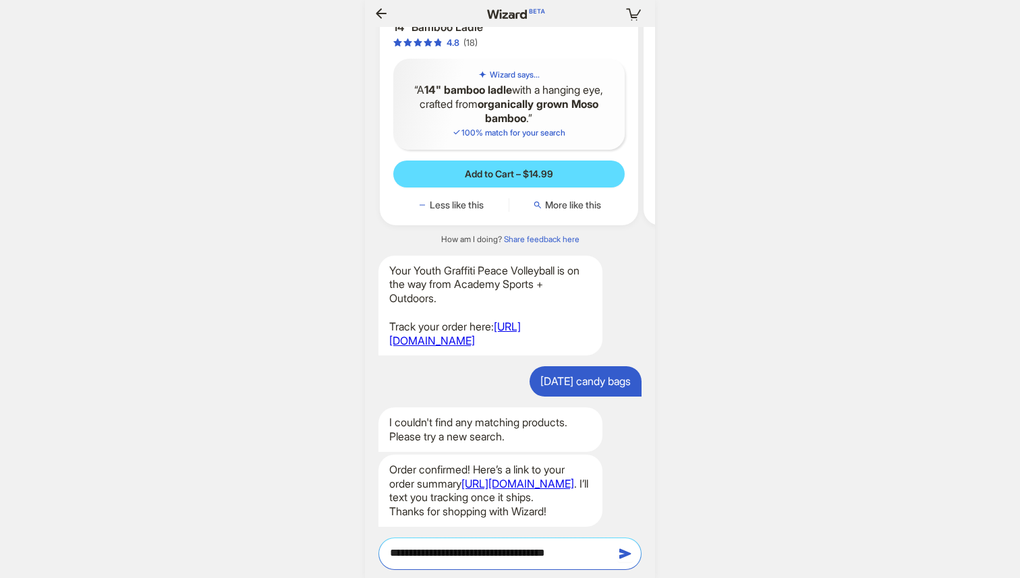
type textarea "**********"
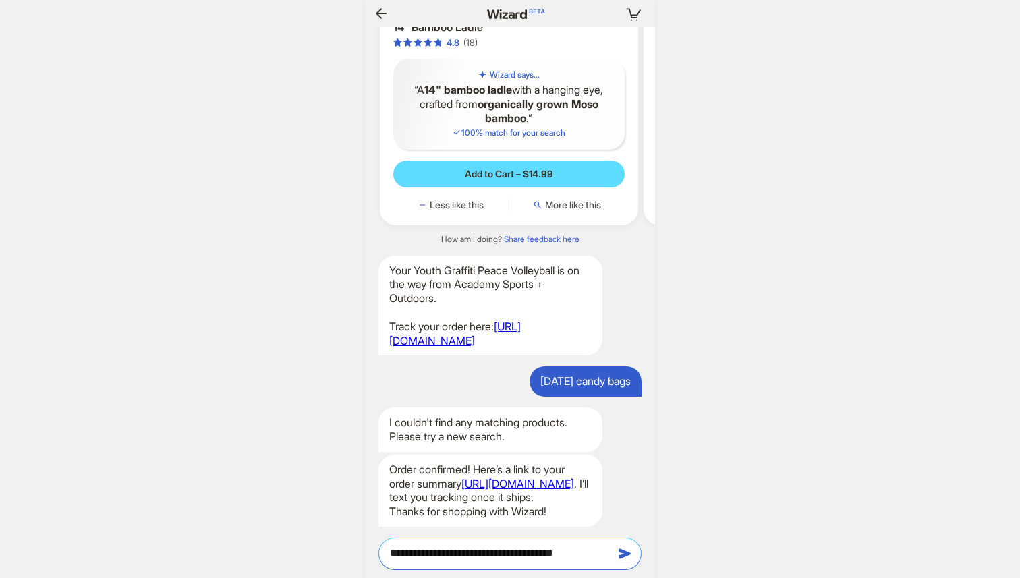
type textarea "**********"
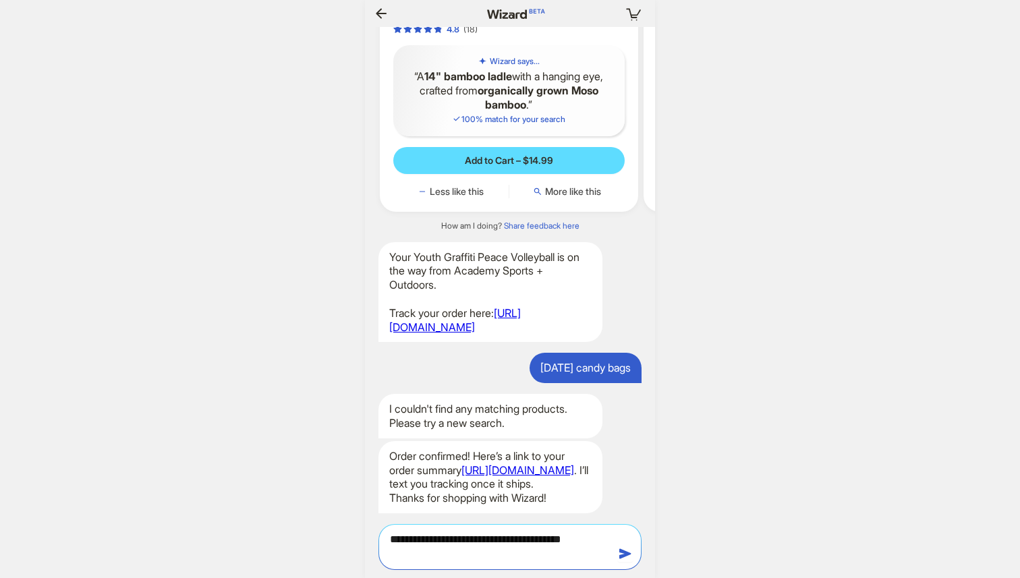
type textarea "**********"
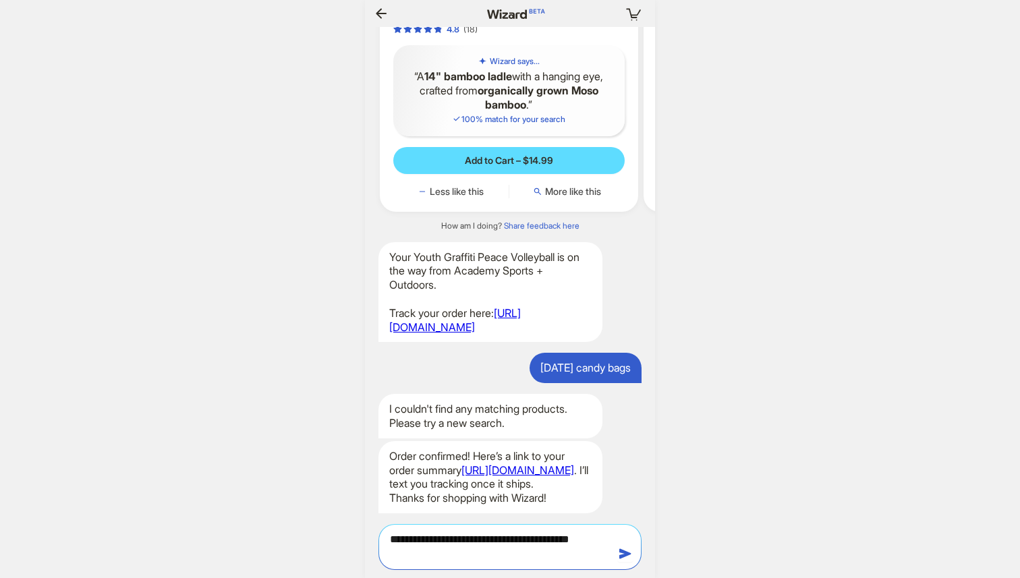
type textarea "**********"
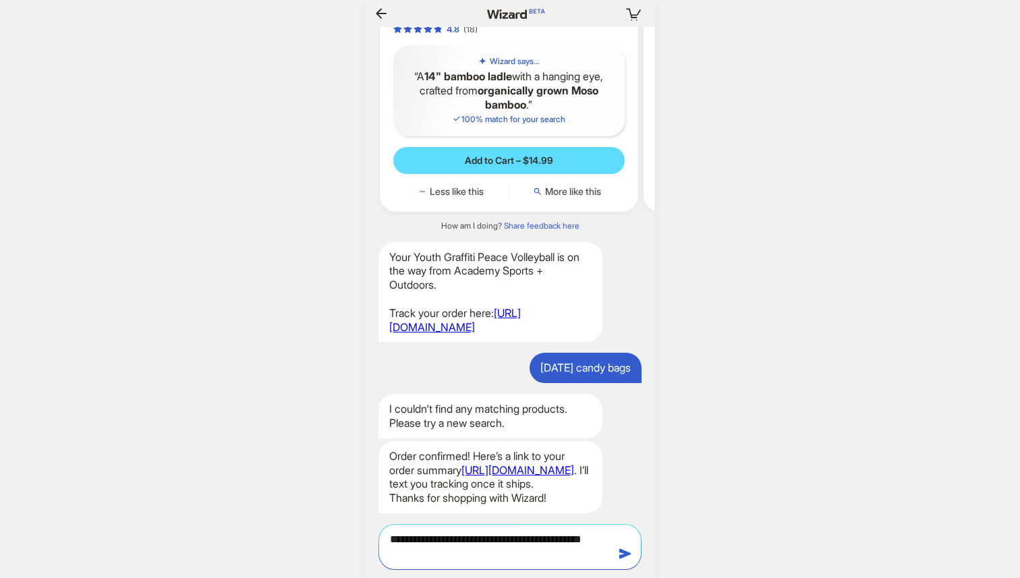
type textarea "**********"
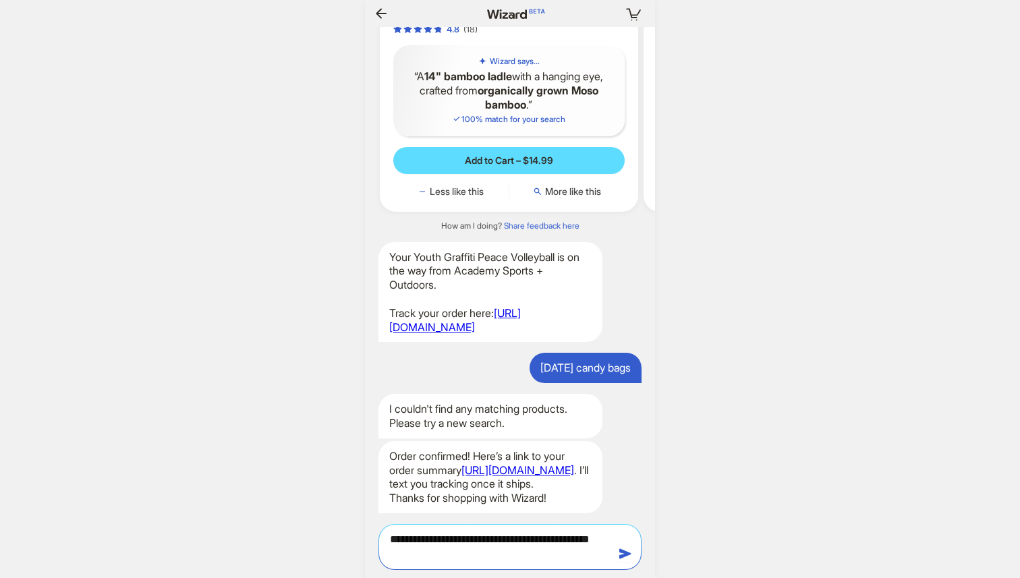
type textarea "**********"
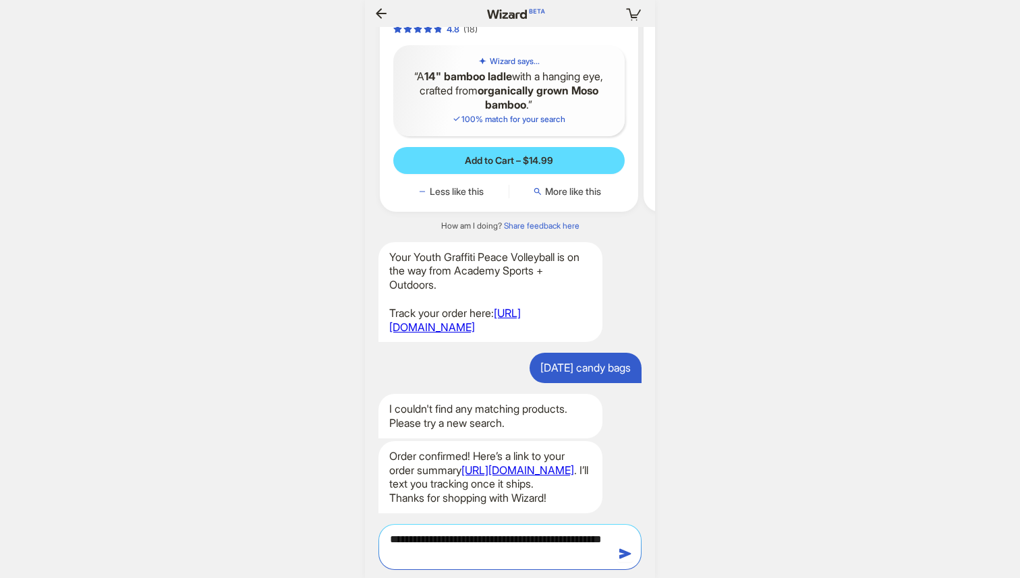
type textarea "**********"
click at [510, 540] on textarea "**********" at bounding box center [510, 547] width 262 height 28
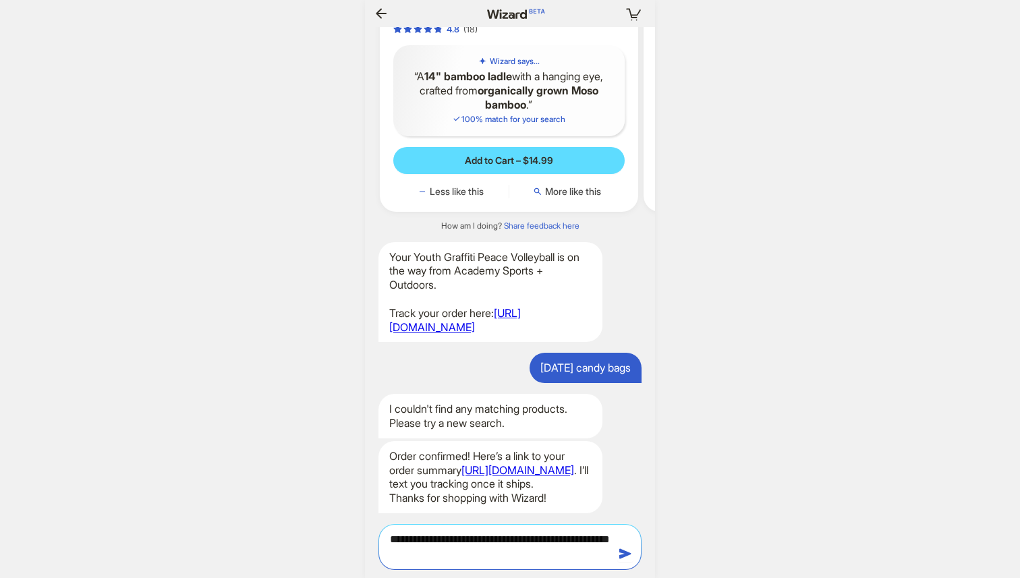
type textarea "**********"
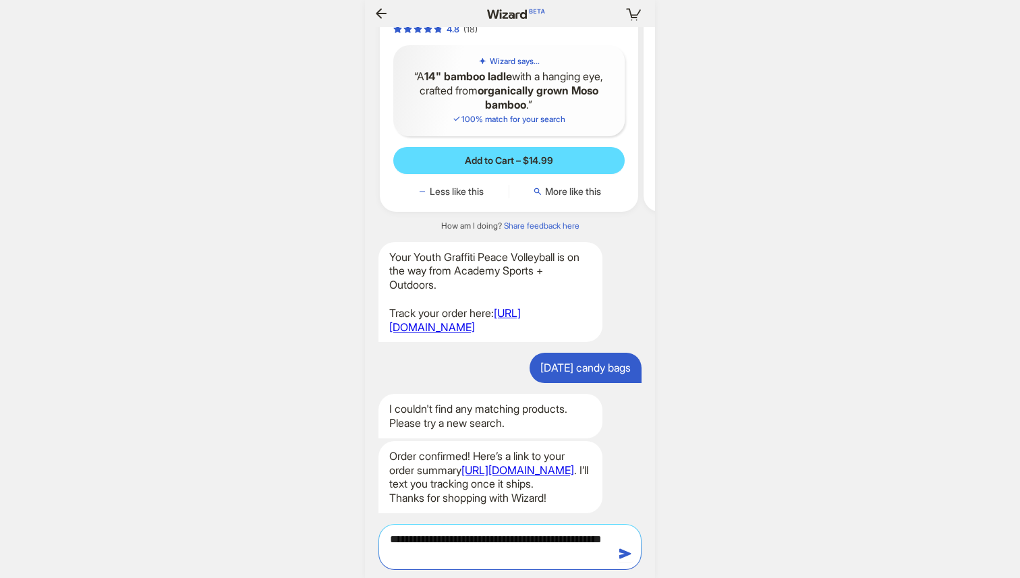
type textarea "**********"
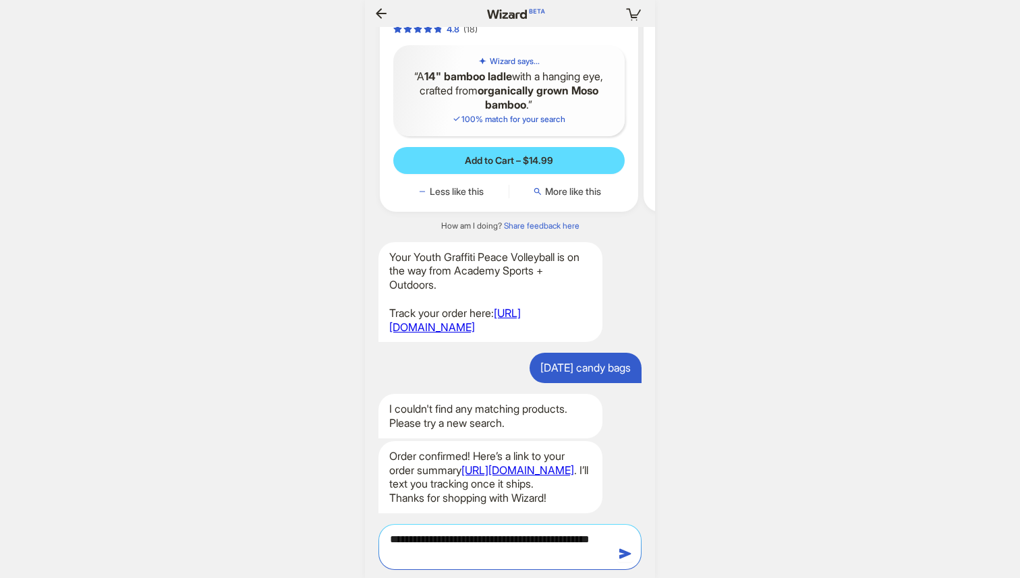
type textarea "**********"
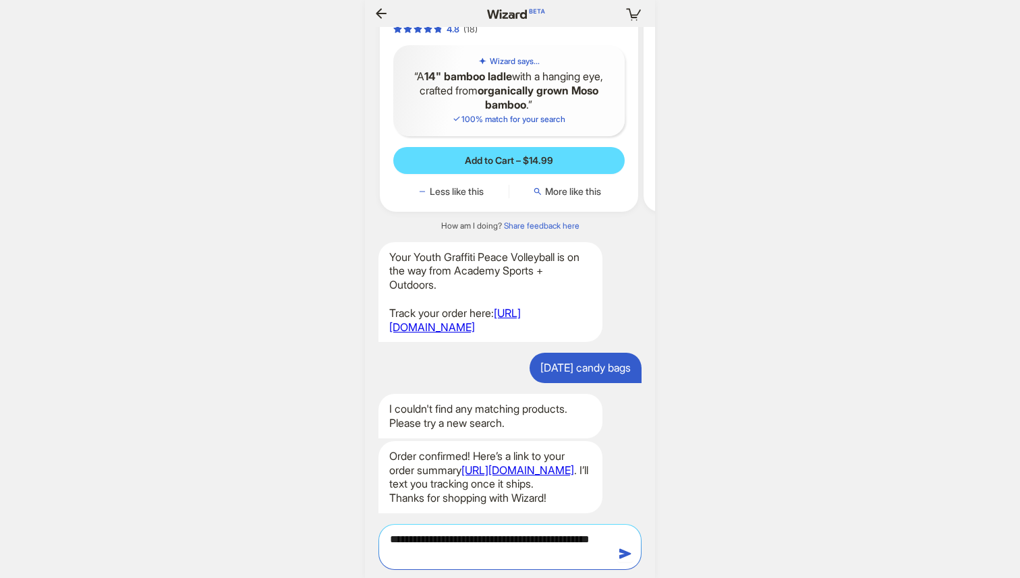
type textarea "**********"
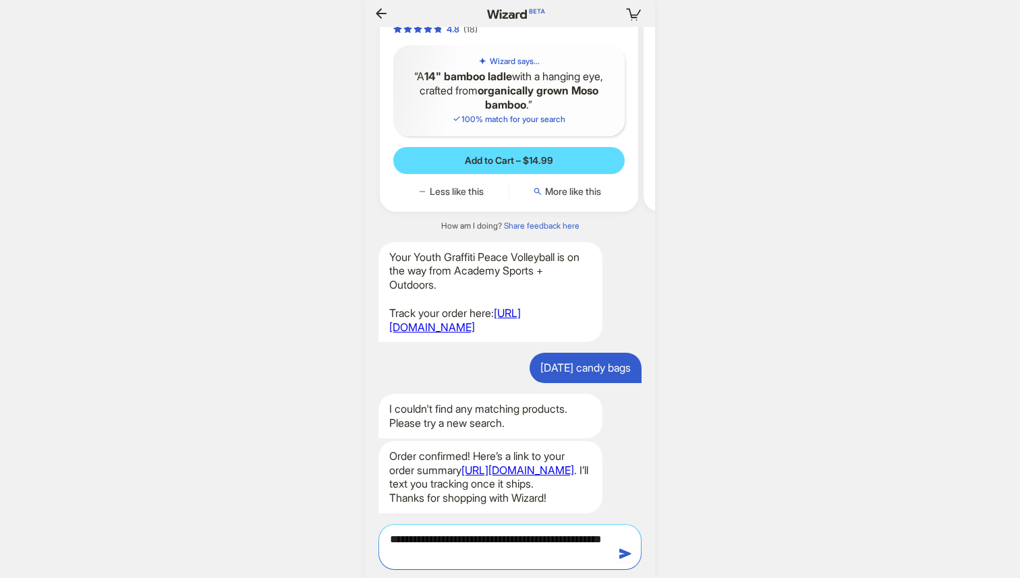
type textarea "**********"
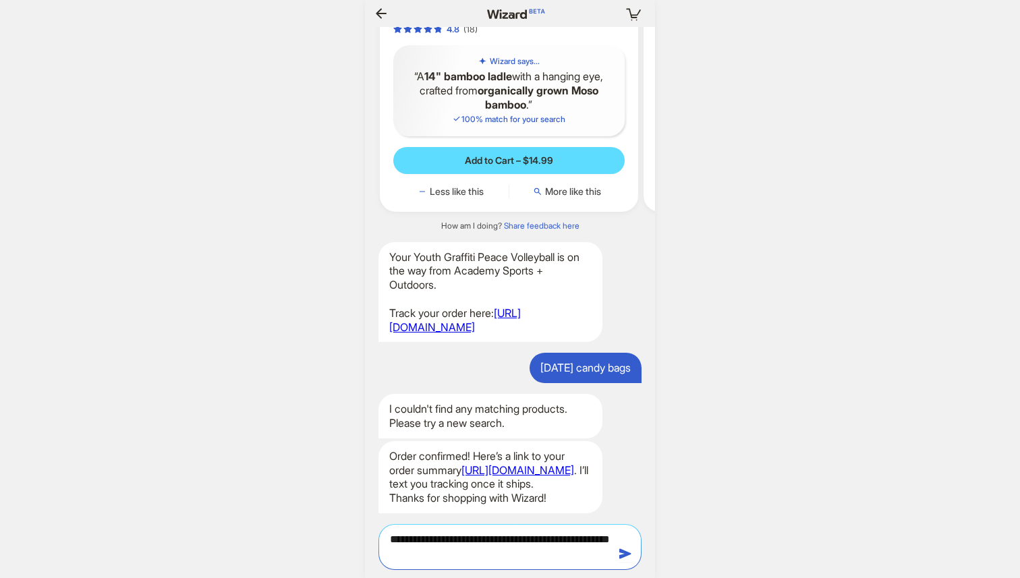
type textarea "**********"
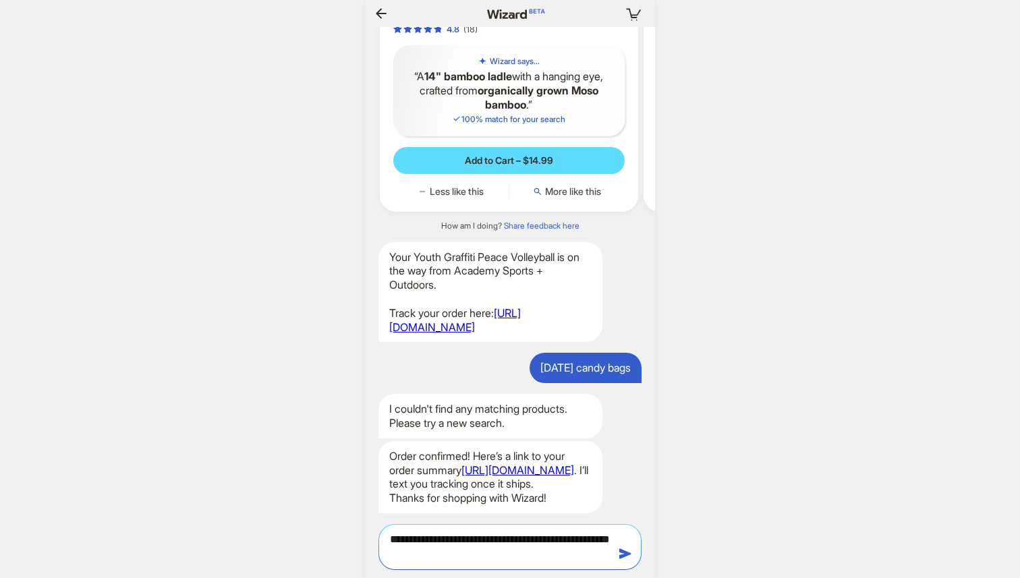
type textarea "**********"
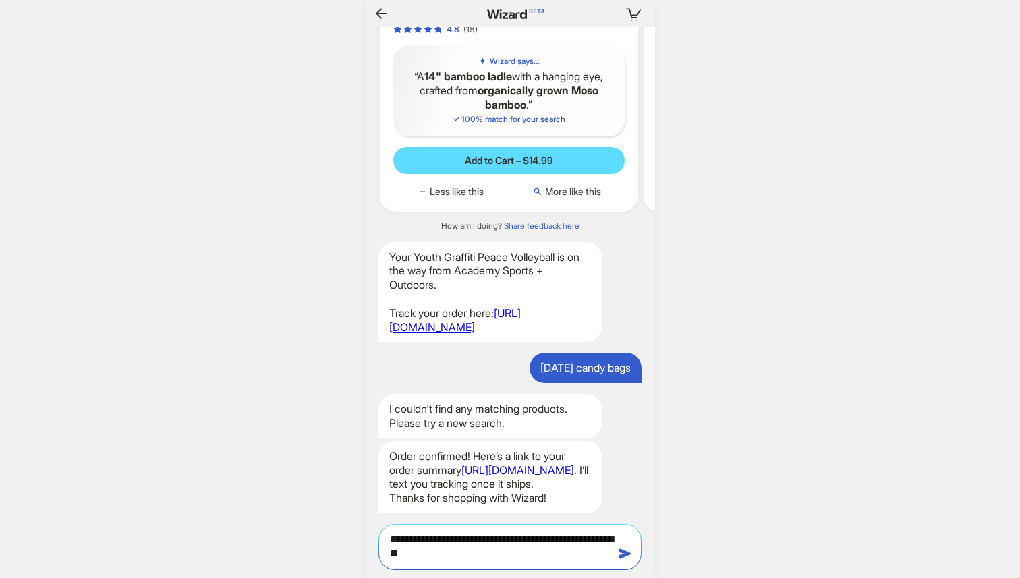
type textarea "**********"
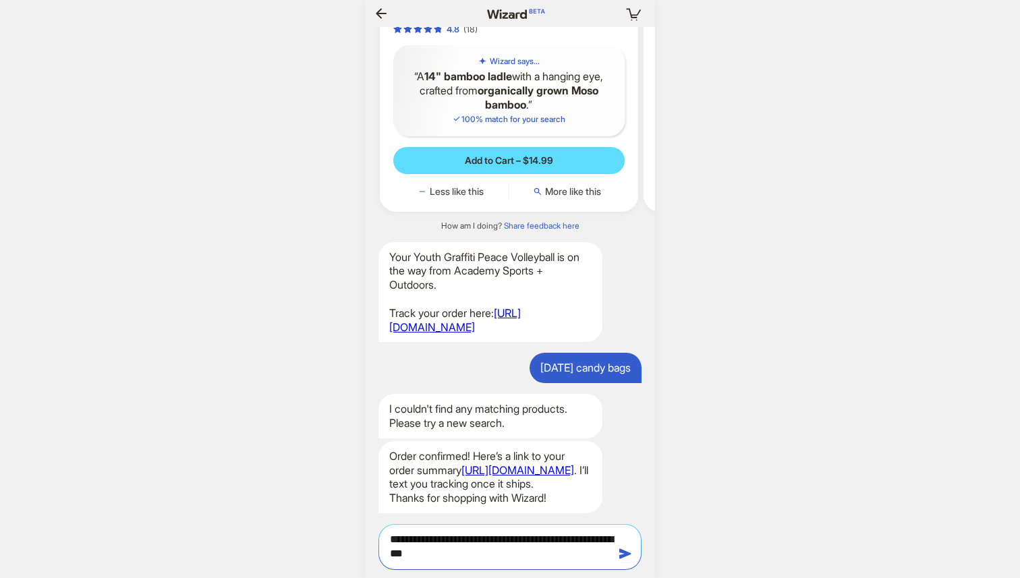
type textarea "**********"
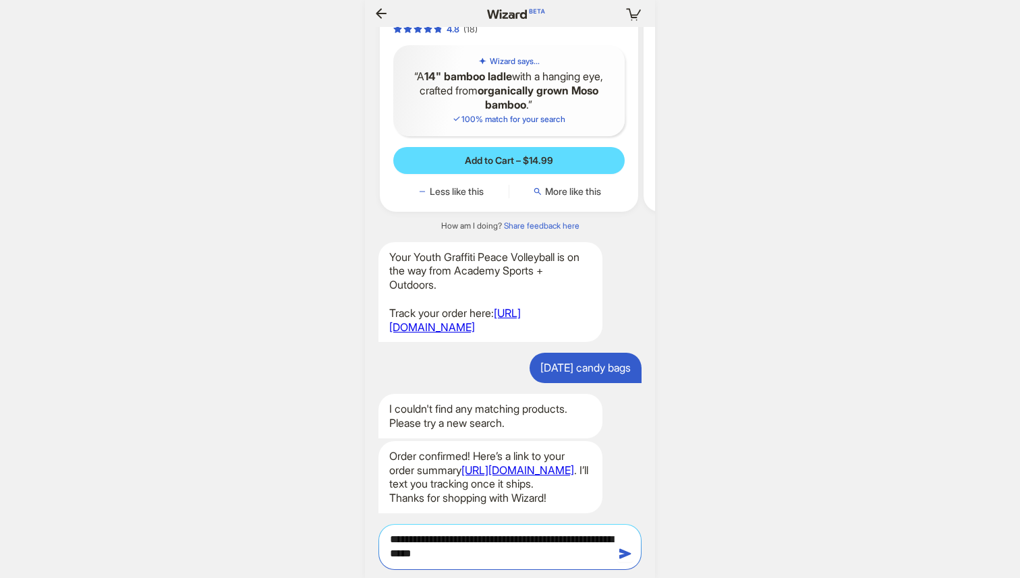
type textarea "**********"
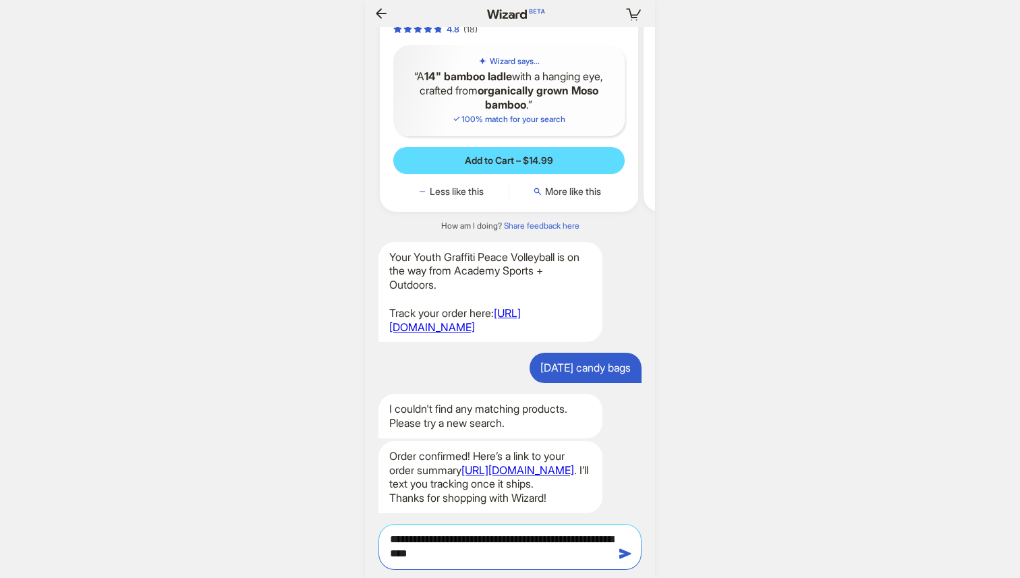
type textarea "**********"
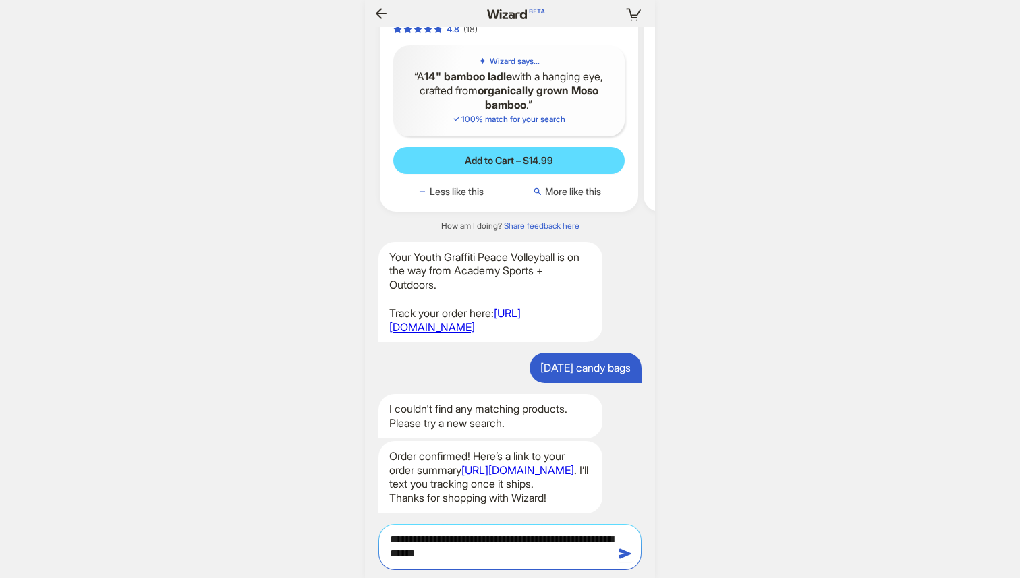
type textarea "**********"
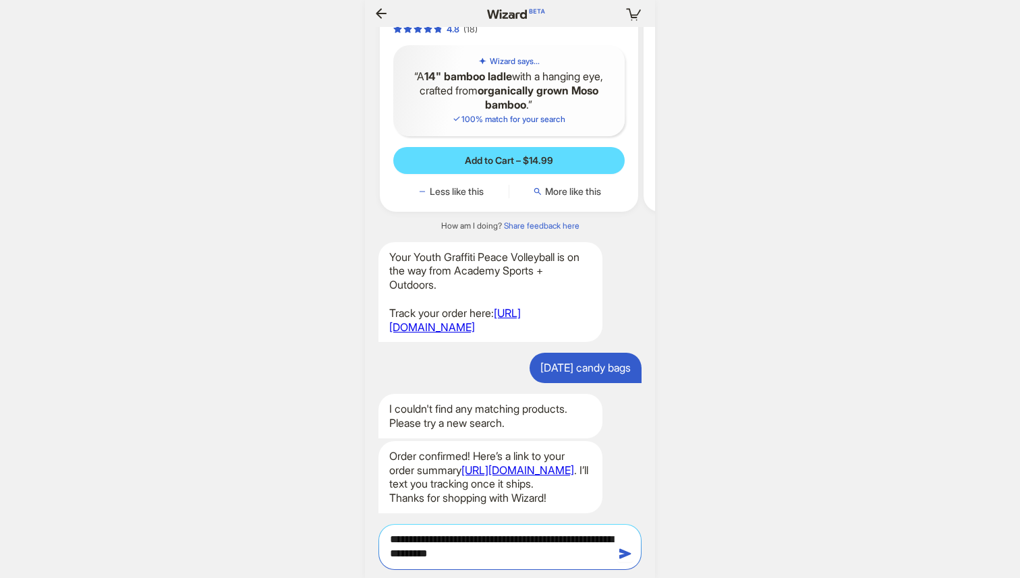
type textarea "**********"
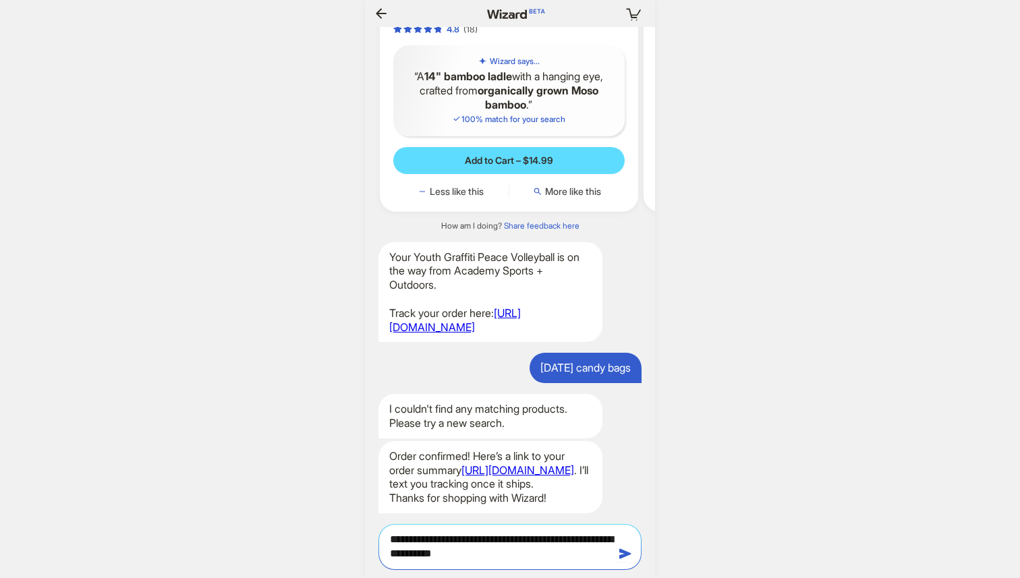
type textarea "**********"
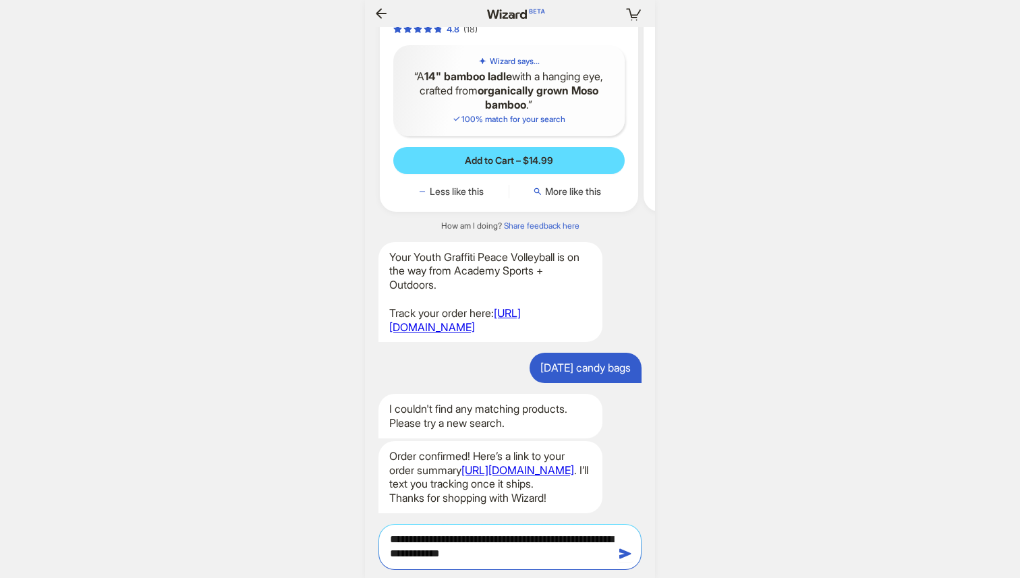
type textarea "**********"
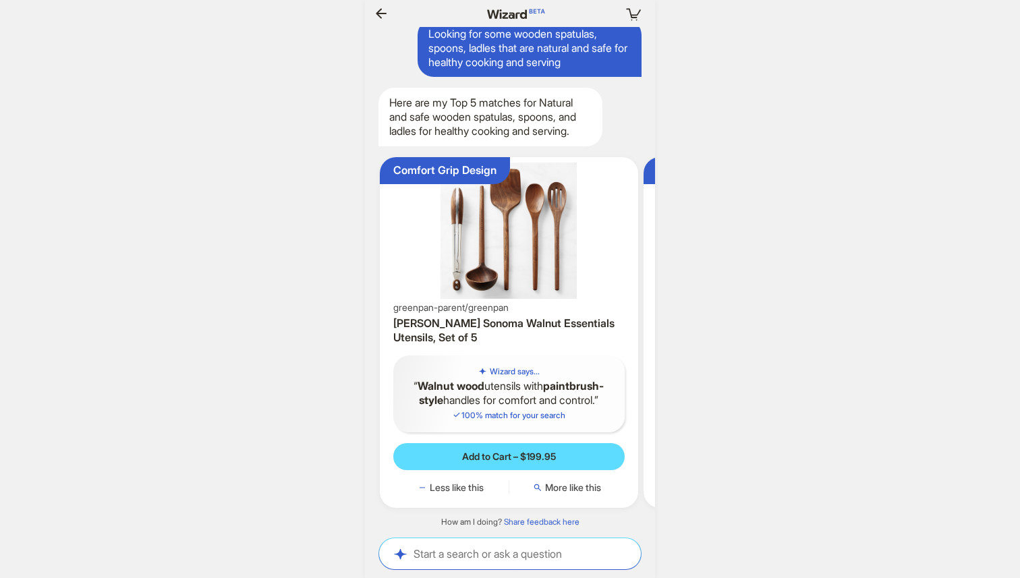
scroll to position [3844, 0]
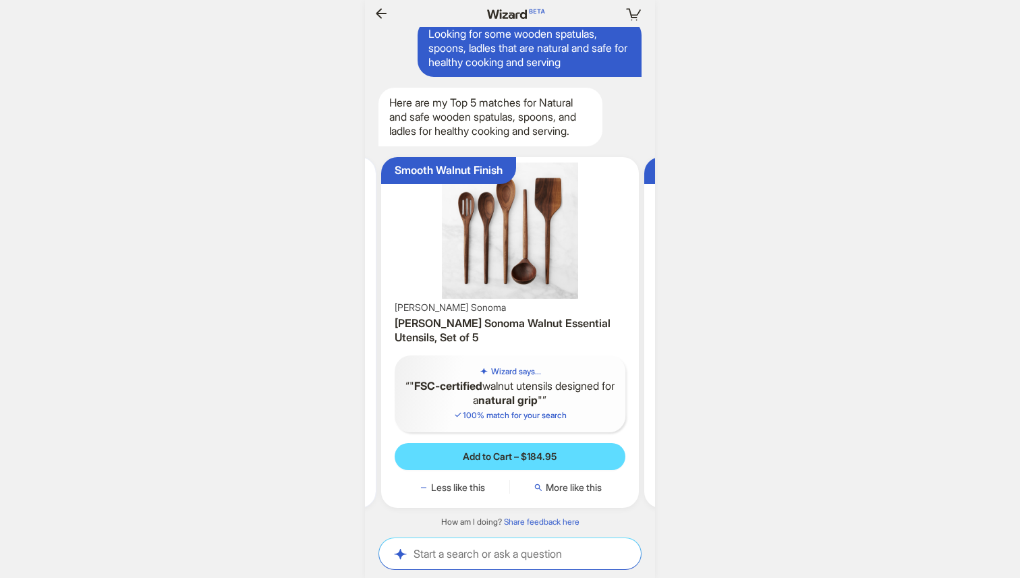
scroll to position [0, 1439]
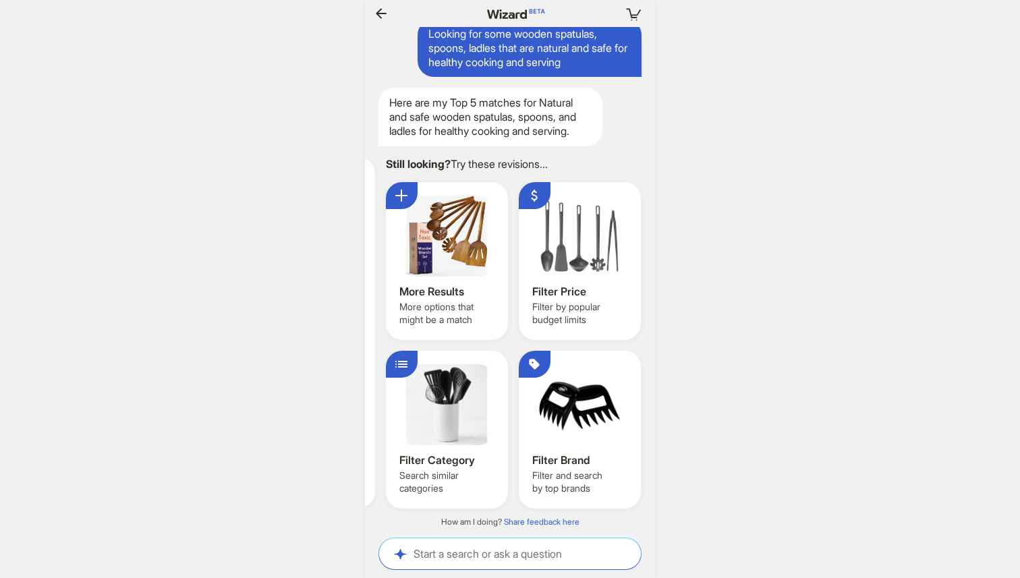
click at [446, 244] on div at bounding box center [447, 236] width 95 height 81
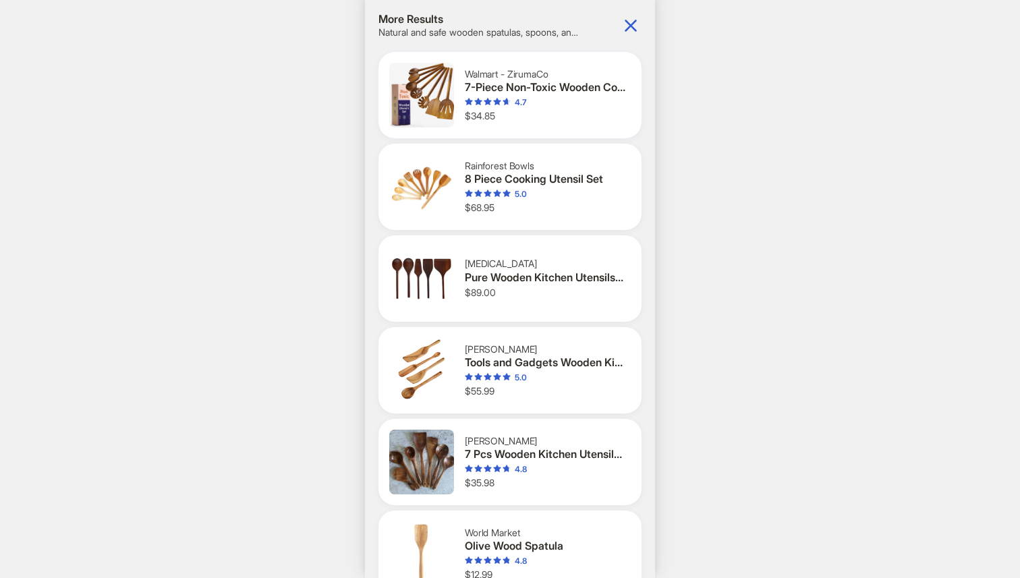
click at [546, 99] on div "4.7" at bounding box center [545, 102] width 161 height 11
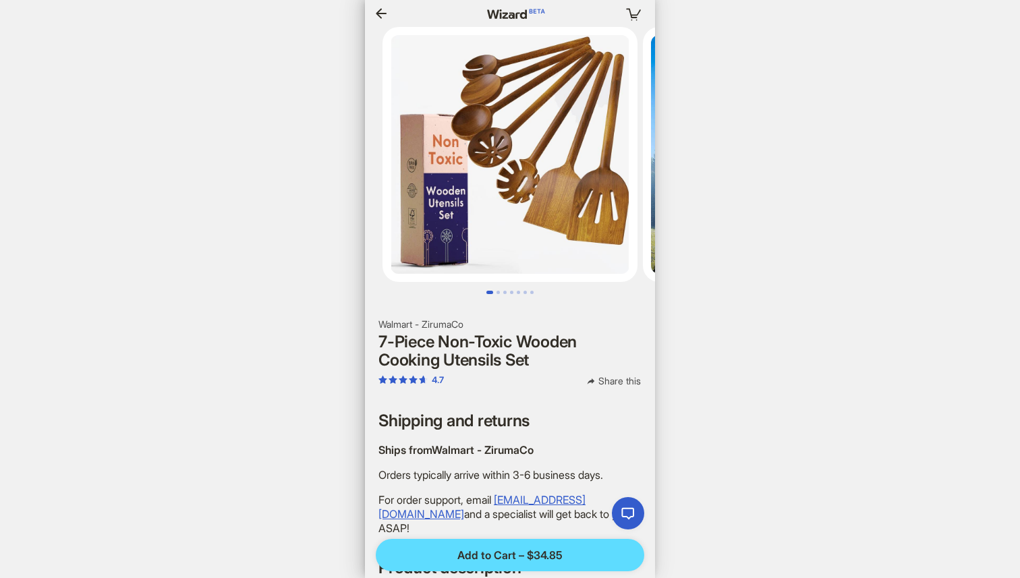
click at [379, 11] on icon "button" at bounding box center [381, 13] width 11 height 10
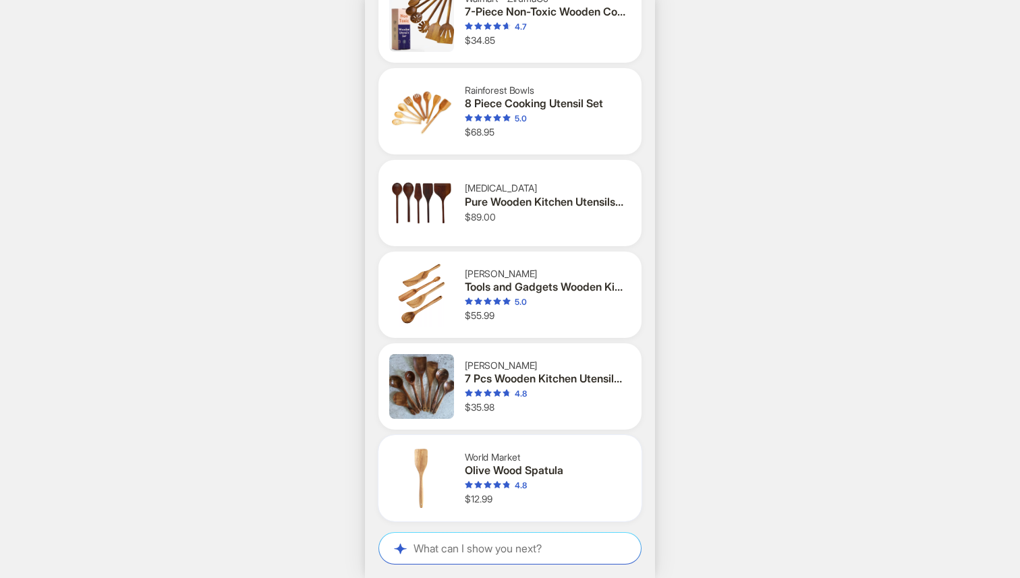
click at [573, 482] on div "4.8" at bounding box center [545, 486] width 161 height 11
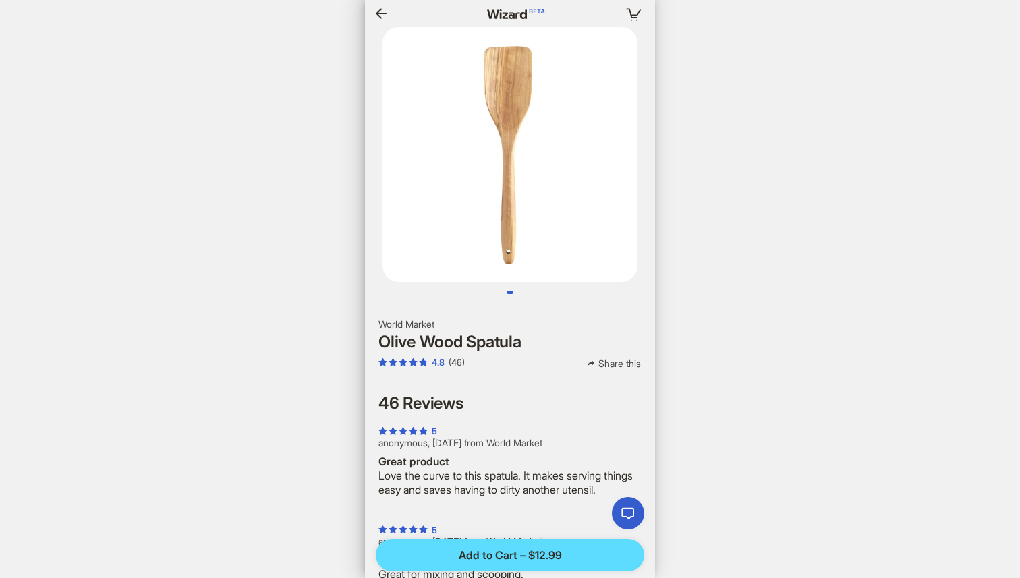
click at [381, 18] on icon "button" at bounding box center [381, 13] width 11 height 10
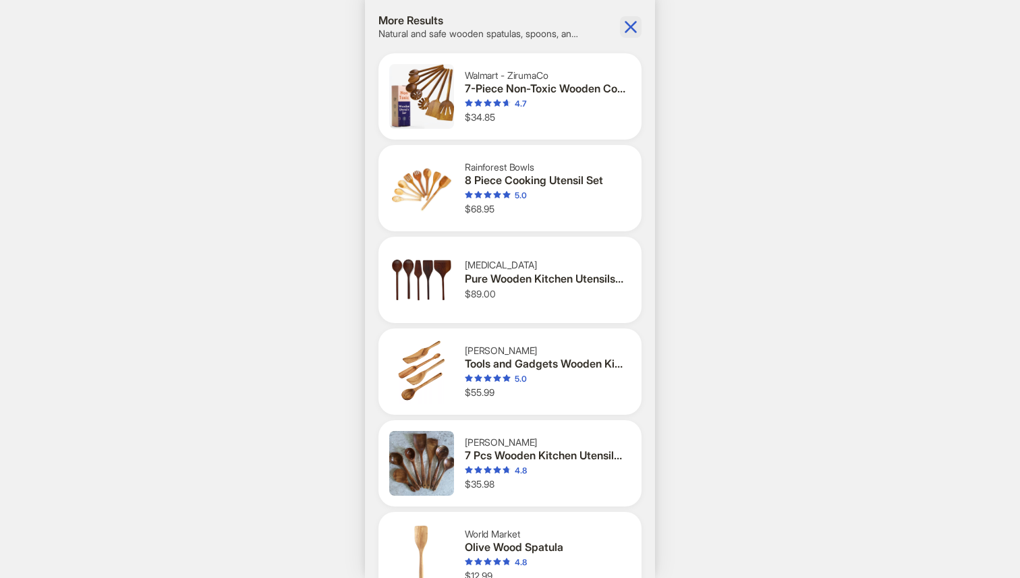
click at [628, 28] on icon "button" at bounding box center [631, 27] width 22 height 22
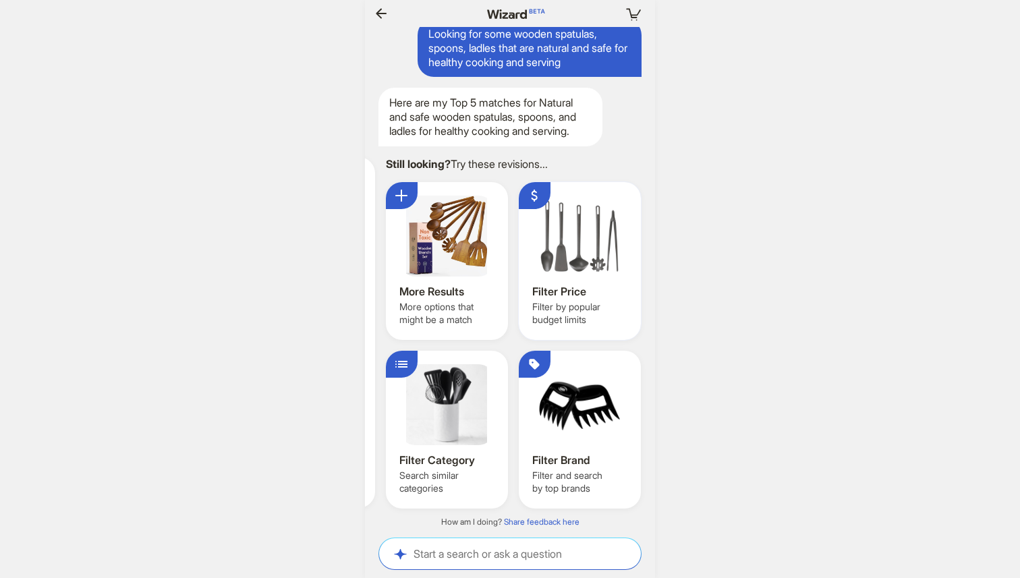
click at [589, 269] on div at bounding box center [579, 236] width 95 height 81
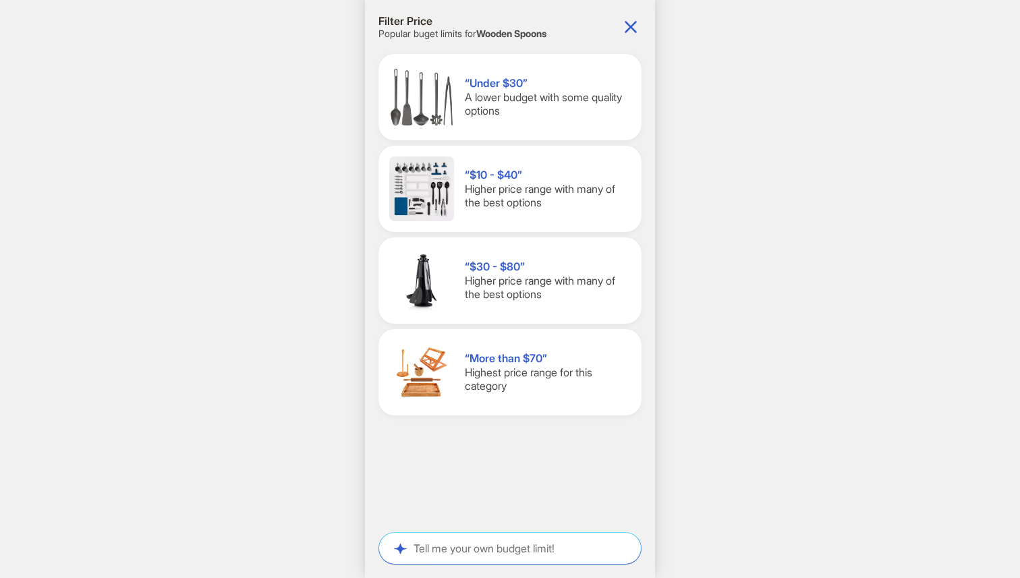
click at [567, 116] on div "“Under $30” A lower budget with some quality options" at bounding box center [548, 97] width 166 height 42
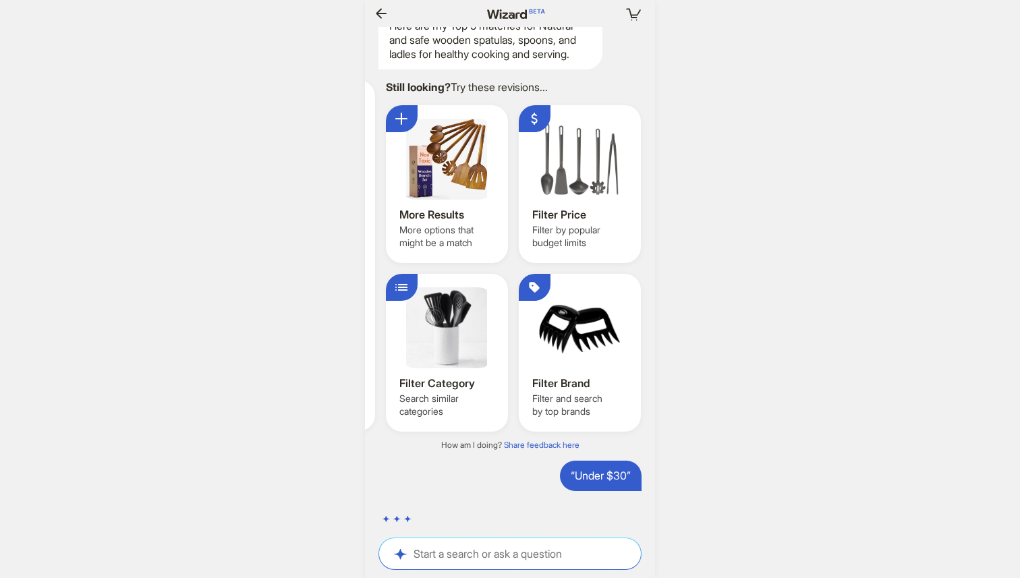
scroll to position [3921, 0]
click at [569, 153] on div at bounding box center [579, 159] width 95 height 81
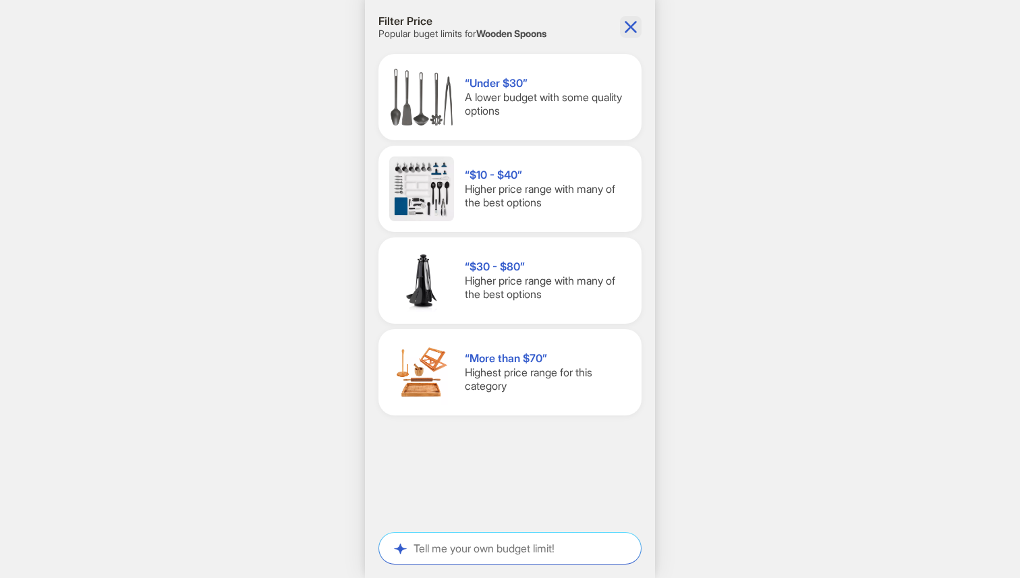
scroll to position [0, 1514]
click at [626, 29] on icon "button" at bounding box center [631, 27] width 22 height 22
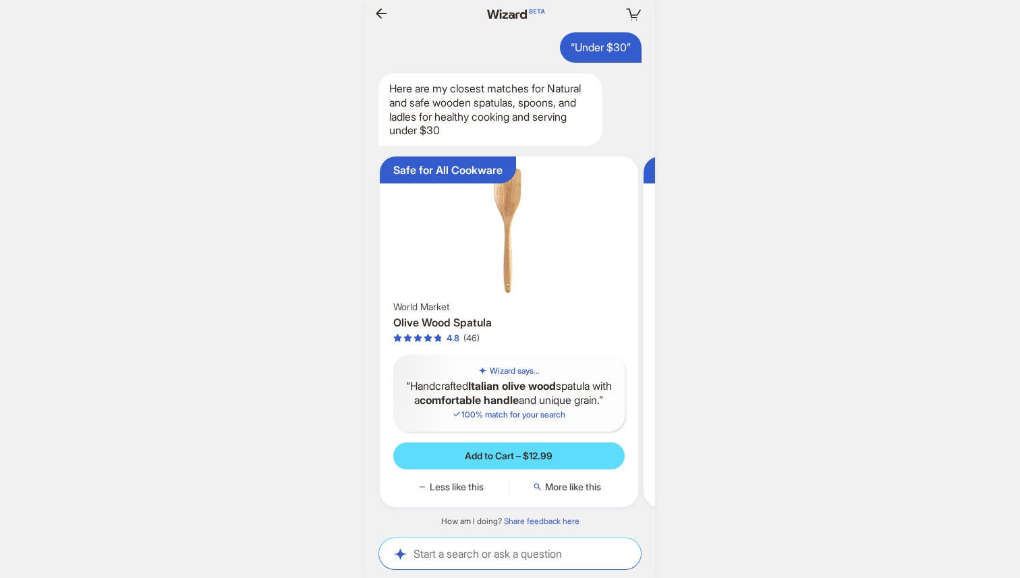
scroll to position [0, 1546]
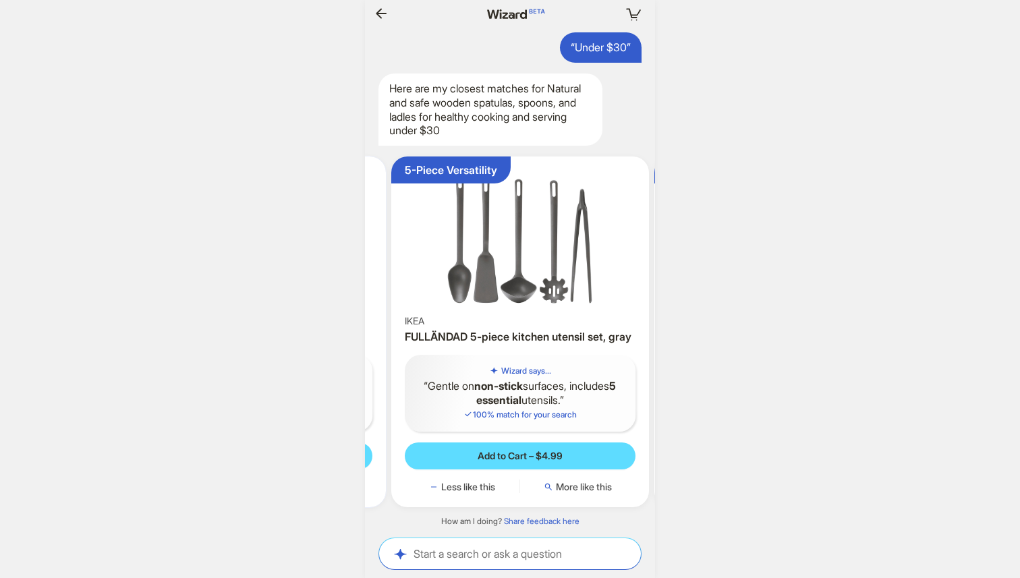
scroll to position [0, 1552]
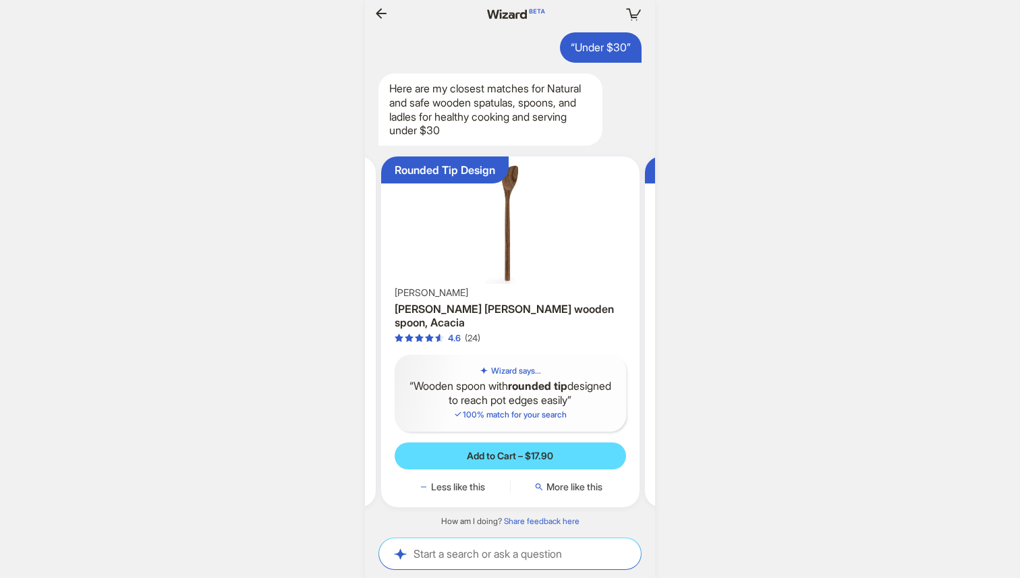
click at [506, 236] on img at bounding box center [511, 223] width 248 height 122
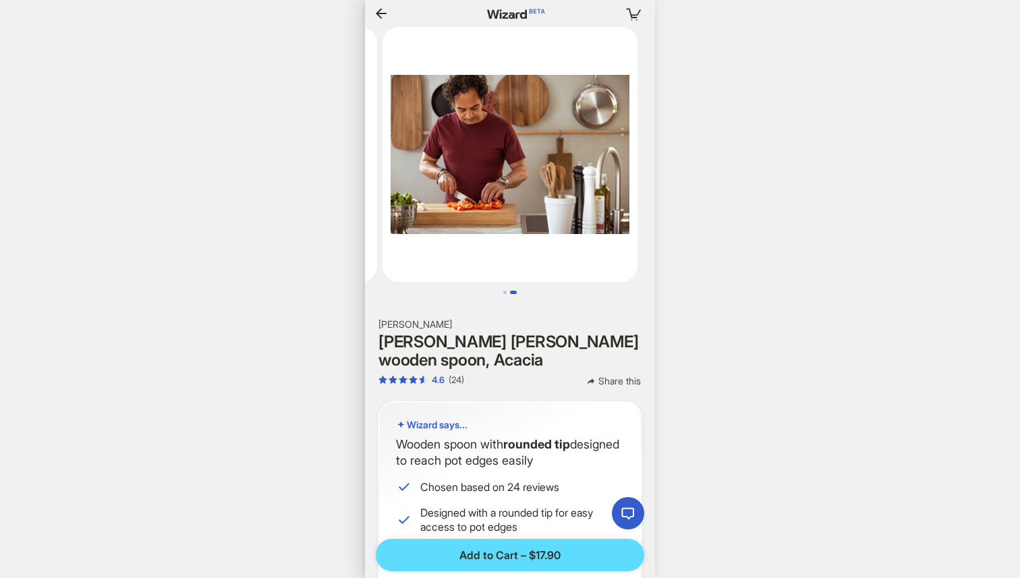
click at [385, 14] on icon "button" at bounding box center [381, 13] width 16 height 16
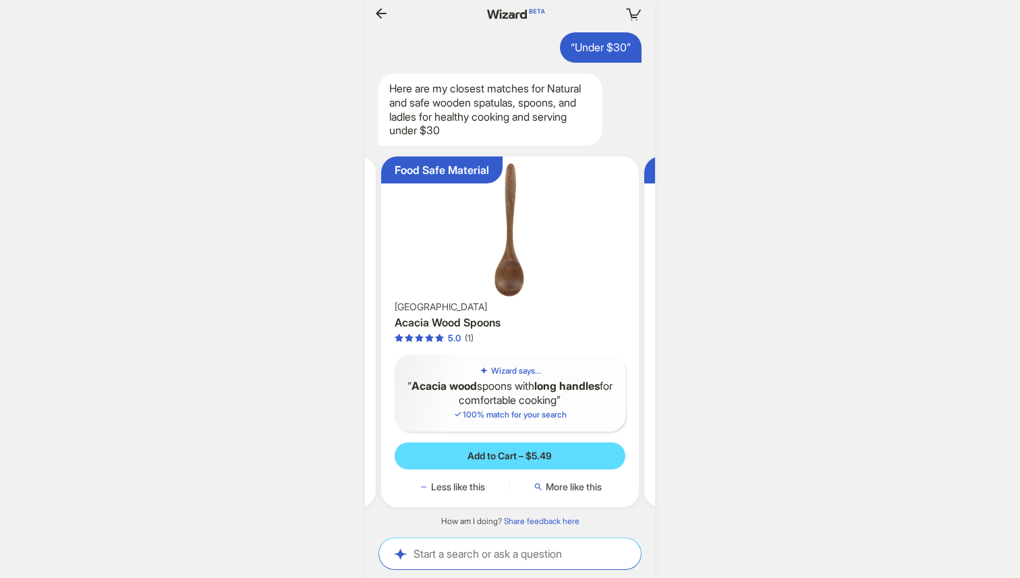
click at [516, 254] on img at bounding box center [511, 230] width 248 height 136
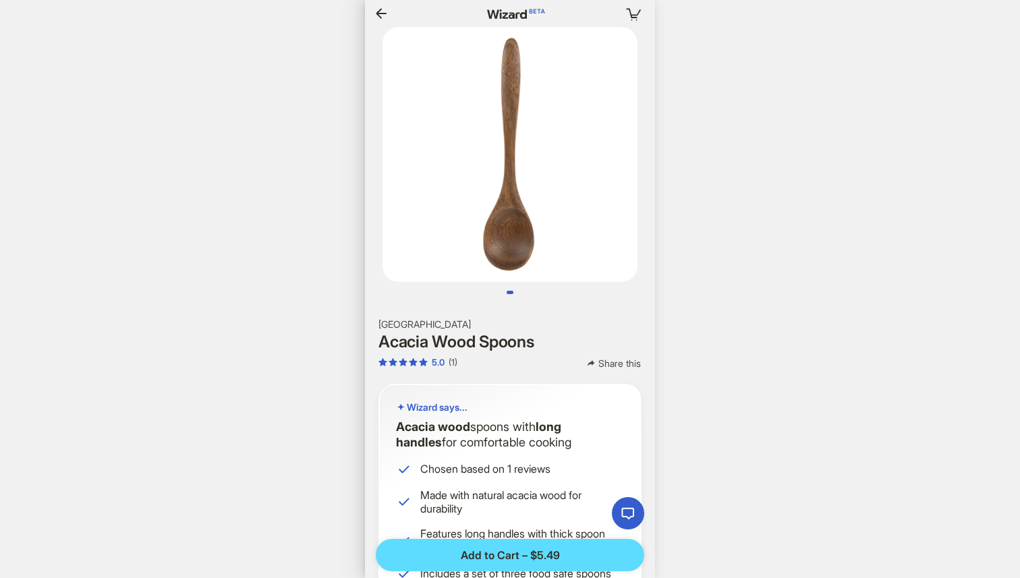
click at [385, 9] on icon "button" at bounding box center [381, 13] width 16 height 16
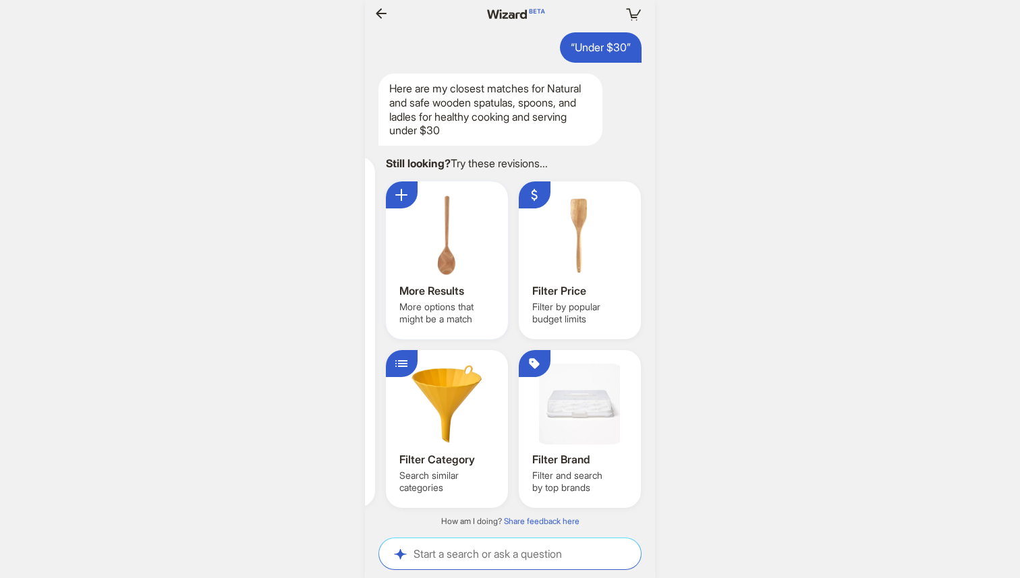
click at [460, 239] on div at bounding box center [447, 235] width 95 height 81
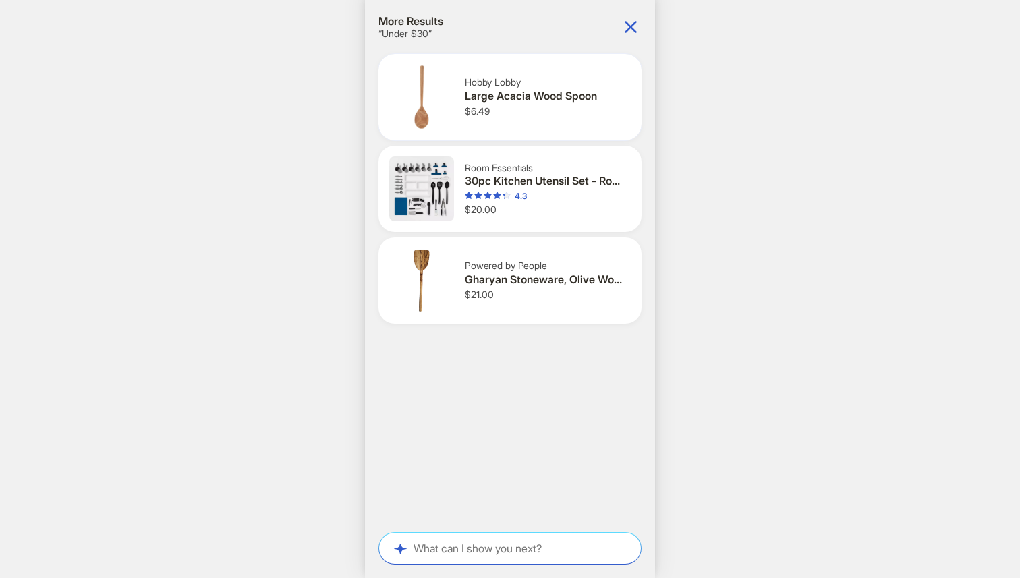
click at [516, 109] on div "Hobby Lobby Large Acacia Wood Spoon $6.49" at bounding box center [548, 96] width 166 height 41
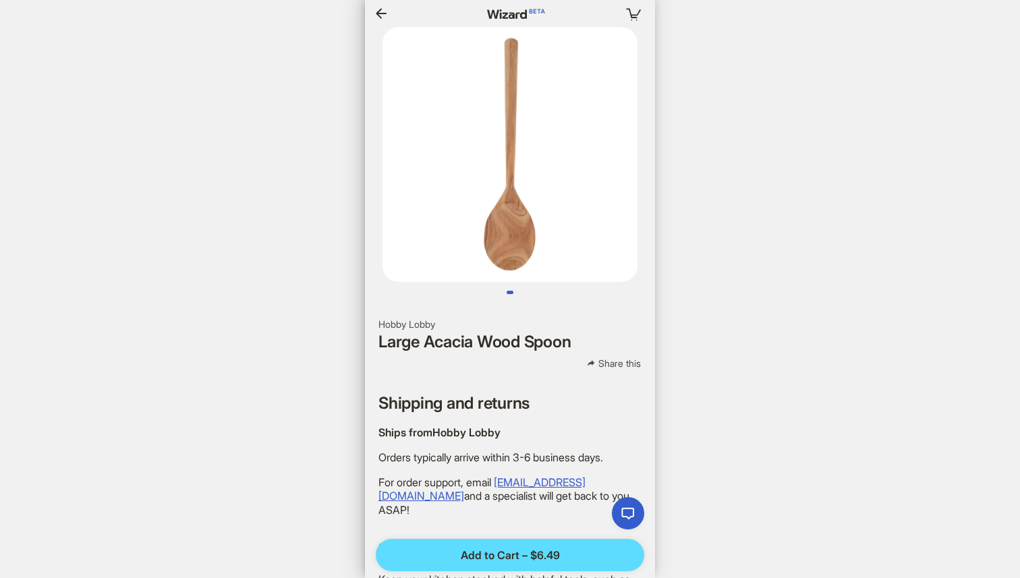
click at [375, 11] on icon "button" at bounding box center [381, 13] width 16 height 16
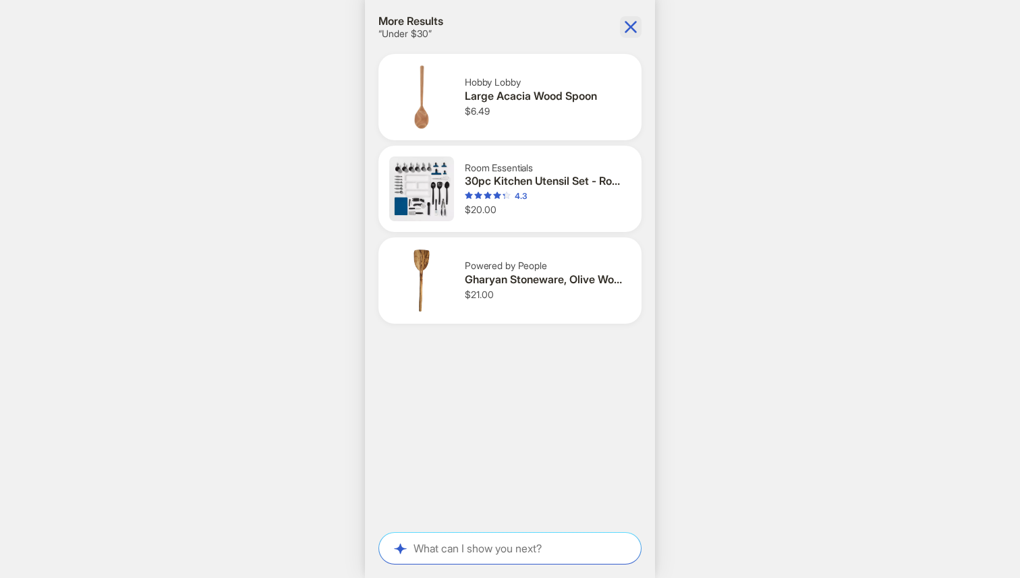
click at [630, 26] on icon "button" at bounding box center [631, 27] width 12 height 12
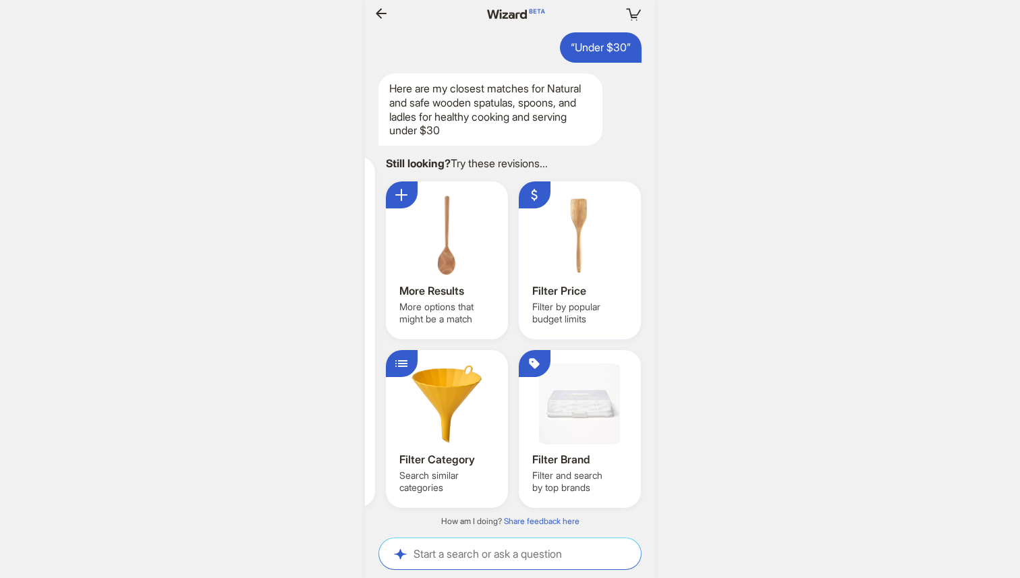
click at [596, 251] on div at bounding box center [579, 235] width 95 height 81
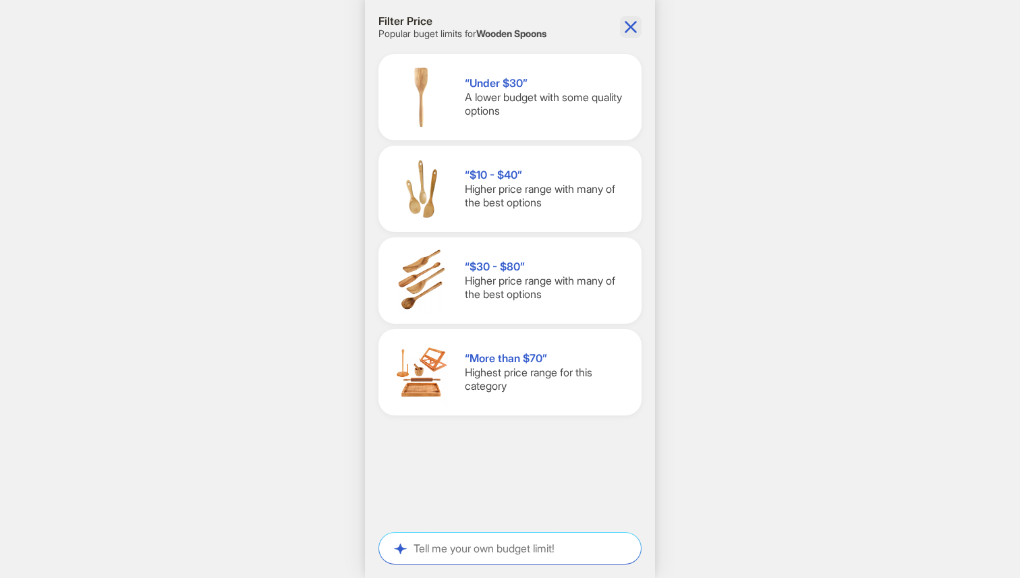
click at [632, 26] on icon "button" at bounding box center [631, 27] width 12 height 12
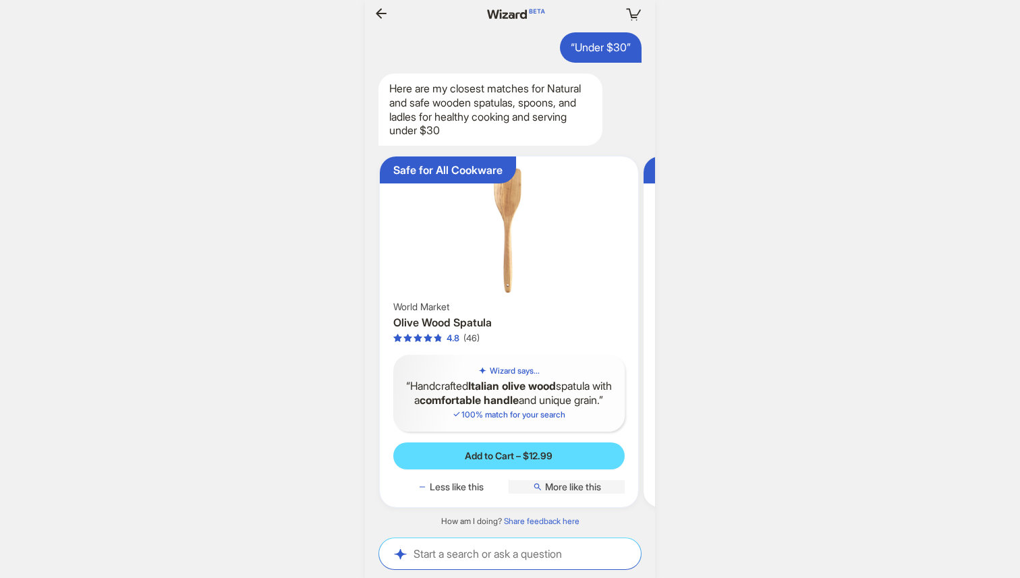
click at [591, 491] on span "More like this" at bounding box center [573, 487] width 56 height 12
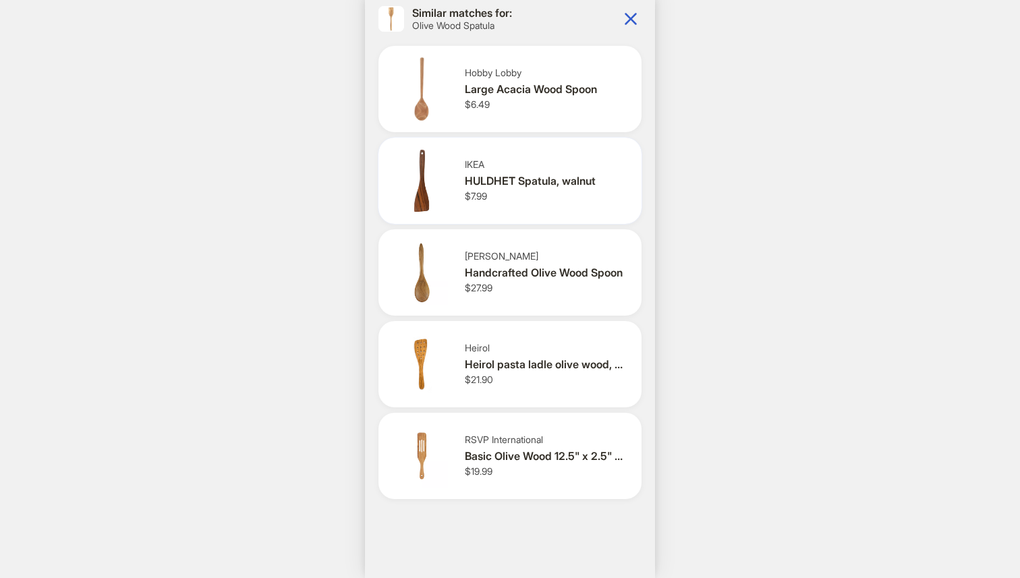
click at [524, 181] on div "HULDHET Spatula, walnut" at bounding box center [545, 181] width 161 height 14
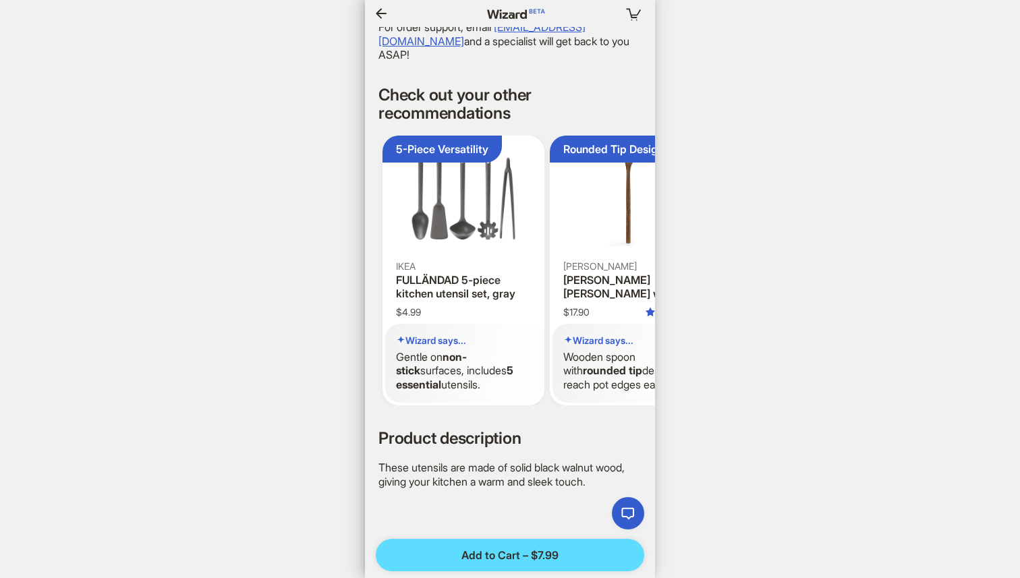
click at [383, 14] on icon "button" at bounding box center [381, 13] width 16 height 16
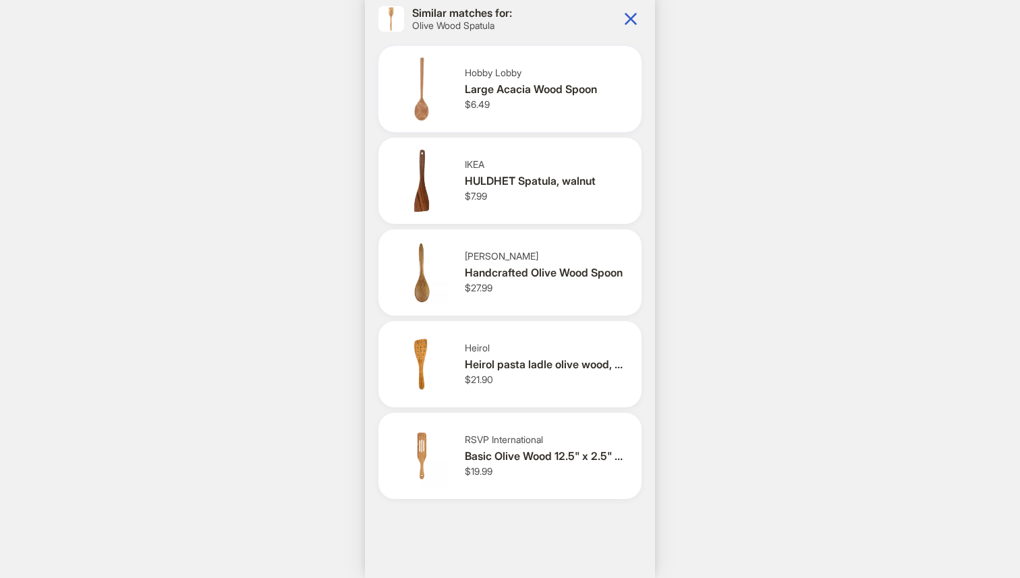
click at [551, 76] on div "Hobby Lobby" at bounding box center [545, 73] width 161 height 12
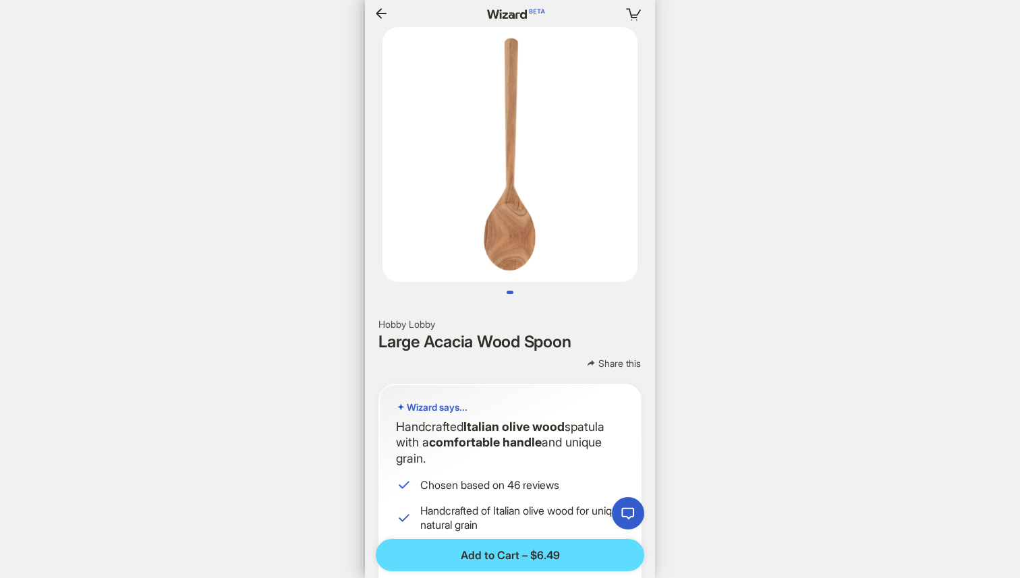
click at [383, 10] on icon "button" at bounding box center [381, 13] width 16 height 16
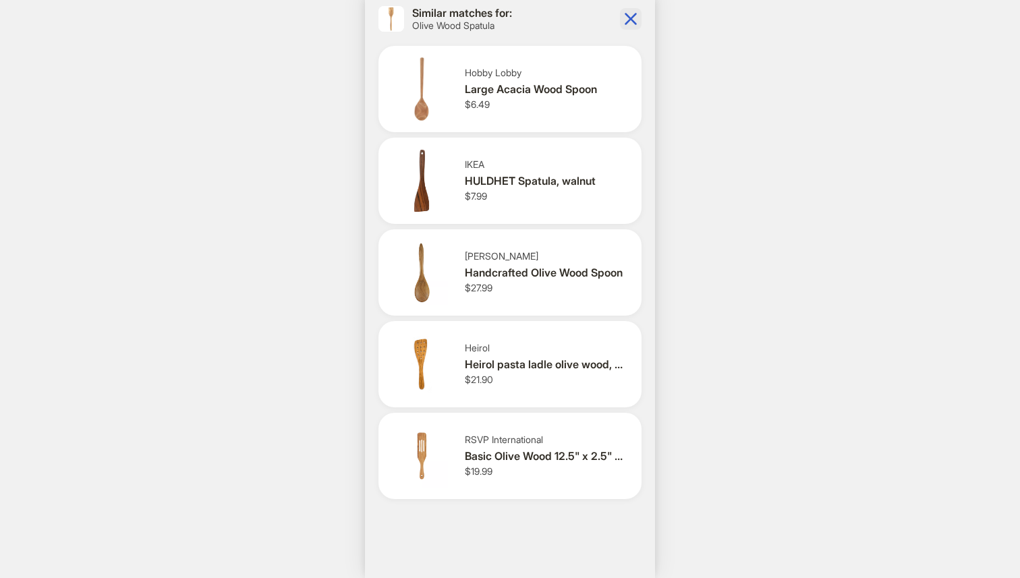
click at [632, 16] on icon "button" at bounding box center [631, 19] width 12 height 12
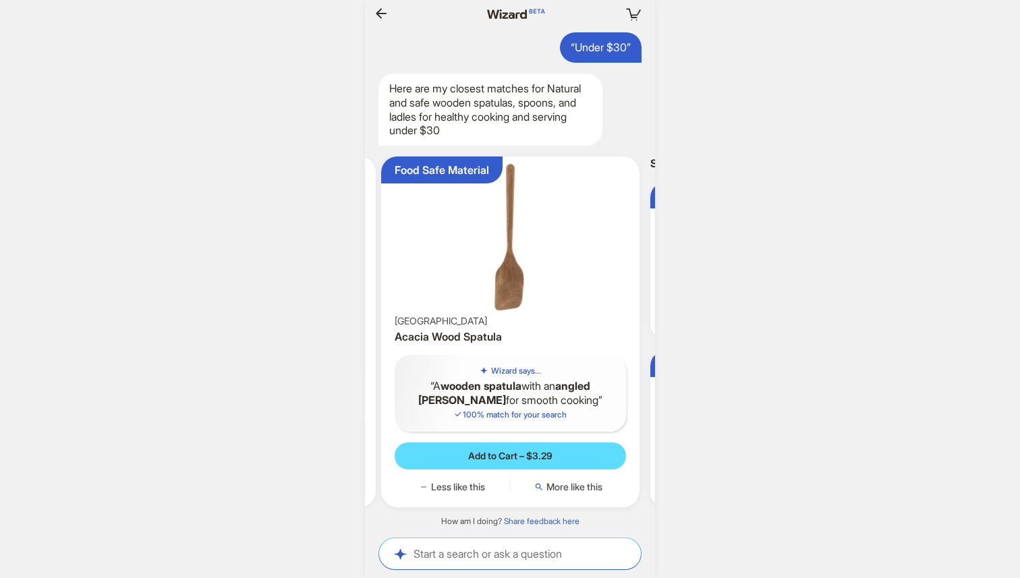
click at [554, 229] on img at bounding box center [511, 237] width 248 height 151
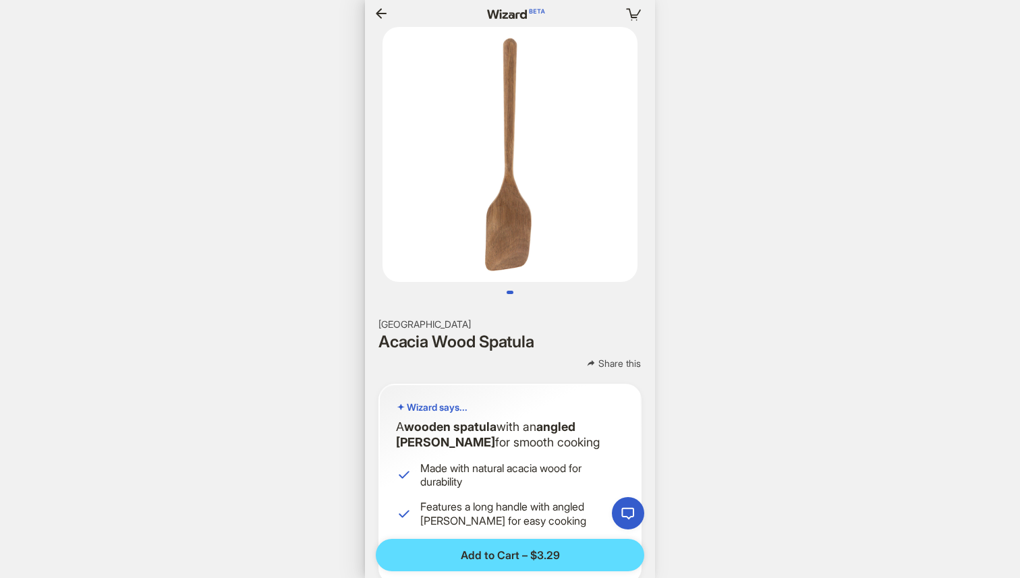
click at [381, 13] on icon "button" at bounding box center [381, 13] width 11 height 10
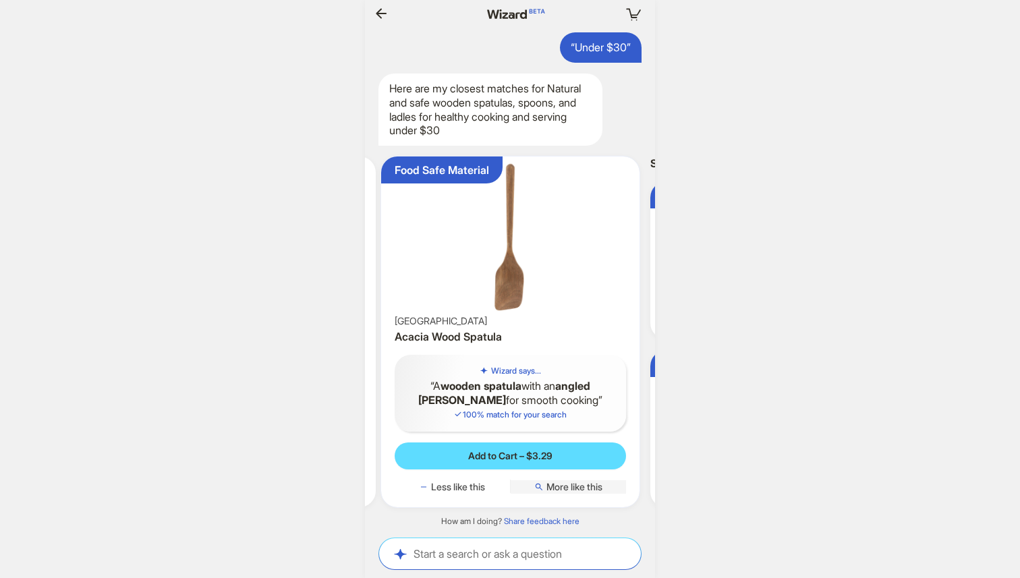
click at [580, 489] on span "More like this" at bounding box center [575, 487] width 56 height 12
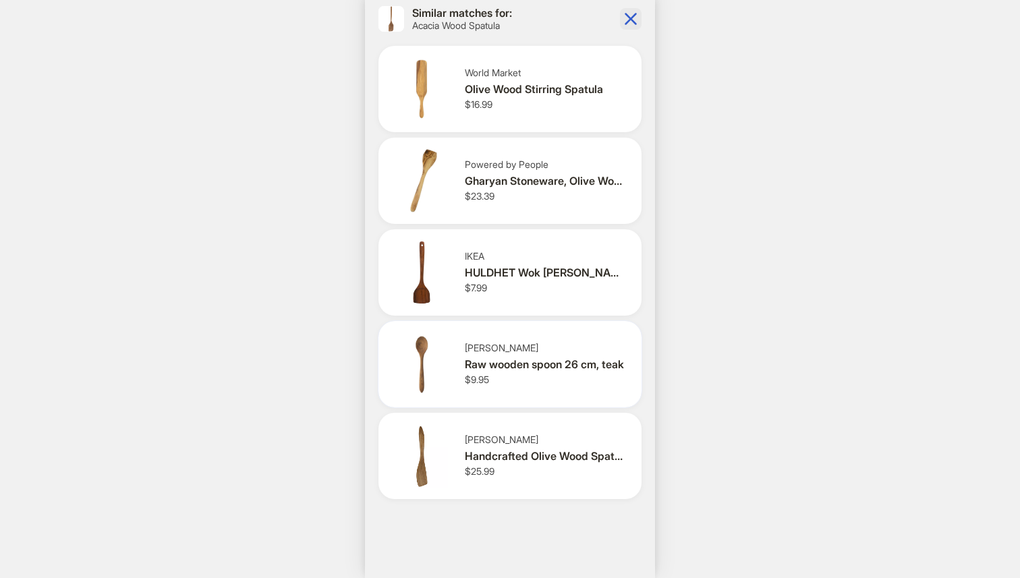
click at [554, 382] on div "[PERSON_NAME] Raw wooden spoon 26 cm, teak $9.95" at bounding box center [548, 364] width 166 height 44
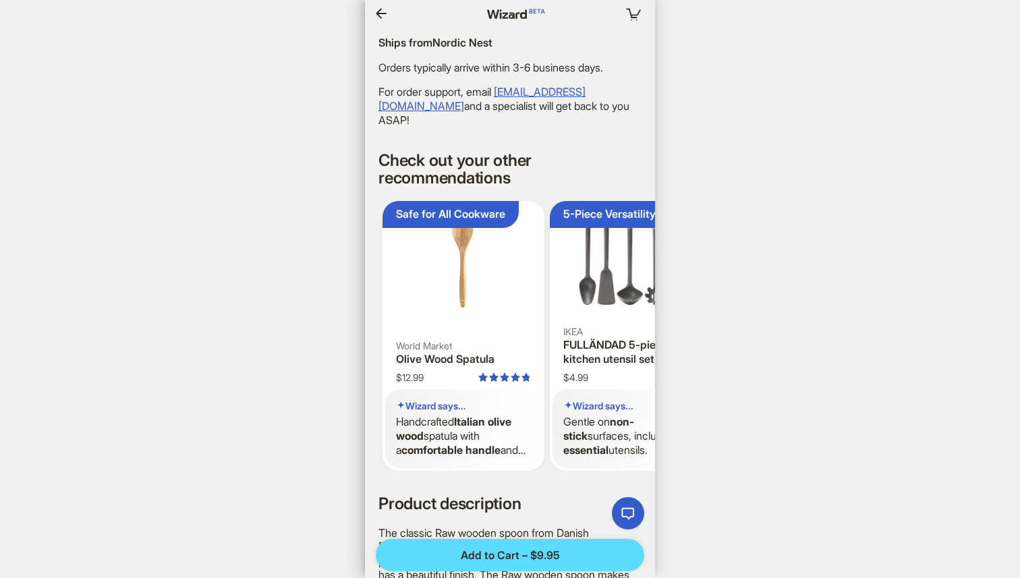
click at [380, 9] on icon "button" at bounding box center [381, 13] width 11 height 10
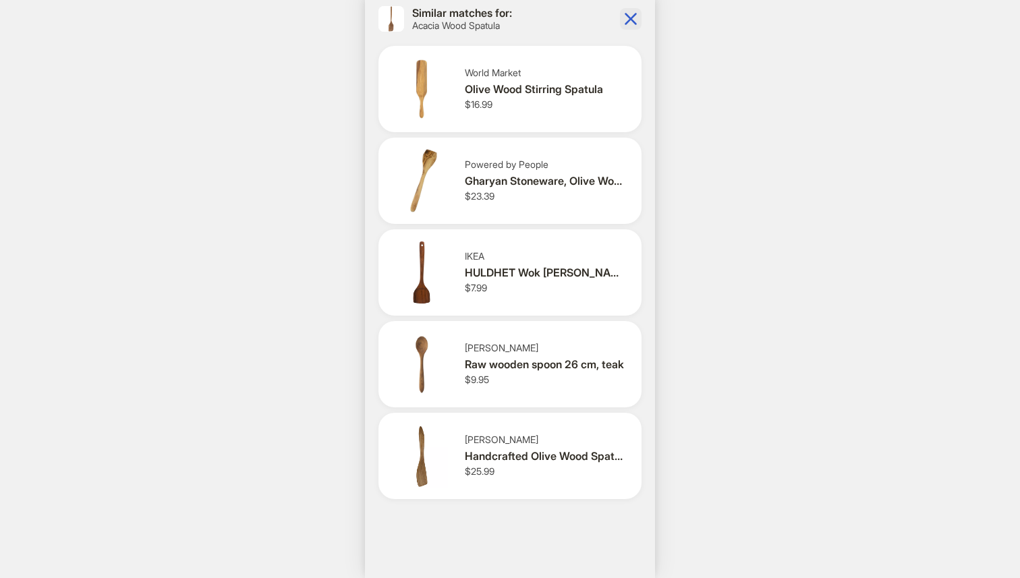
click at [636, 23] on icon "button" at bounding box center [631, 19] width 12 height 12
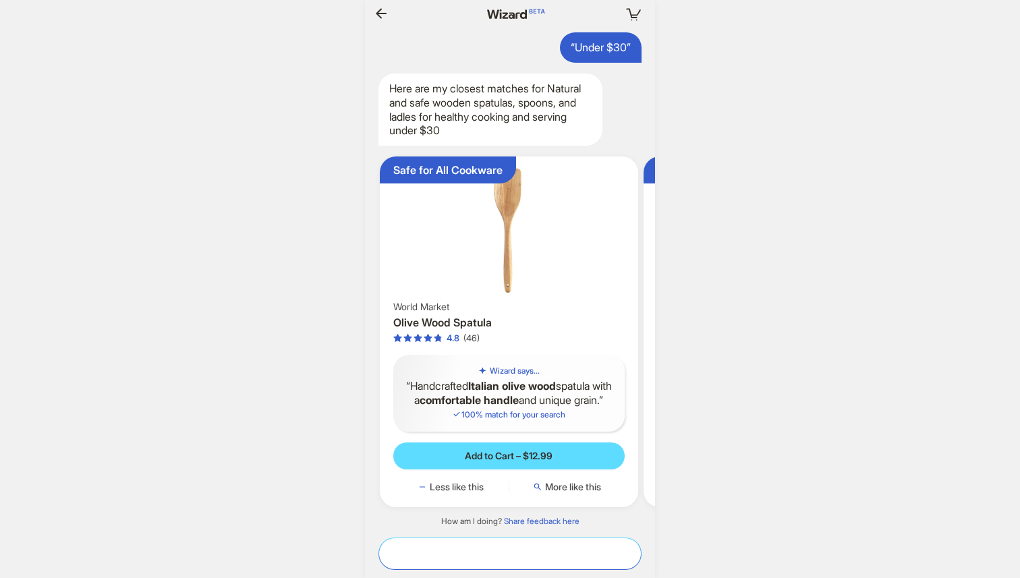
click at [516, 557] on textarea at bounding box center [510, 554] width 262 height 14
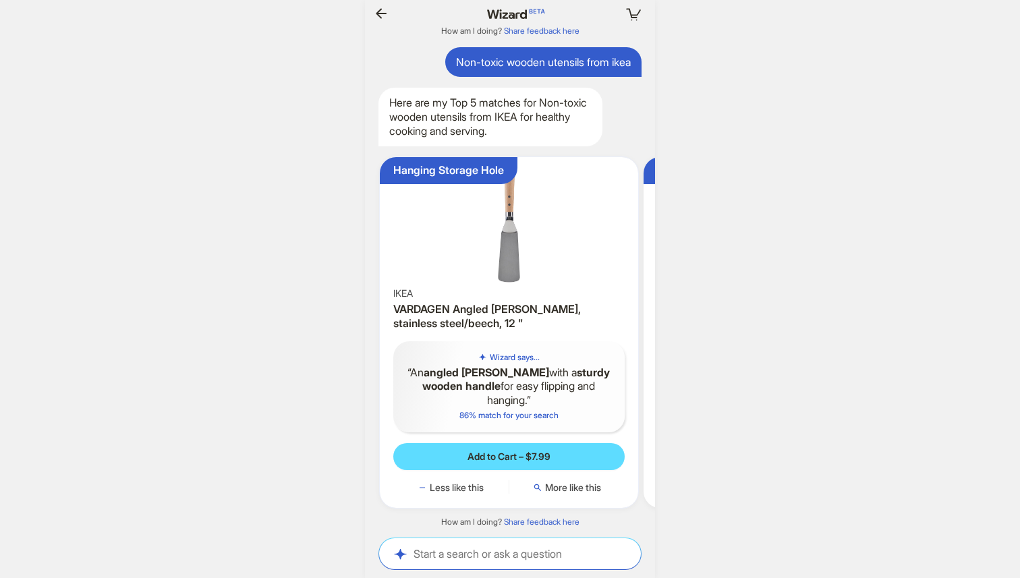
scroll to position [0, 1369]
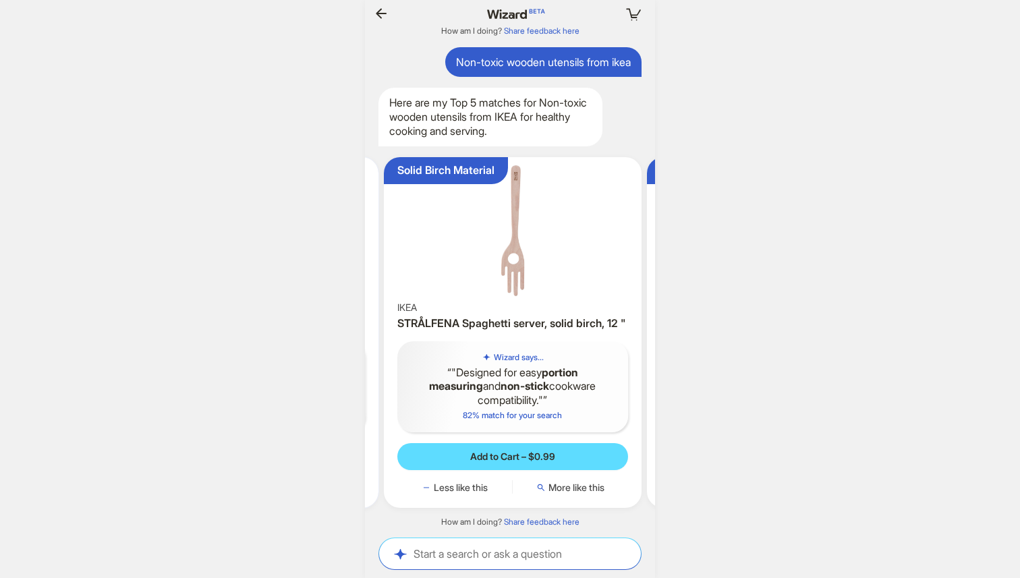
scroll to position [0, 263]
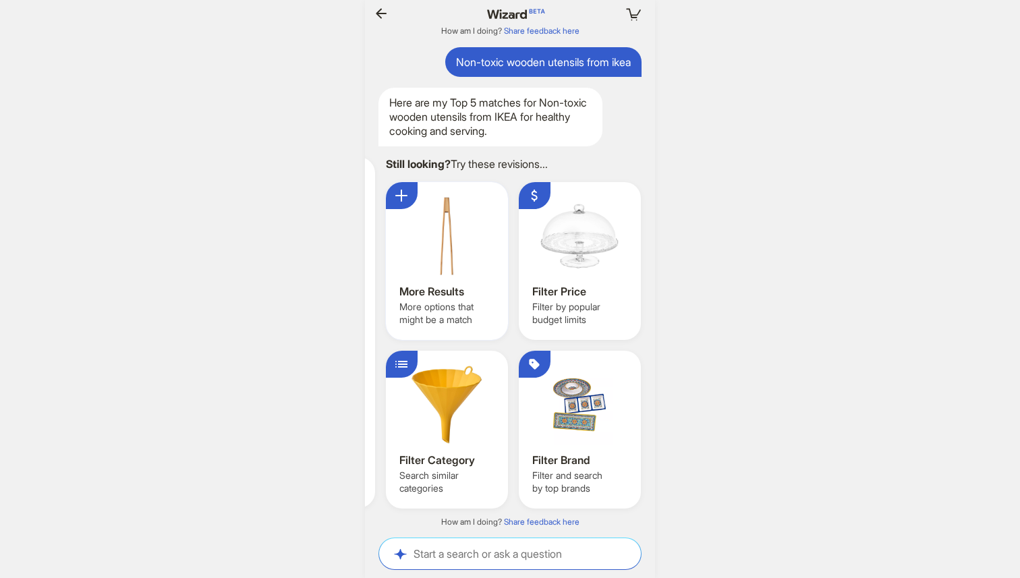
click at [482, 272] on div at bounding box center [447, 236] width 95 height 81
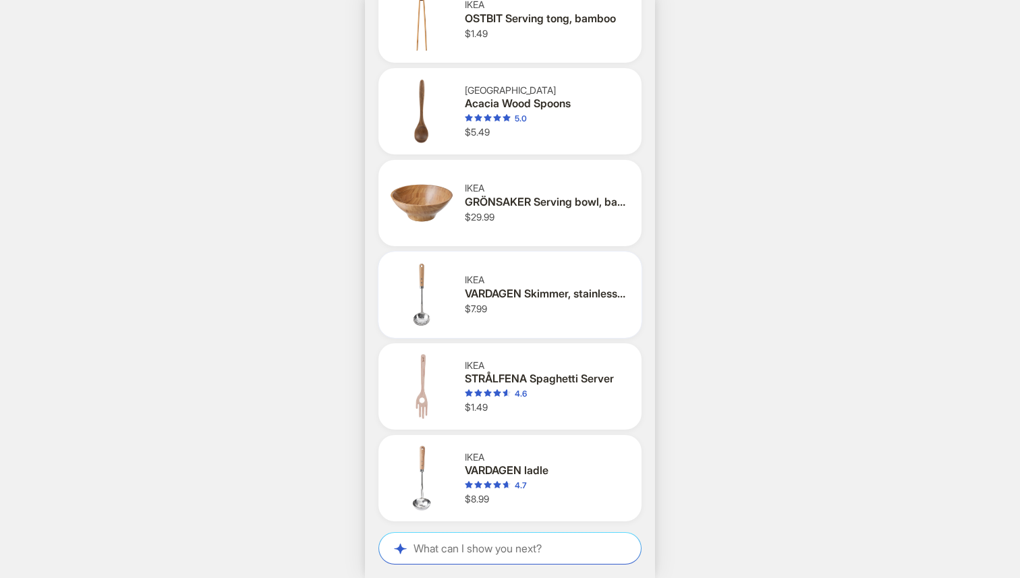
click at [526, 293] on div "VARDAGEN Skimmer, stainless steel/beech, 13 "" at bounding box center [545, 294] width 161 height 14
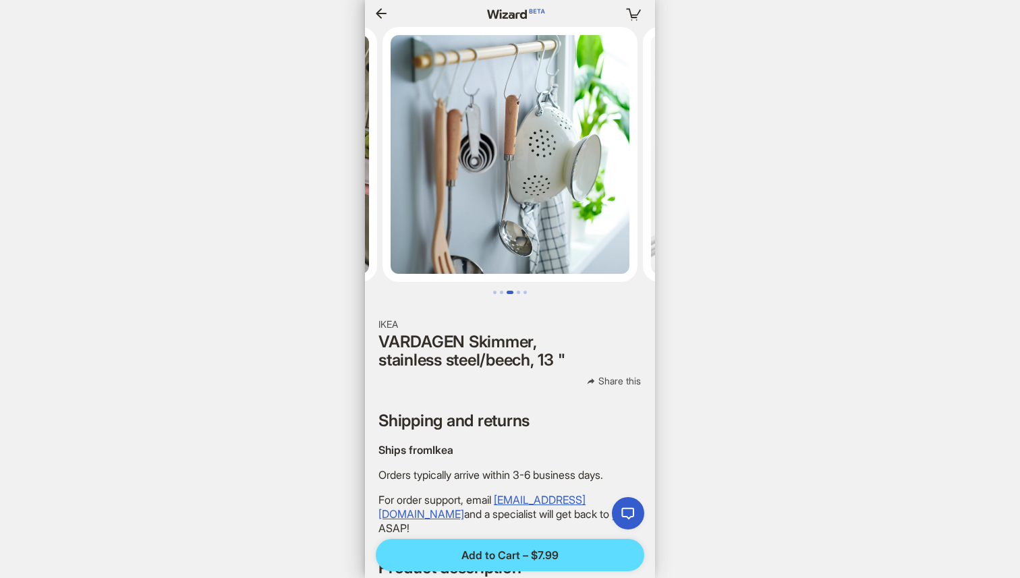
click at [384, 21] on icon "button" at bounding box center [381, 13] width 16 height 16
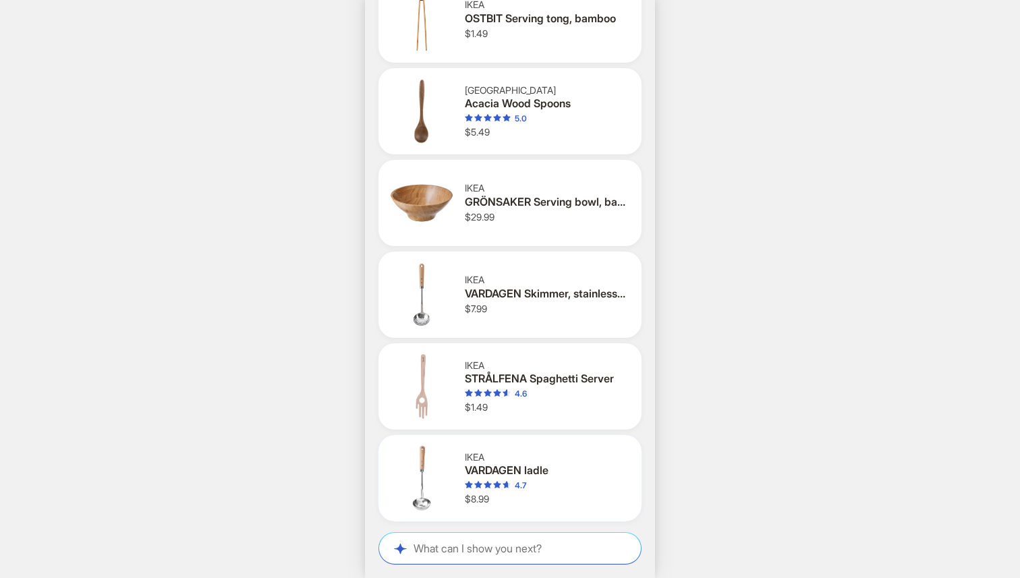
click at [465, 486] on icon "star" at bounding box center [469, 485] width 8 height 8
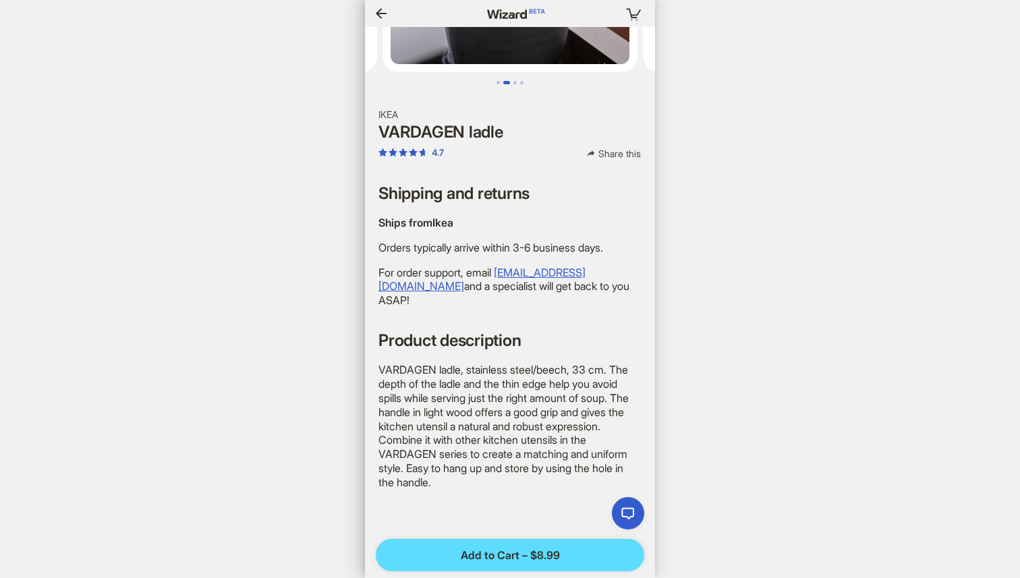
click at [381, 6] on icon "button" at bounding box center [381, 13] width 16 height 16
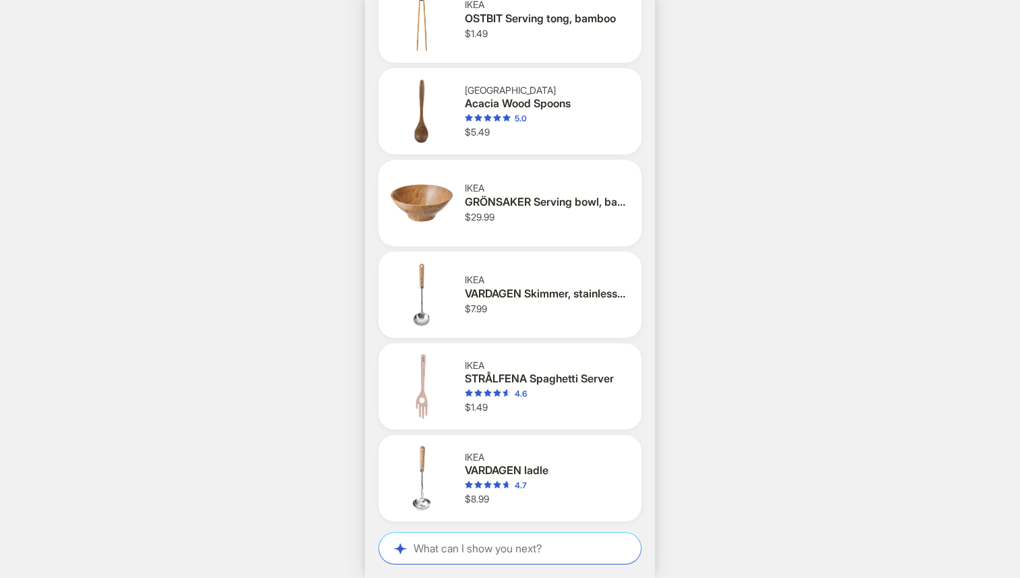
click at [430, 211] on img at bounding box center [421, 203] width 65 height 65
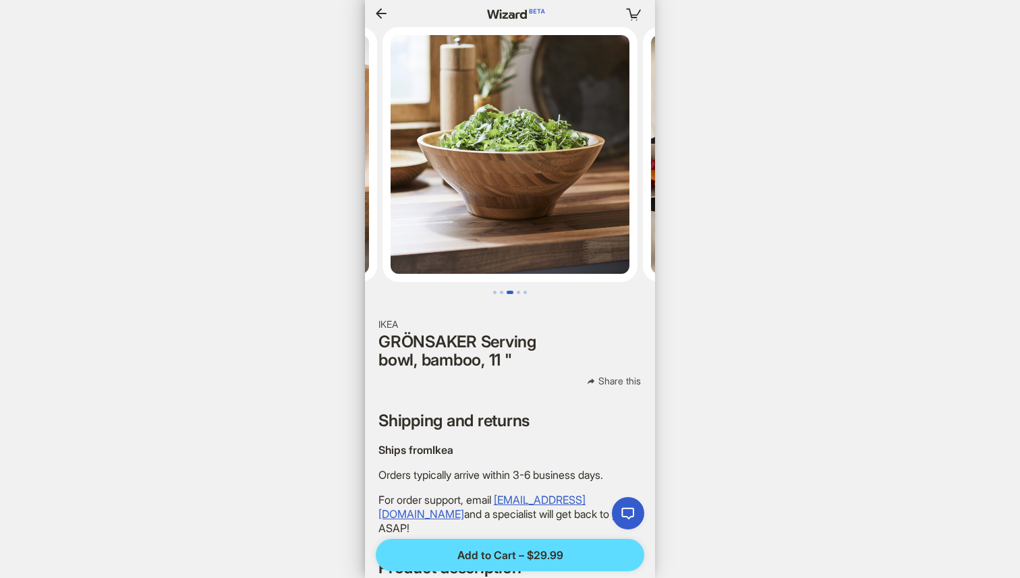
click at [375, 11] on icon "button" at bounding box center [381, 13] width 16 height 16
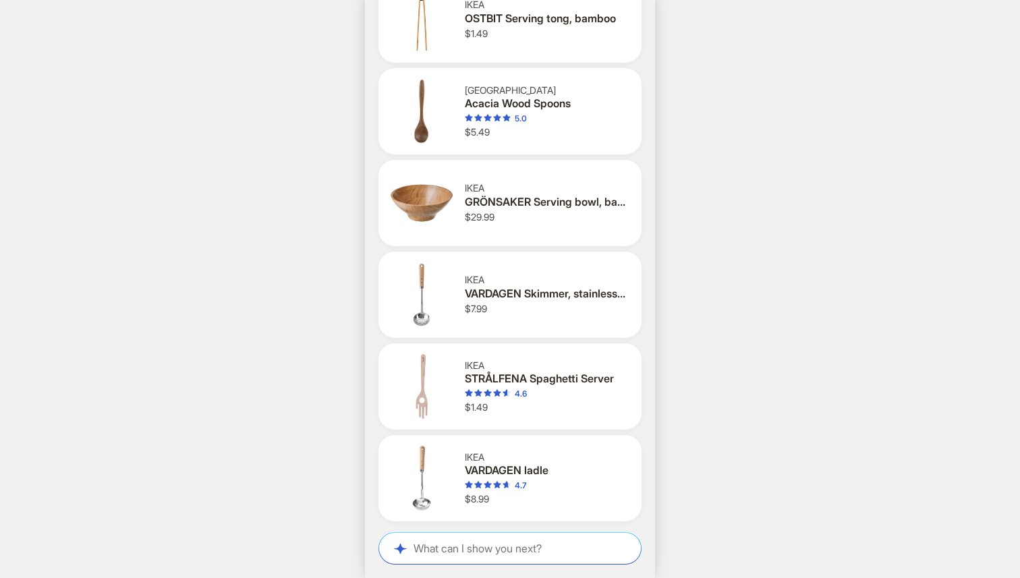
click at [541, 104] on div "Acacia Wood Spoons" at bounding box center [545, 104] width 161 height 14
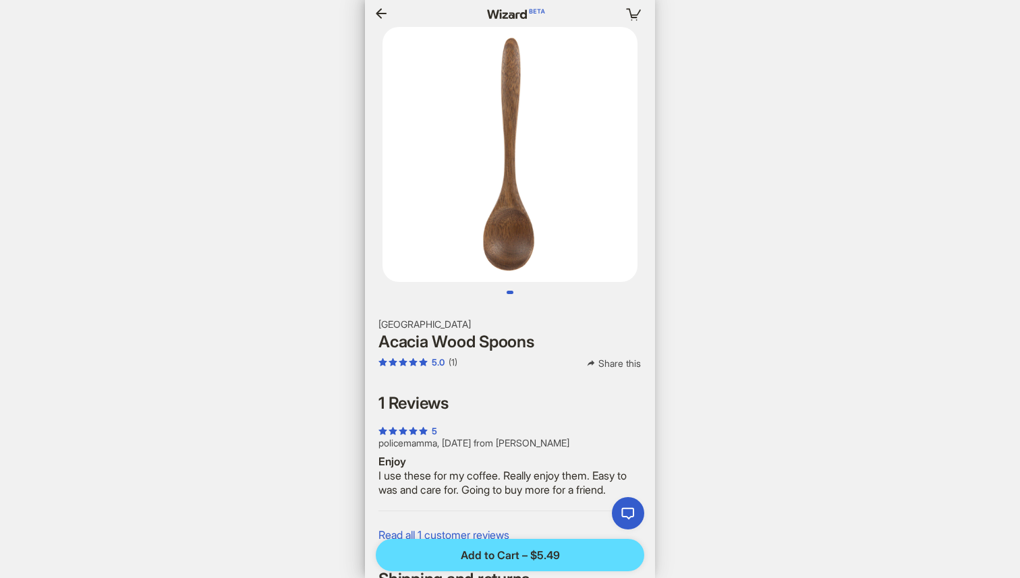
click at [383, 8] on icon "button" at bounding box center [381, 13] width 16 height 16
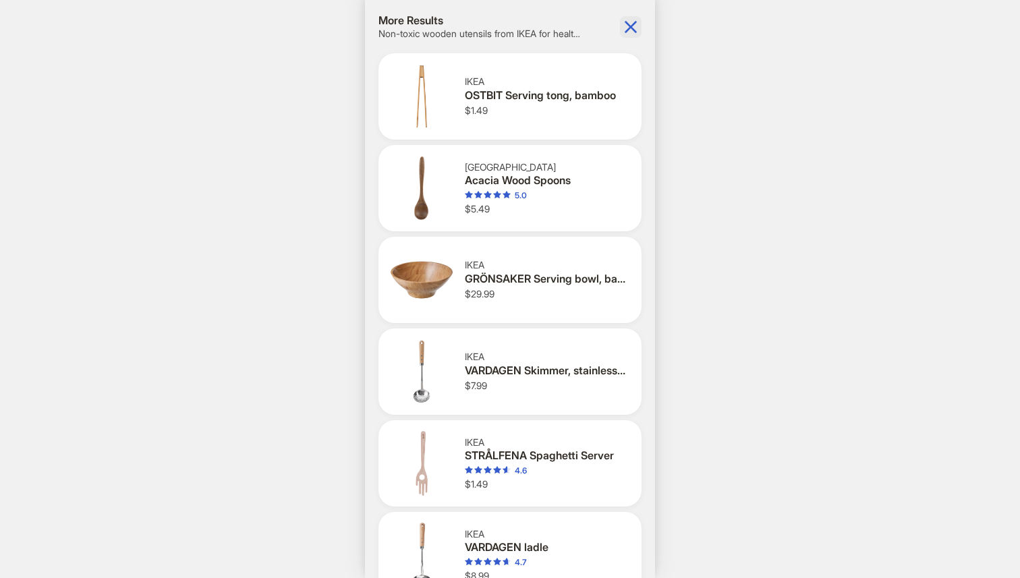
click at [634, 24] on icon "button" at bounding box center [631, 27] width 22 height 22
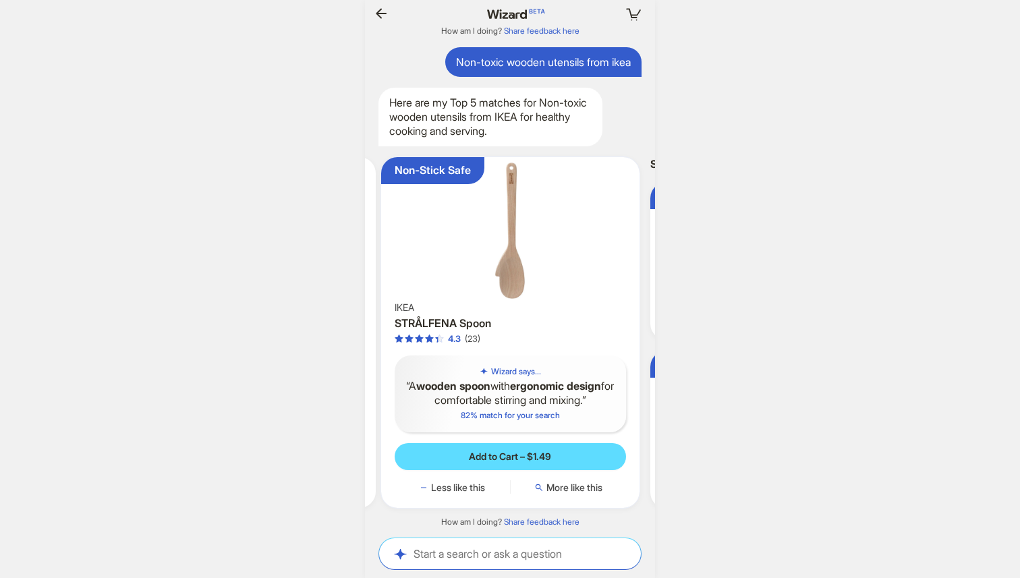
click at [503, 267] on img at bounding box center [511, 231] width 248 height 136
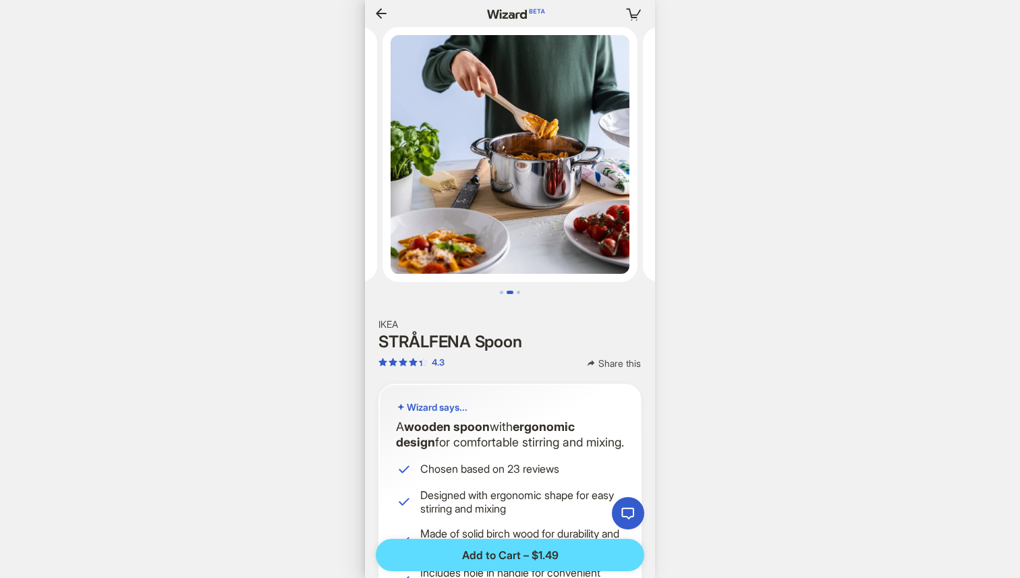
click at [385, 11] on icon "button" at bounding box center [381, 13] width 16 height 16
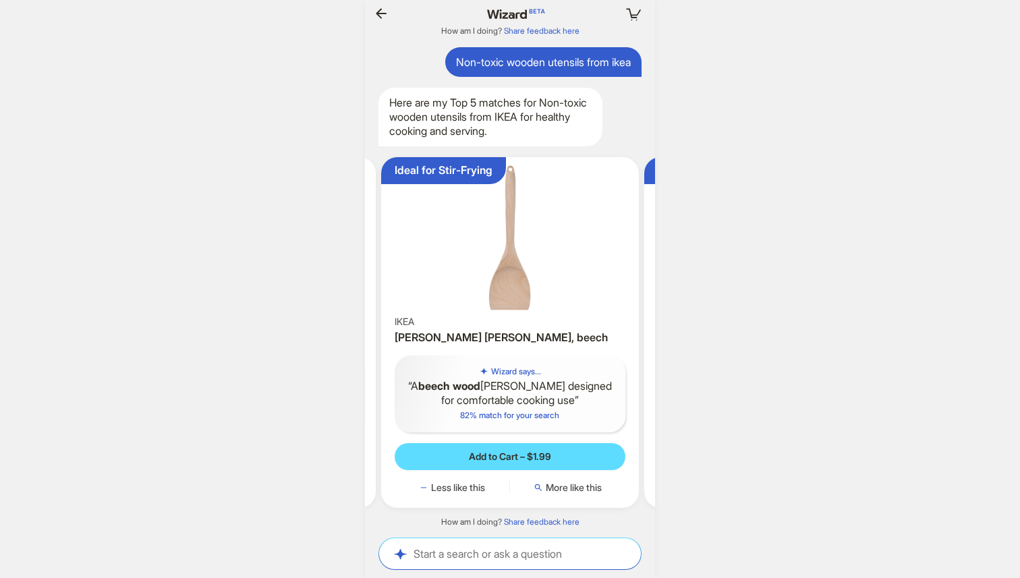
click at [504, 269] on img at bounding box center [511, 238] width 248 height 151
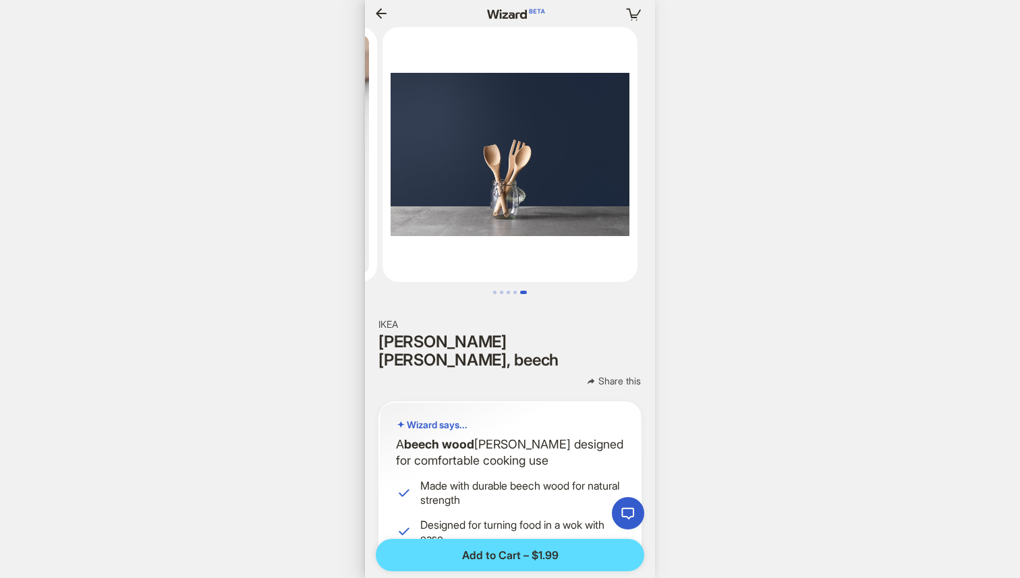
click at [387, 13] on icon "button" at bounding box center [381, 13] width 16 height 16
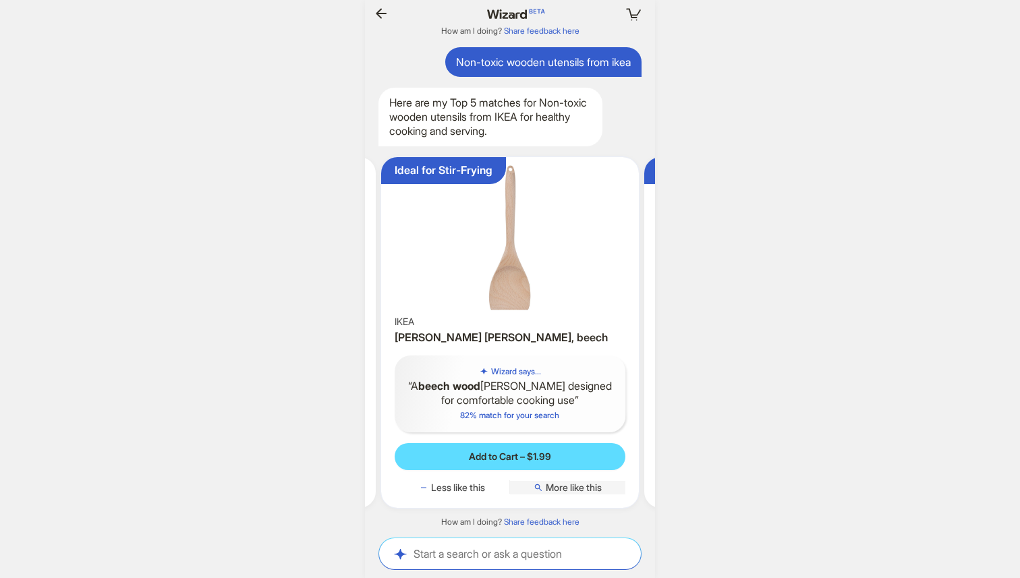
click at [584, 484] on span "More like this" at bounding box center [574, 488] width 56 height 12
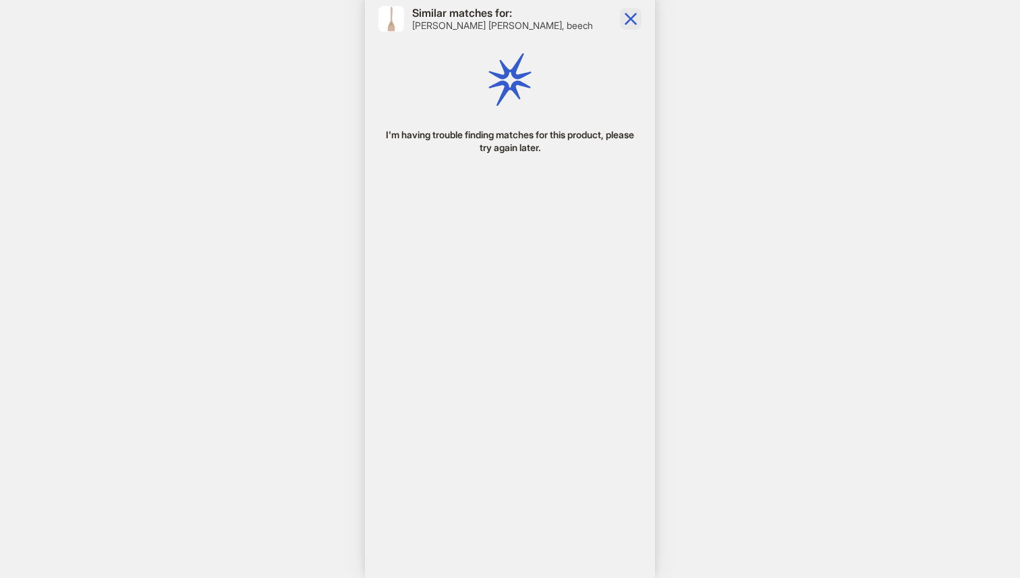
click at [630, 17] on icon "button" at bounding box center [631, 19] width 12 height 12
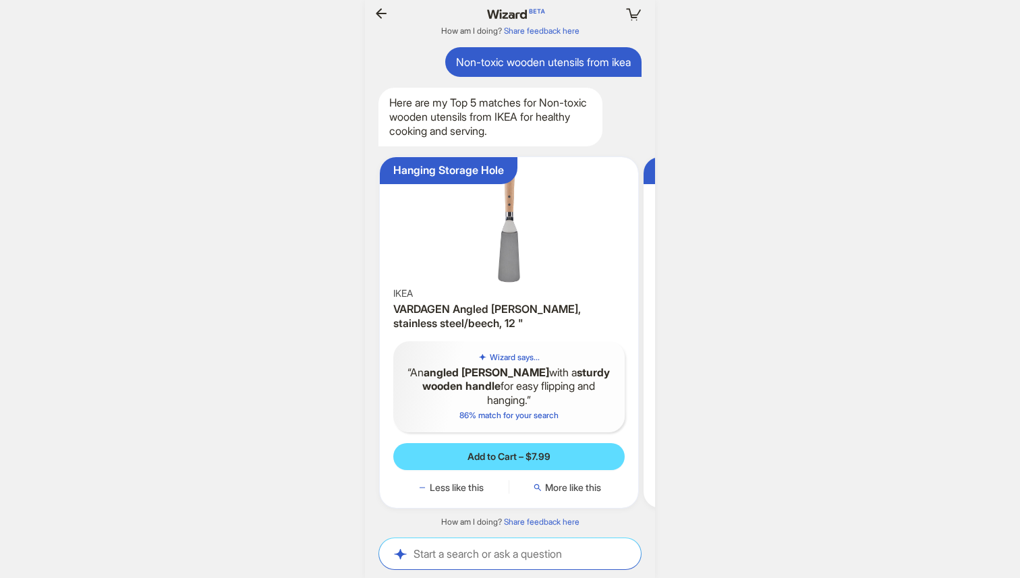
click at [524, 255] on img at bounding box center [509, 224] width 248 height 122
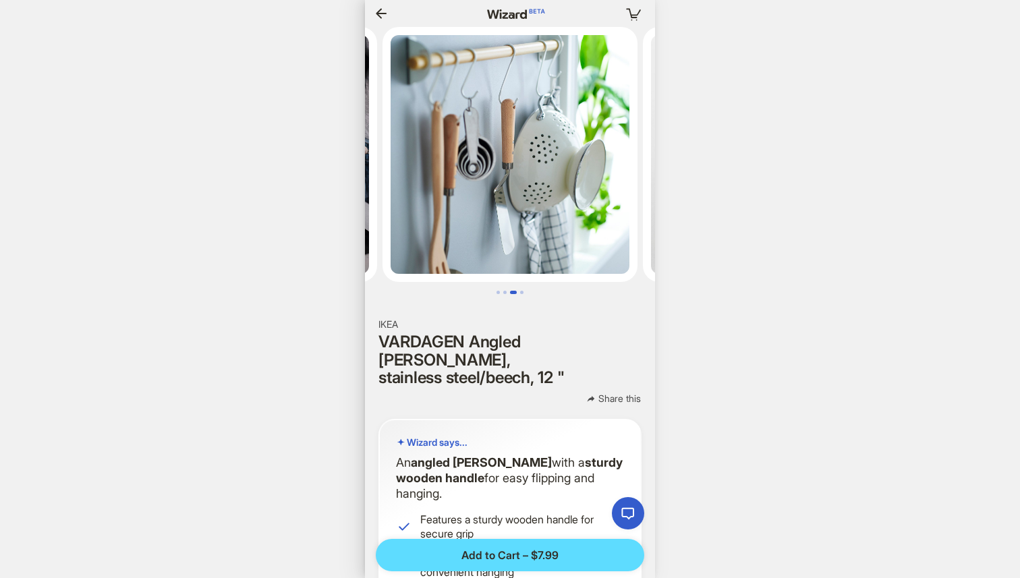
click at [377, 6] on icon "button" at bounding box center [381, 13] width 16 height 16
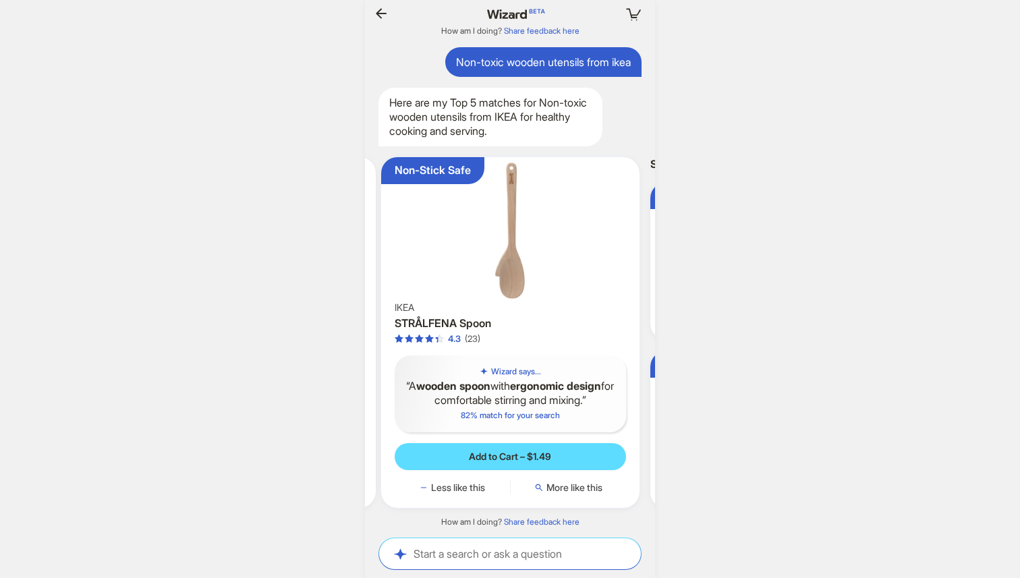
click at [516, 273] on img at bounding box center [511, 231] width 248 height 136
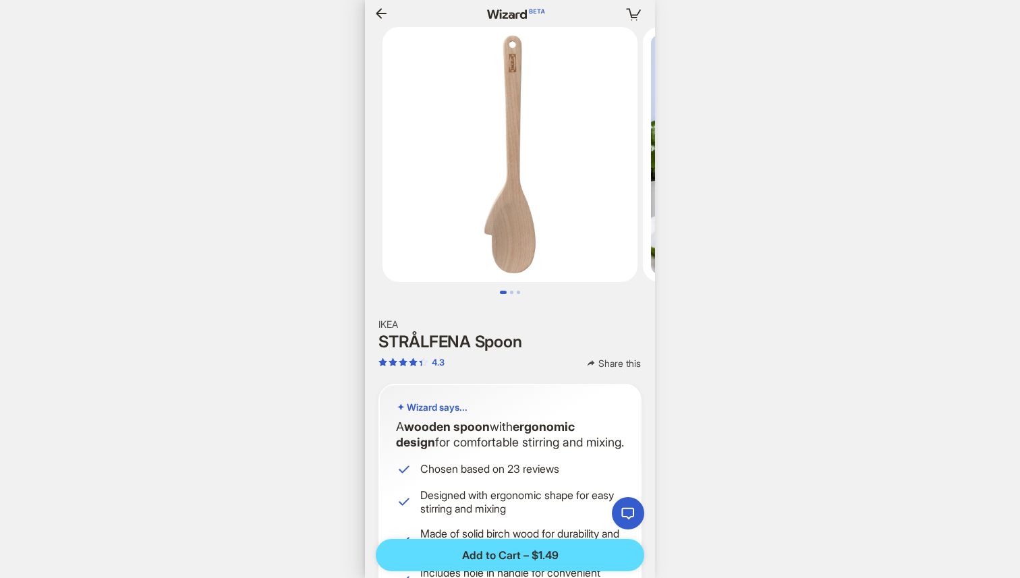
click at [379, 18] on icon "button" at bounding box center [381, 13] width 16 height 16
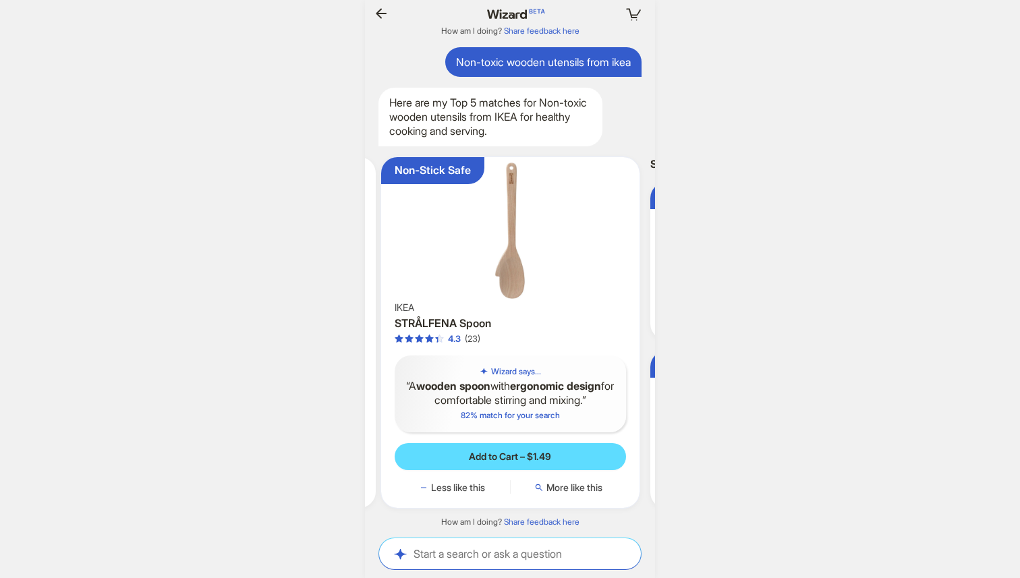
click at [595, 495] on div "Non-Stick Safe IKEA STRÅLFENA Spoon 4.3 (23) Wizard says... A wooden spoon with…" at bounding box center [510, 332] width 258 height 351
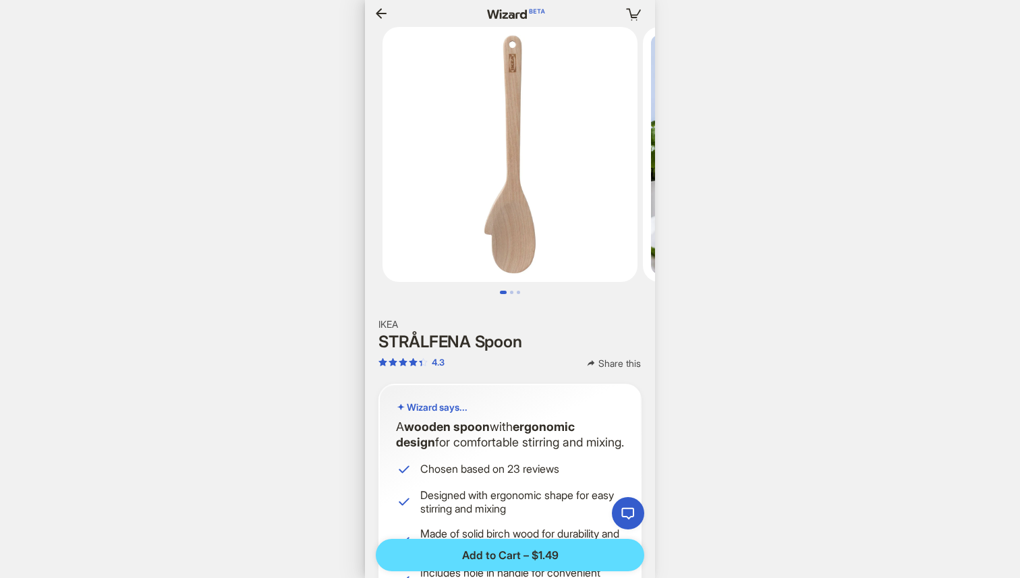
click at [391, 22] on div at bounding box center [423, 14] width 104 height 22
click at [380, 11] on icon "button" at bounding box center [381, 13] width 16 height 16
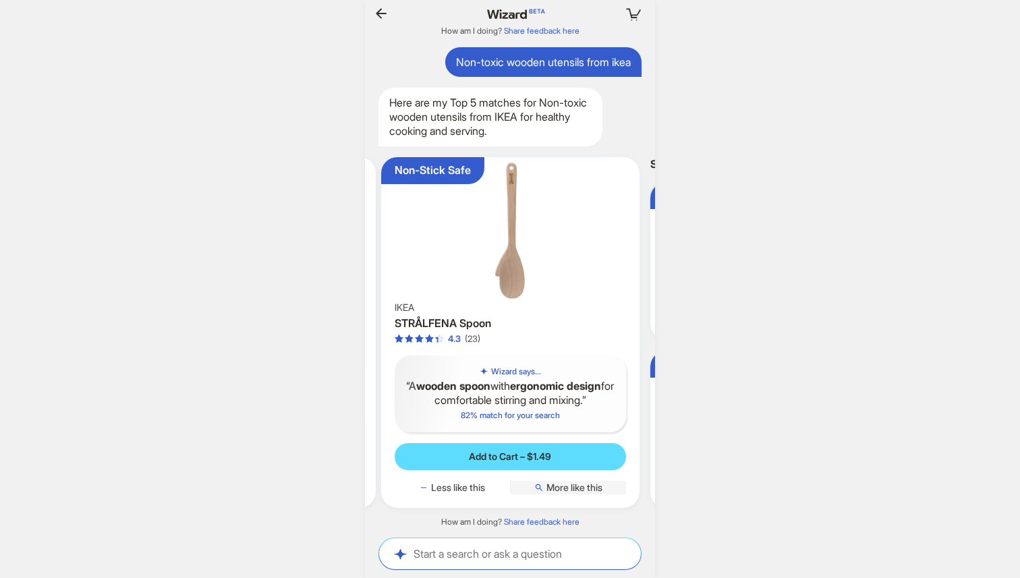
click at [572, 492] on span "More like this" at bounding box center [575, 488] width 56 height 12
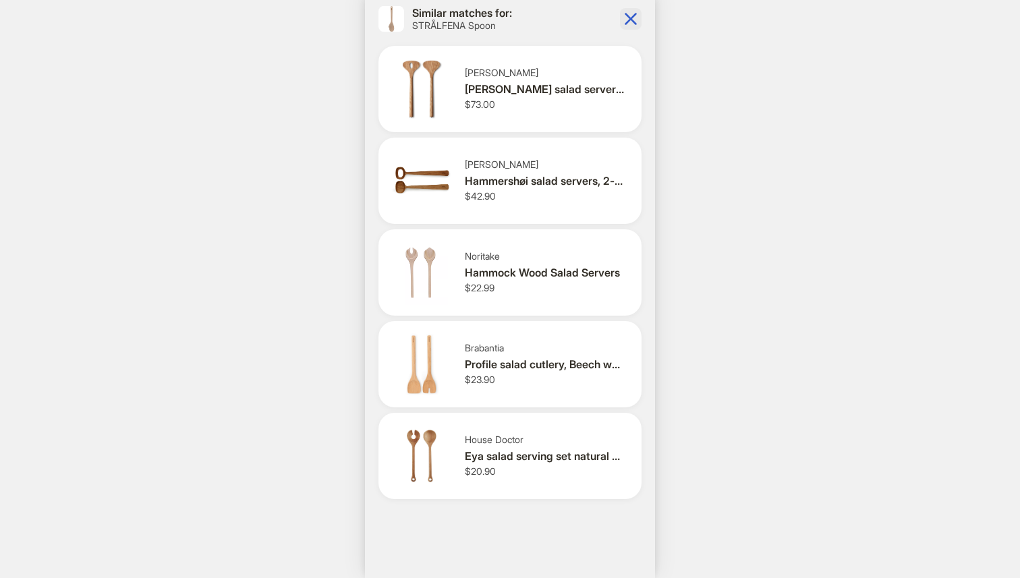
click at [630, 22] on icon "button" at bounding box center [631, 19] width 22 height 22
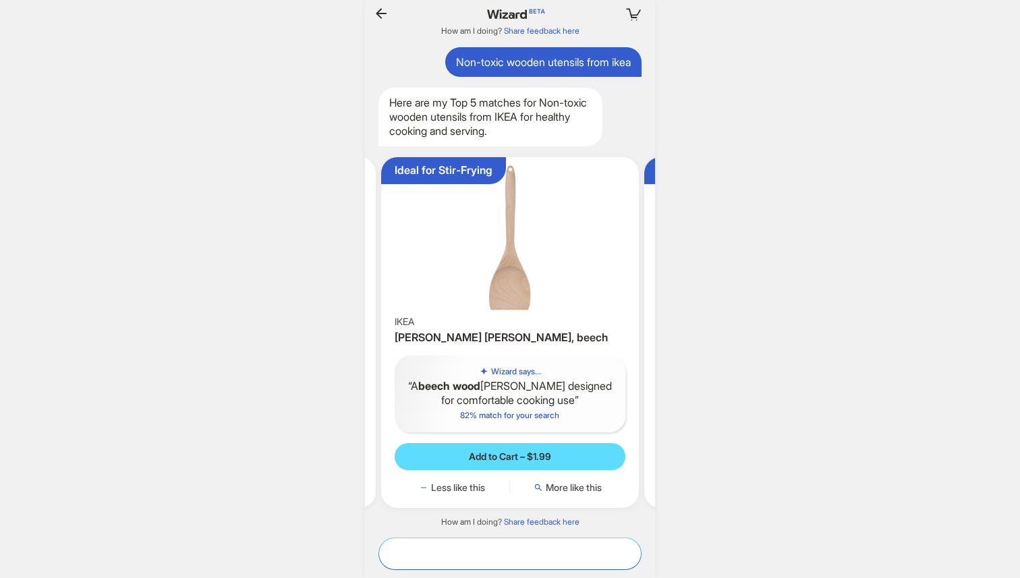
click at [500, 557] on textarea at bounding box center [510, 554] width 262 height 14
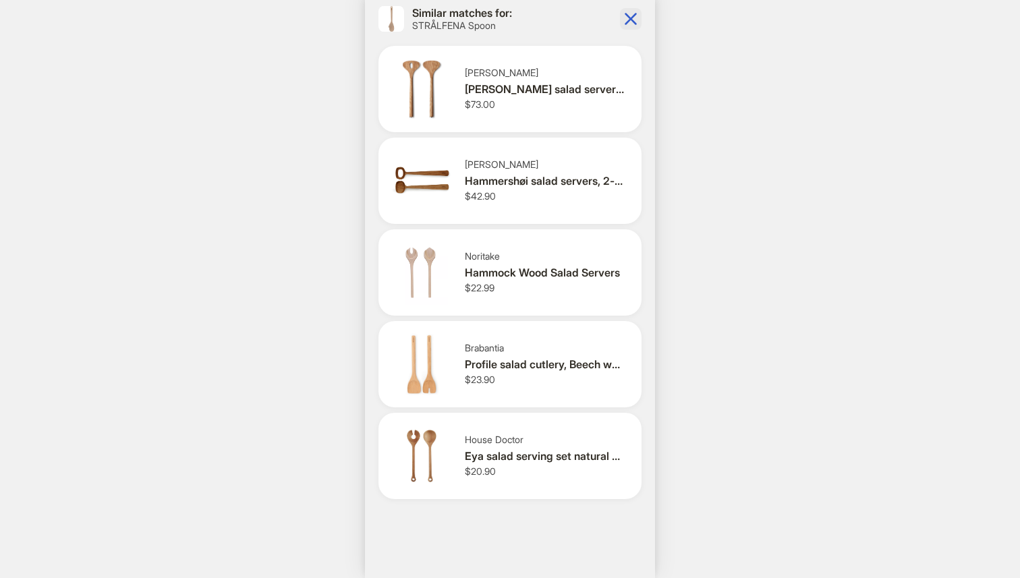
click at [632, 18] on icon "button" at bounding box center [631, 19] width 12 height 12
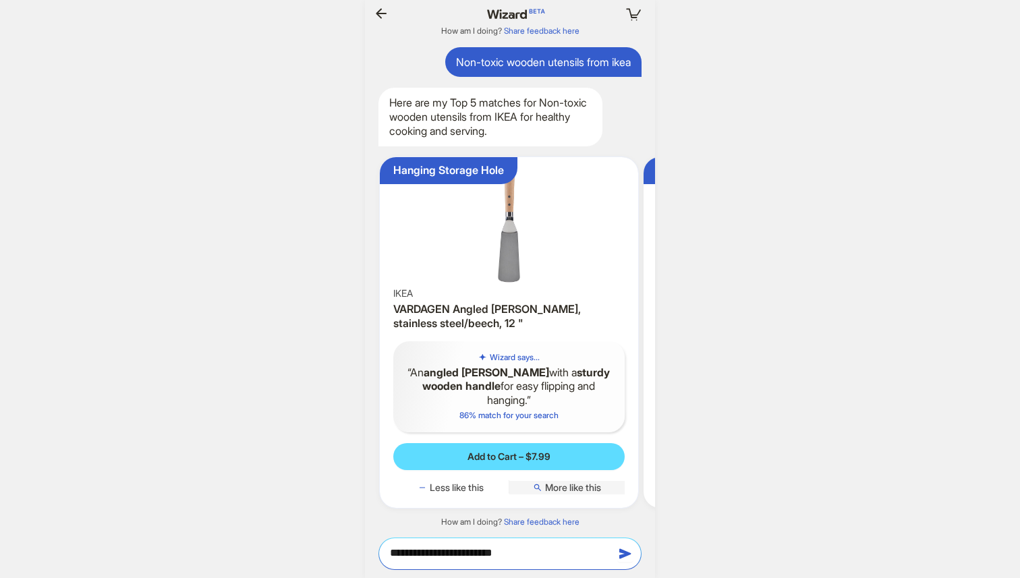
click at [568, 492] on span "More like this" at bounding box center [573, 488] width 56 height 12
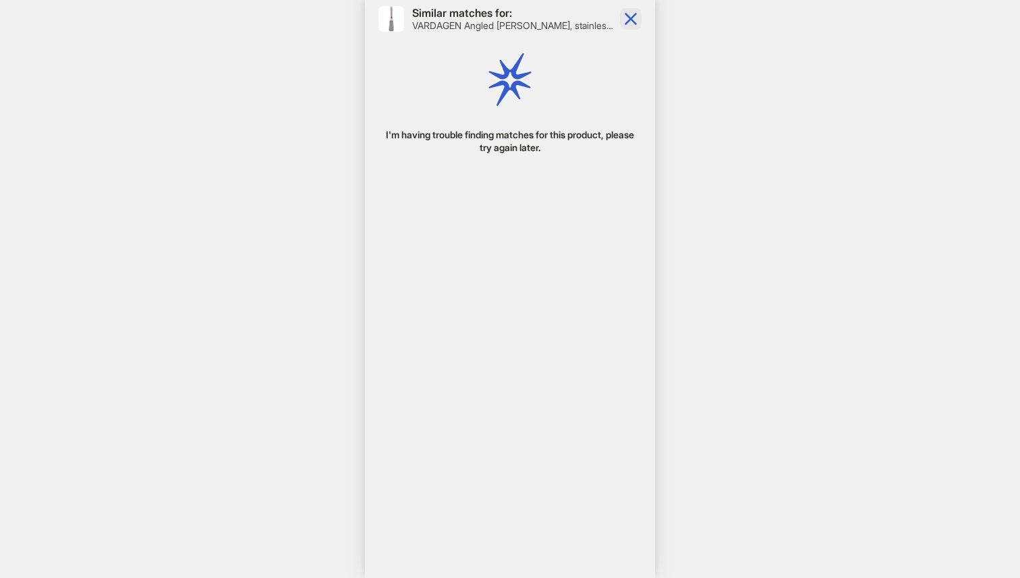
click at [629, 10] on icon "button" at bounding box center [631, 19] width 22 height 22
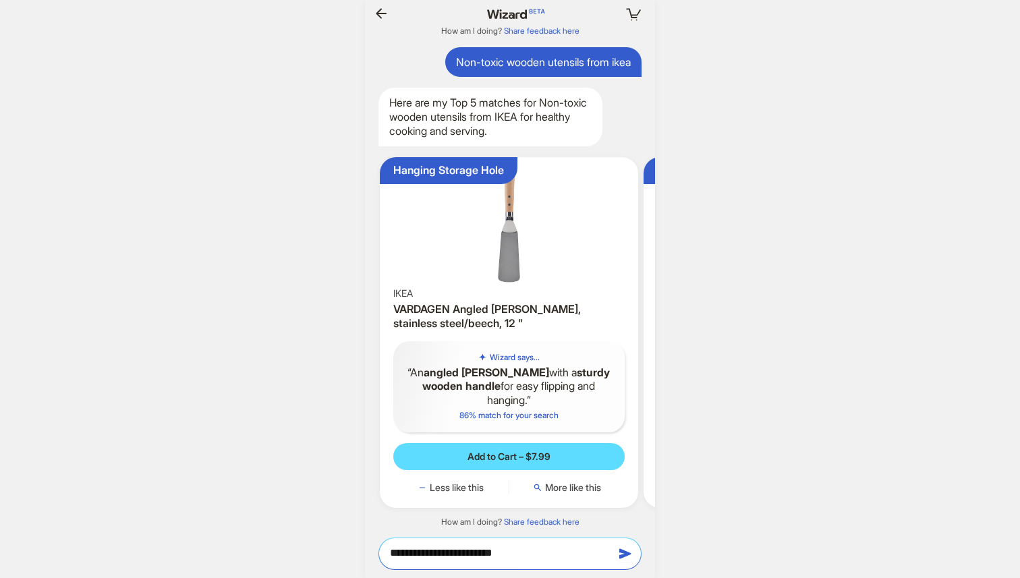
click at [541, 559] on textarea "**********" at bounding box center [510, 554] width 262 height 14
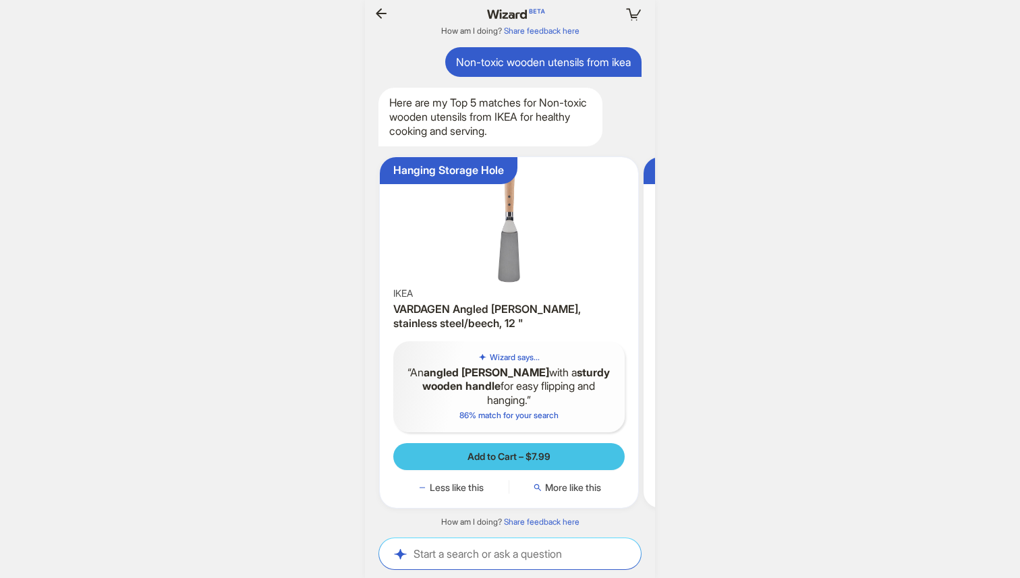
click at [502, 448] on button "Add to Cart – $7.99" at bounding box center [508, 456] width 231 height 27
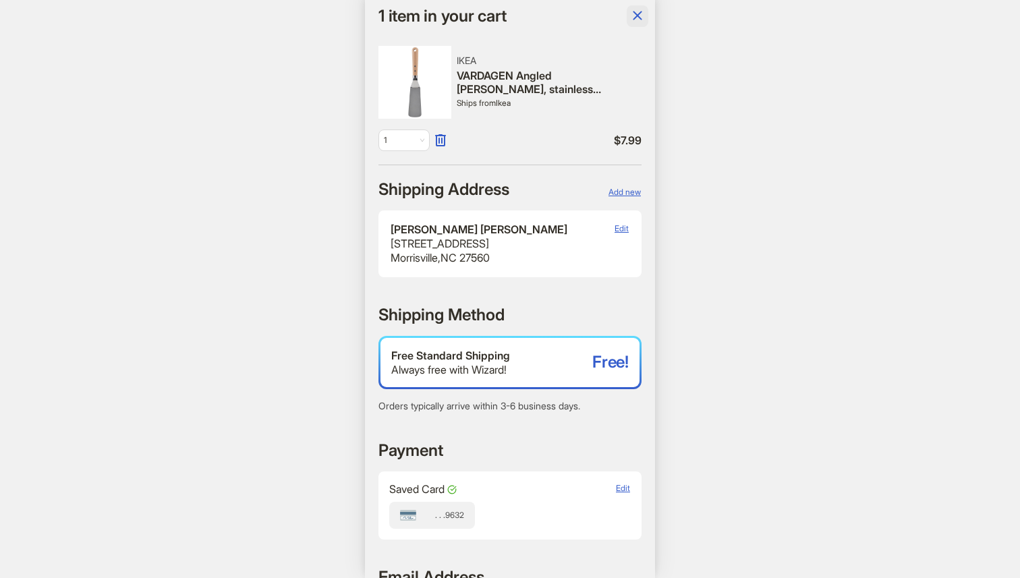
click at [640, 13] on icon "button" at bounding box center [637, 15] width 9 height 9
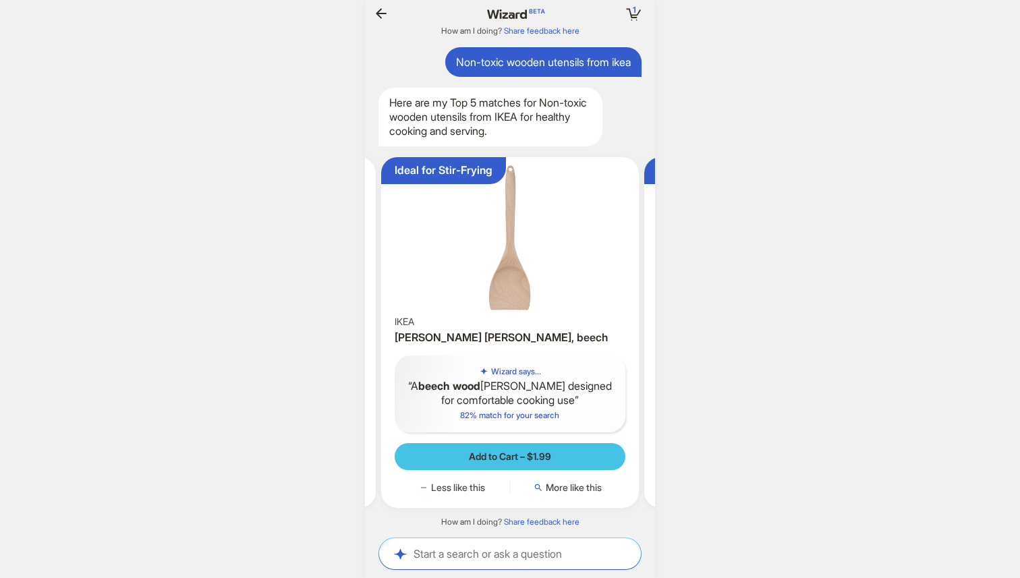
click at [540, 452] on span "Add to Cart – $1.99" at bounding box center [510, 457] width 82 height 12
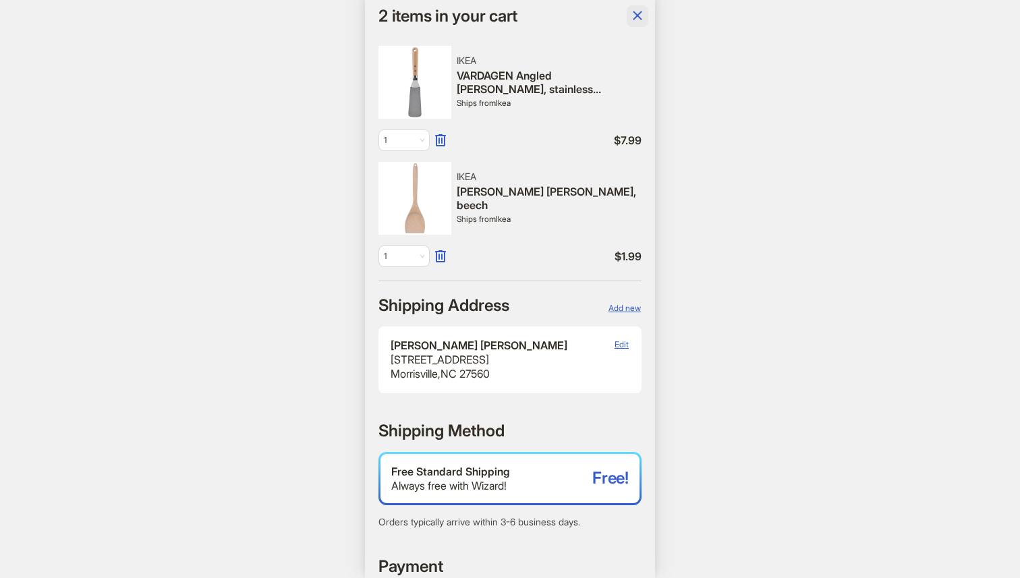
click at [635, 12] on icon "button" at bounding box center [638, 15] width 16 height 16
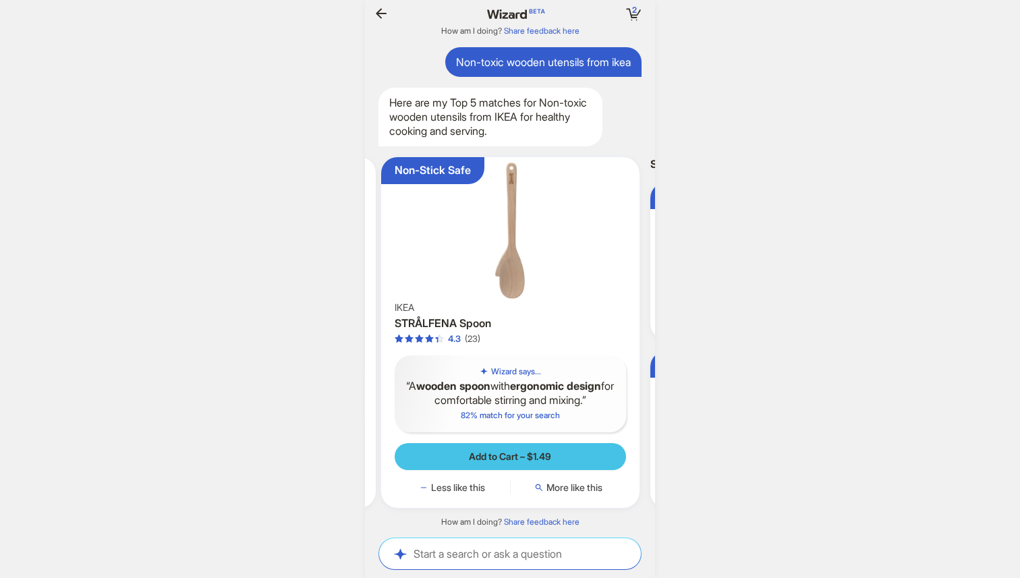
click at [527, 458] on span "Add to Cart – $1.49" at bounding box center [510, 457] width 82 height 12
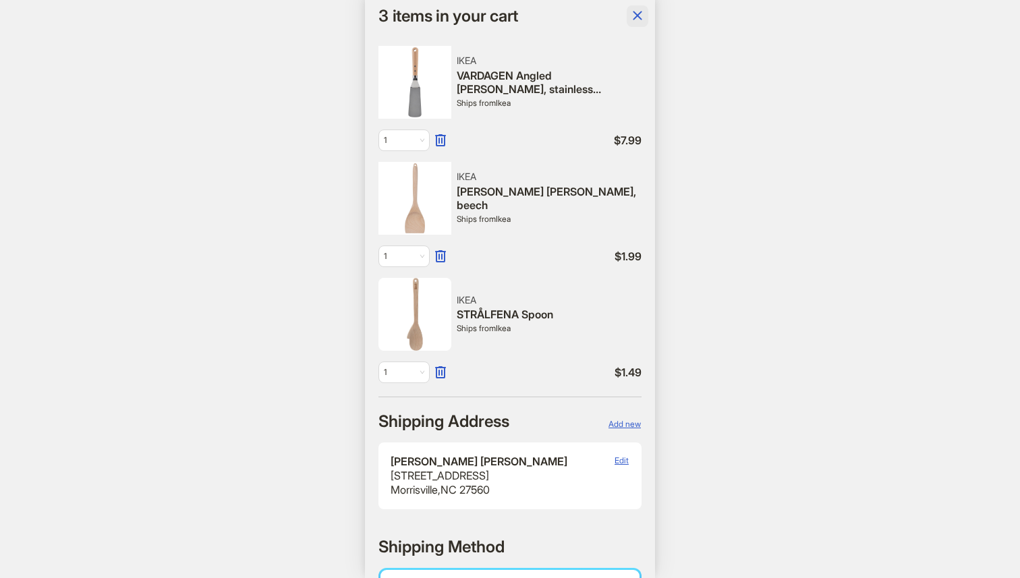
click at [642, 12] on icon "button" at bounding box center [638, 15] width 16 height 16
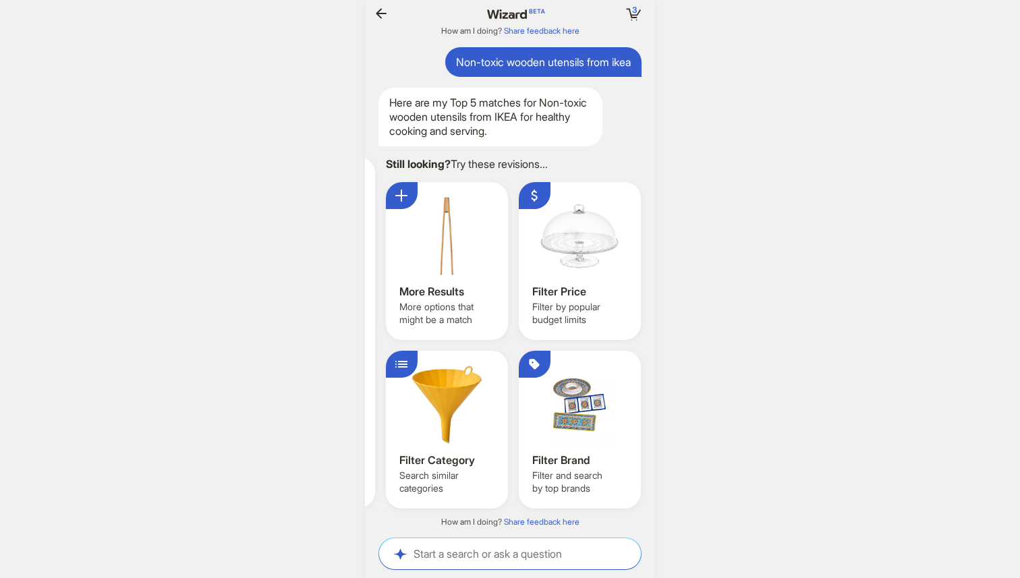
click at [458, 254] on div at bounding box center [447, 236] width 95 height 81
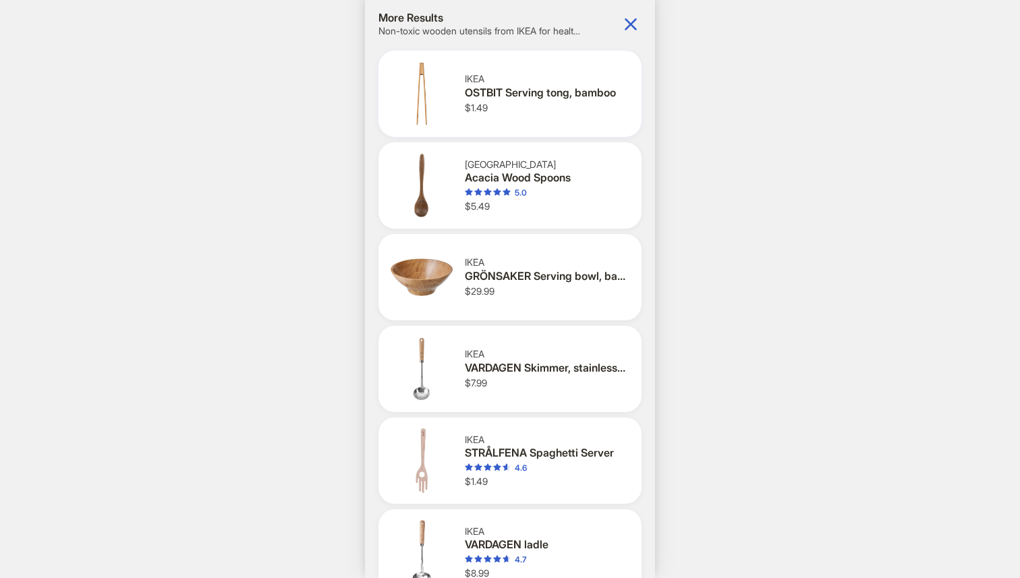
click at [545, 107] on div "IKEA OSTBIT Serving tong, bamboo $1.49" at bounding box center [548, 93] width 166 height 41
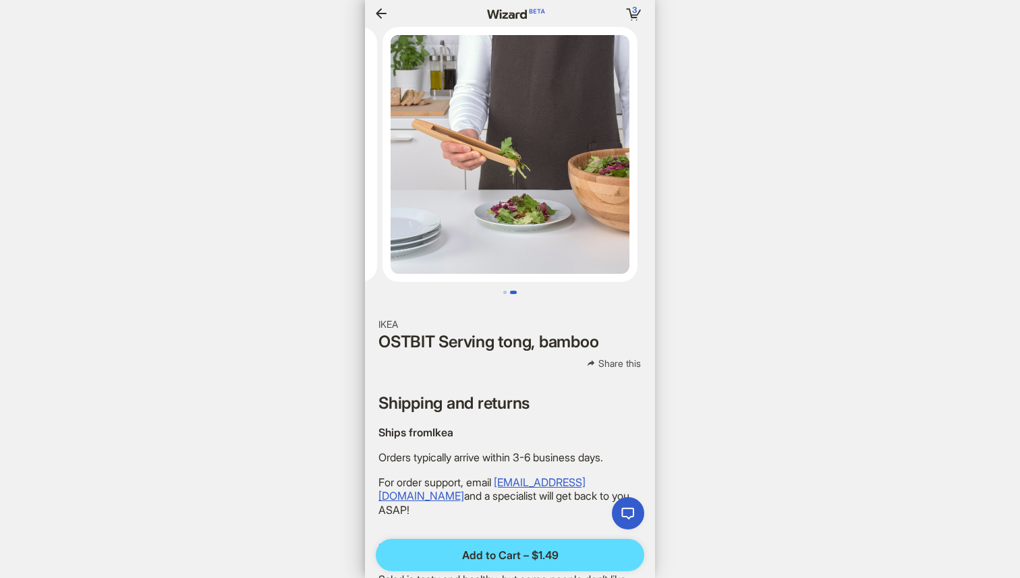
click at [384, 13] on icon "button" at bounding box center [381, 13] width 11 height 10
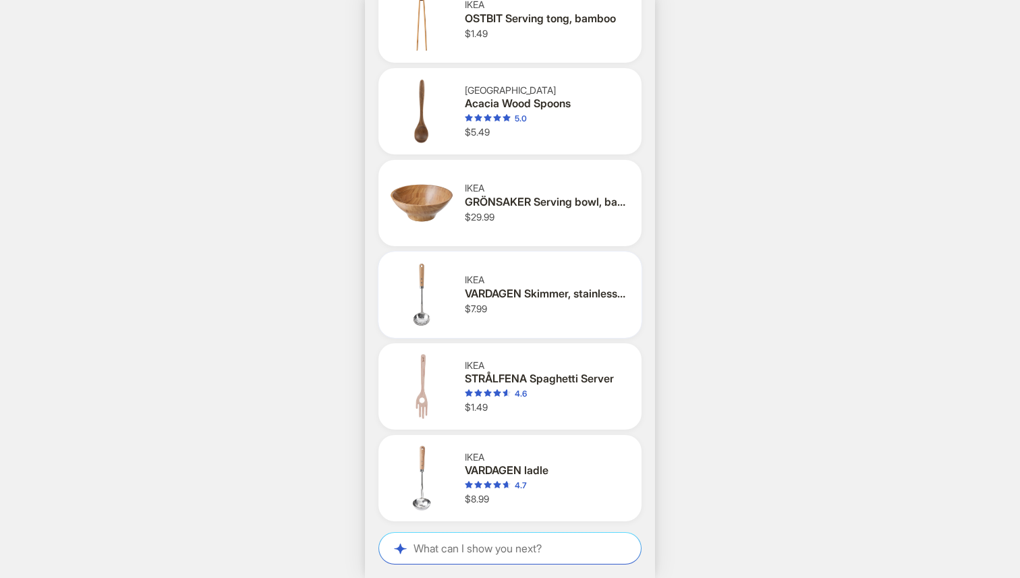
click at [546, 297] on div "VARDAGEN Skimmer, stainless steel/beech, 13 "" at bounding box center [545, 294] width 161 height 14
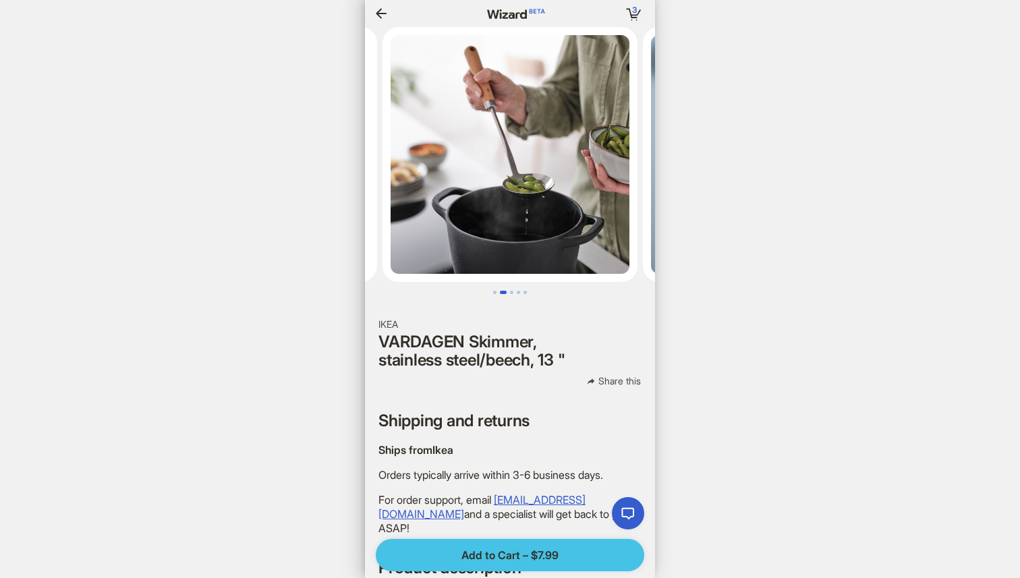
click at [536, 552] on span "Add to Cart – $7.99" at bounding box center [510, 556] width 97 height 14
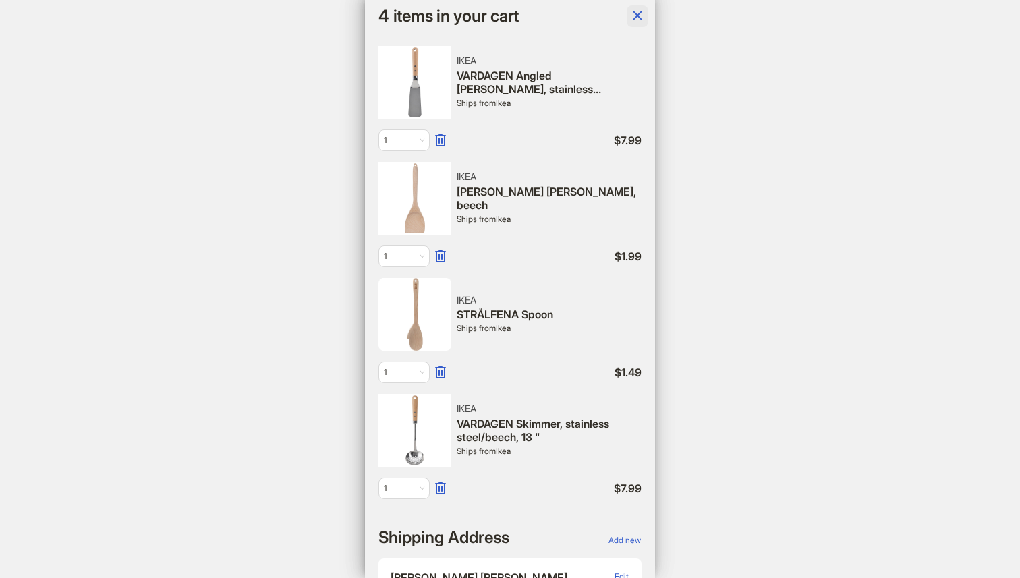
click at [633, 18] on icon "button" at bounding box center [638, 15] width 16 height 16
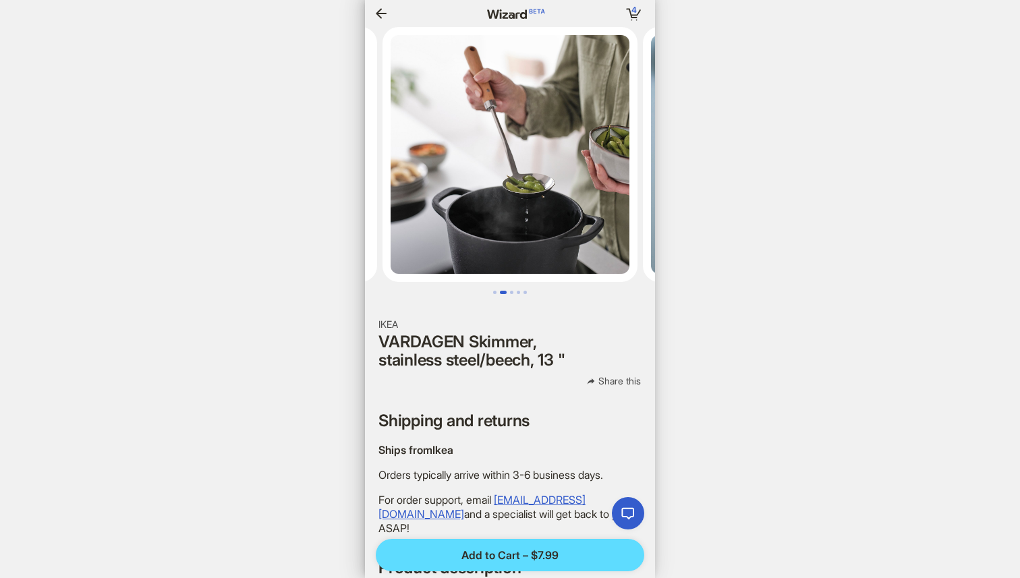
click at [377, 7] on icon "button" at bounding box center [381, 13] width 16 height 16
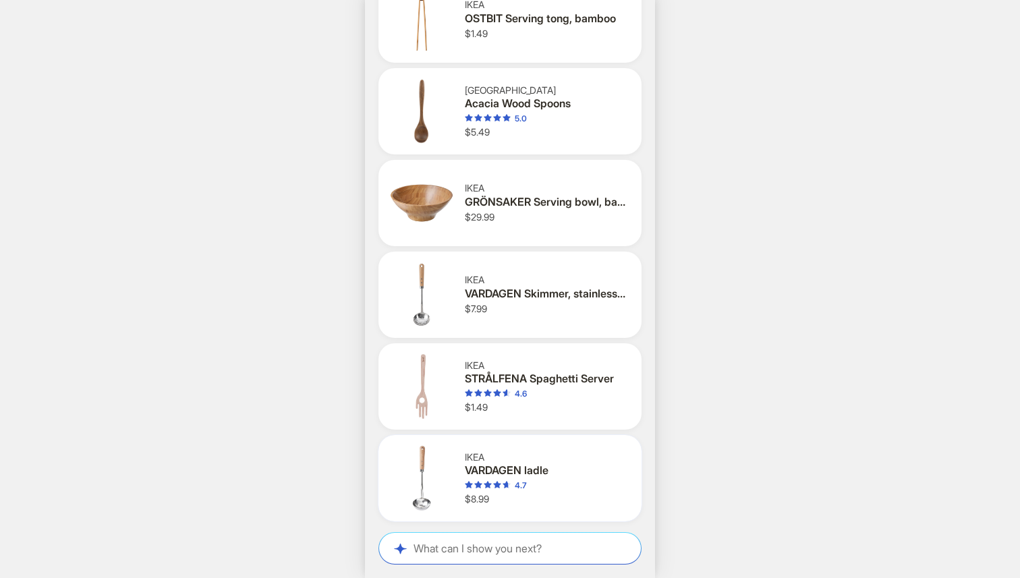
click at [541, 481] on div "4.7" at bounding box center [545, 486] width 161 height 11
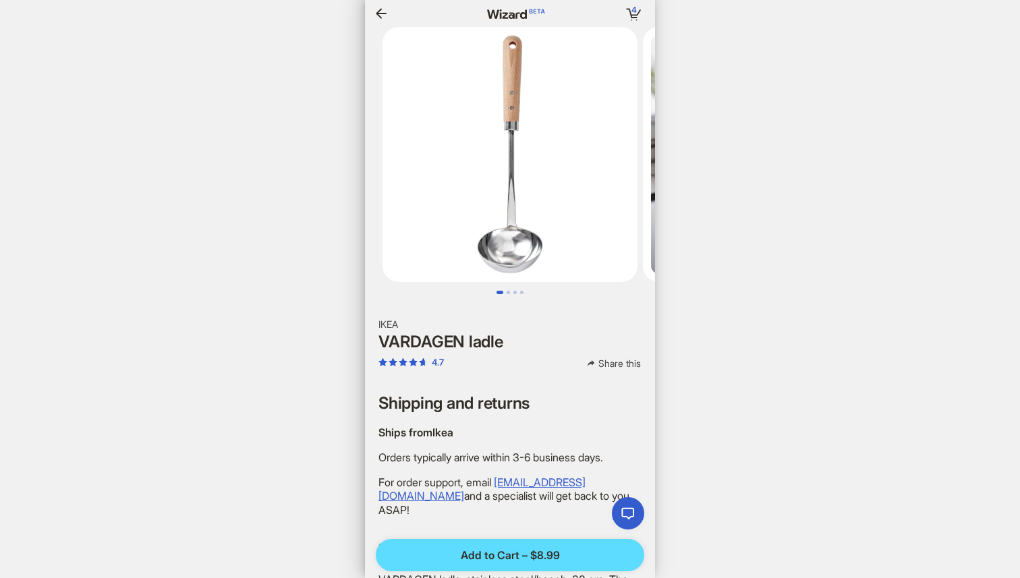
click at [384, 9] on icon "button" at bounding box center [381, 13] width 16 height 16
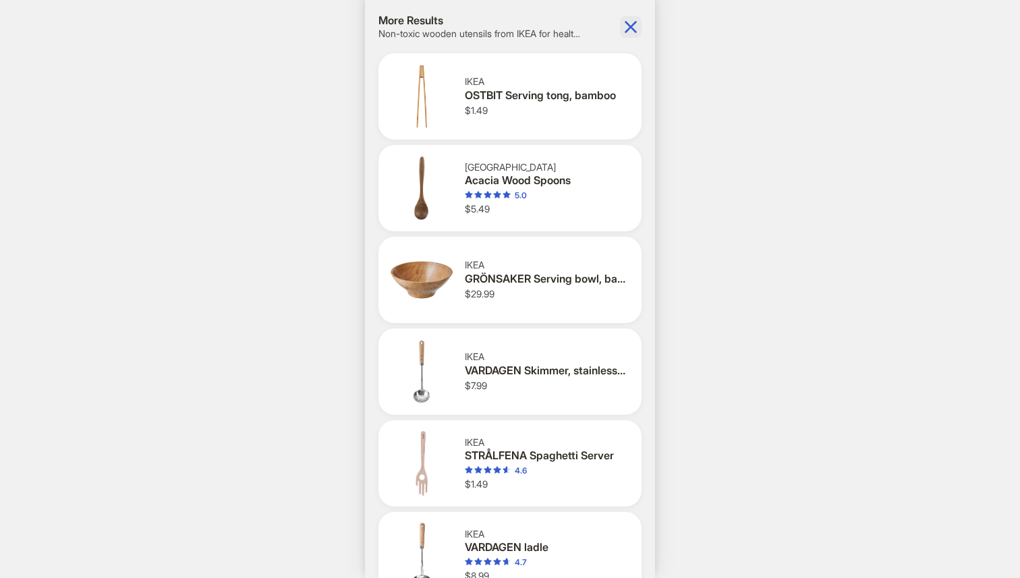
click at [636, 21] on icon "button" at bounding box center [631, 27] width 12 height 12
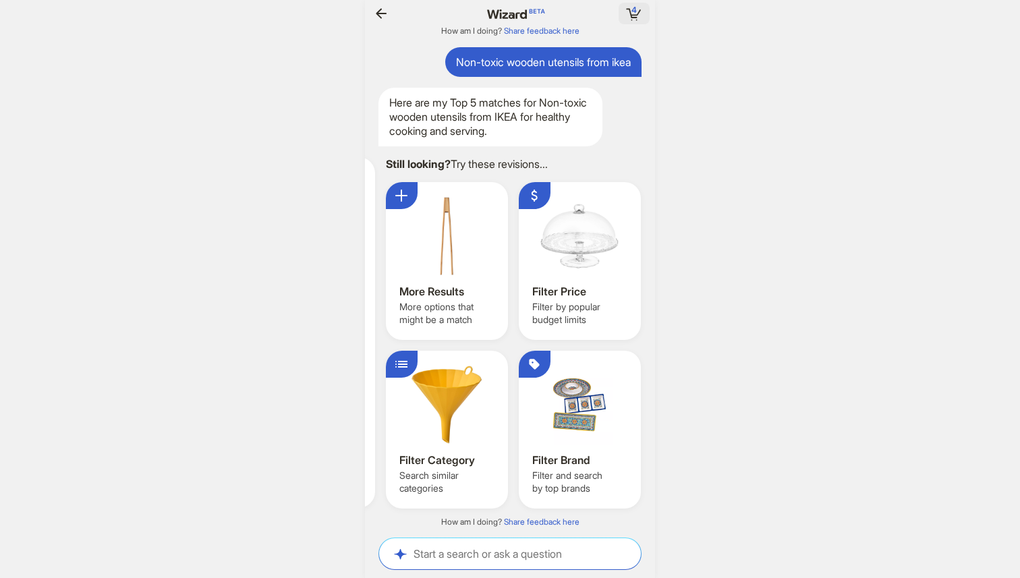
click at [634, 18] on rect "button" at bounding box center [635, 17] width 6 height 1
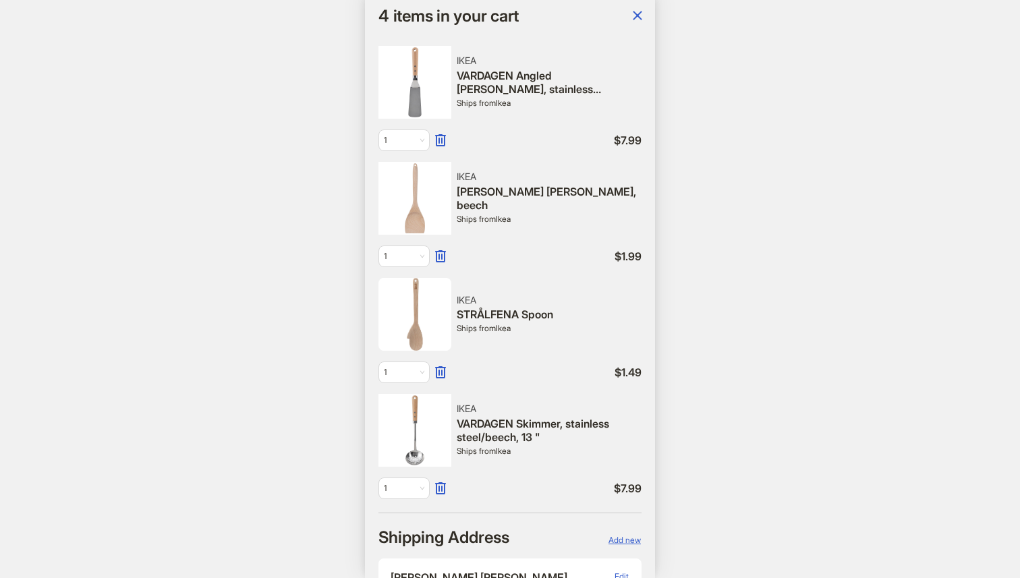
click at [418, 435] on img at bounding box center [415, 430] width 73 height 73
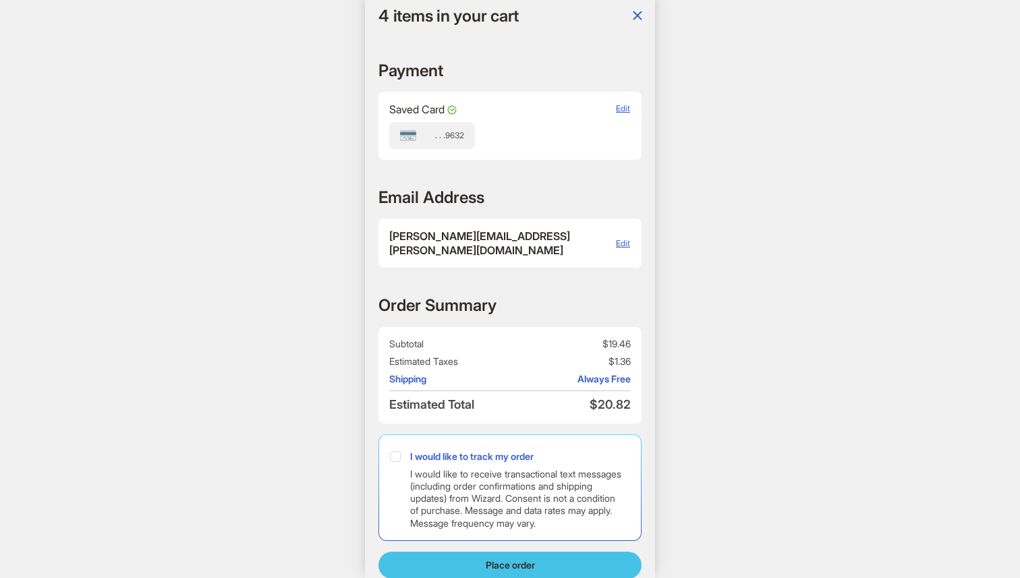
click at [520, 559] on span "Place order" at bounding box center [510, 565] width 49 height 12
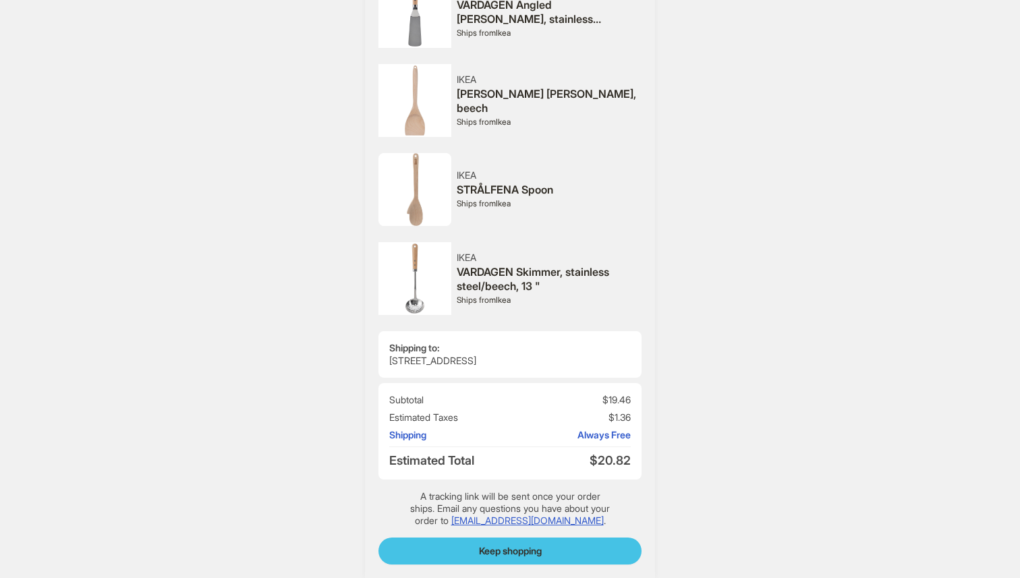
click at [549, 553] on button "Keep shopping" at bounding box center [510, 551] width 263 height 27
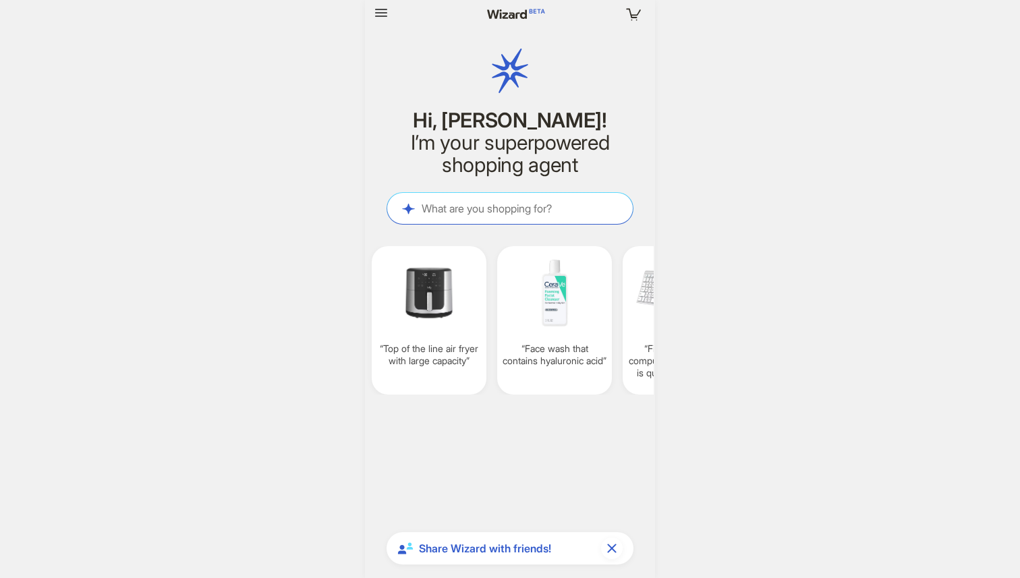
scroll to position [0, 1126]
